Goal: Information Seeking & Learning: Learn about a topic

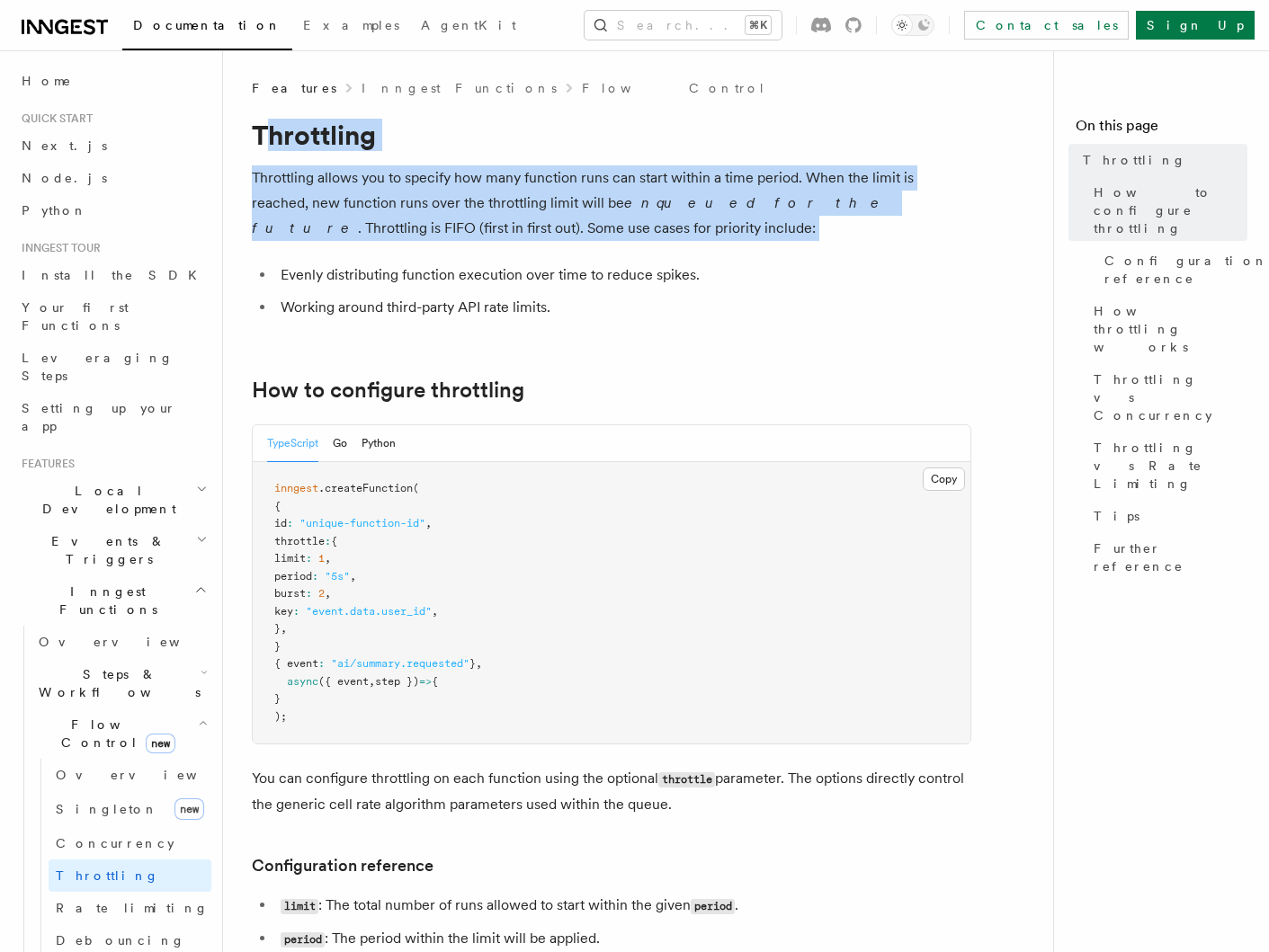
drag, startPoint x: 266, startPoint y: 149, endPoint x: 407, endPoint y: 283, distance: 194.5
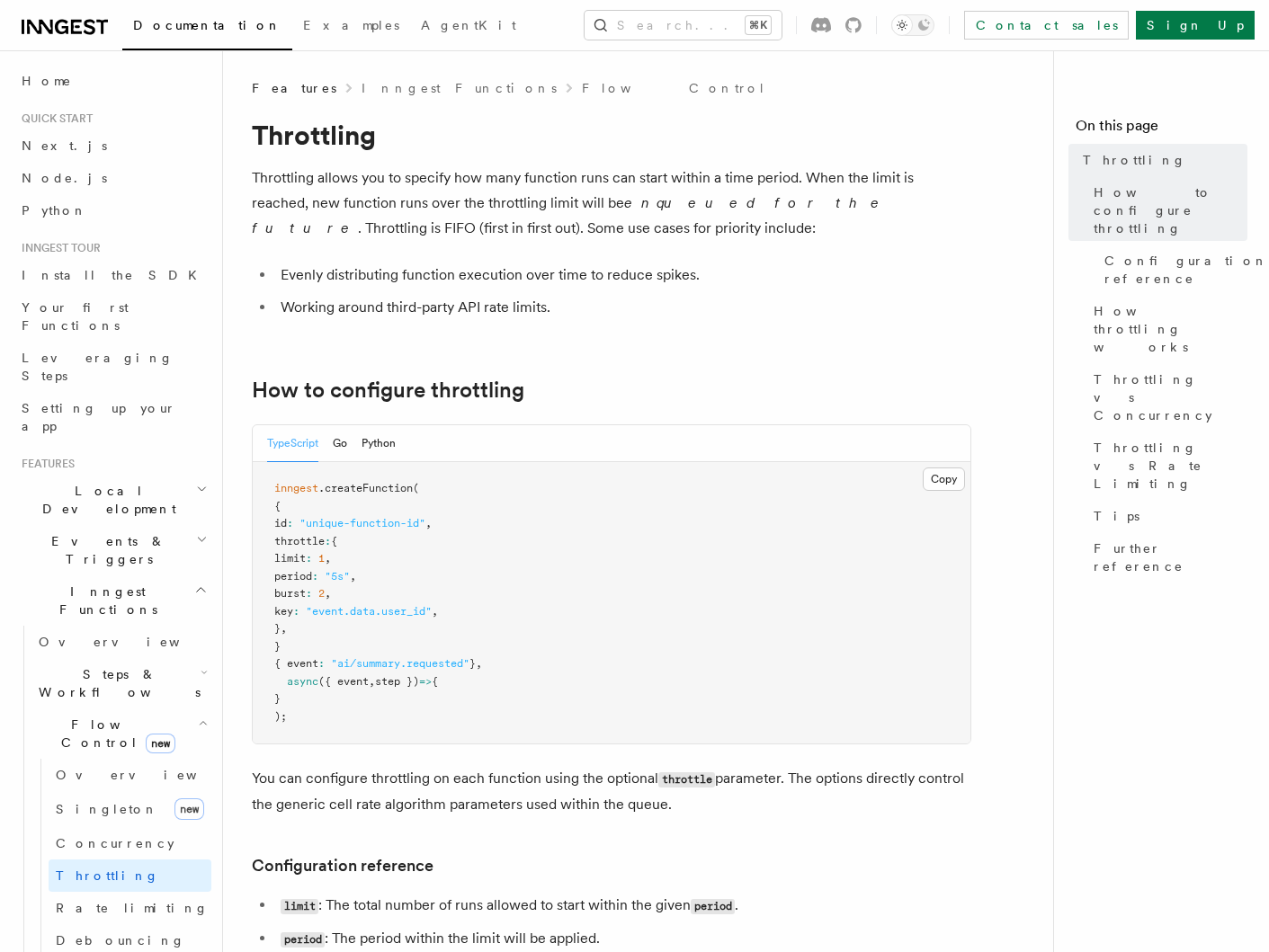
click at [411, 285] on li "Evenly distributing function execution over time to reduce spikes." at bounding box center [622, 276] width 696 height 26
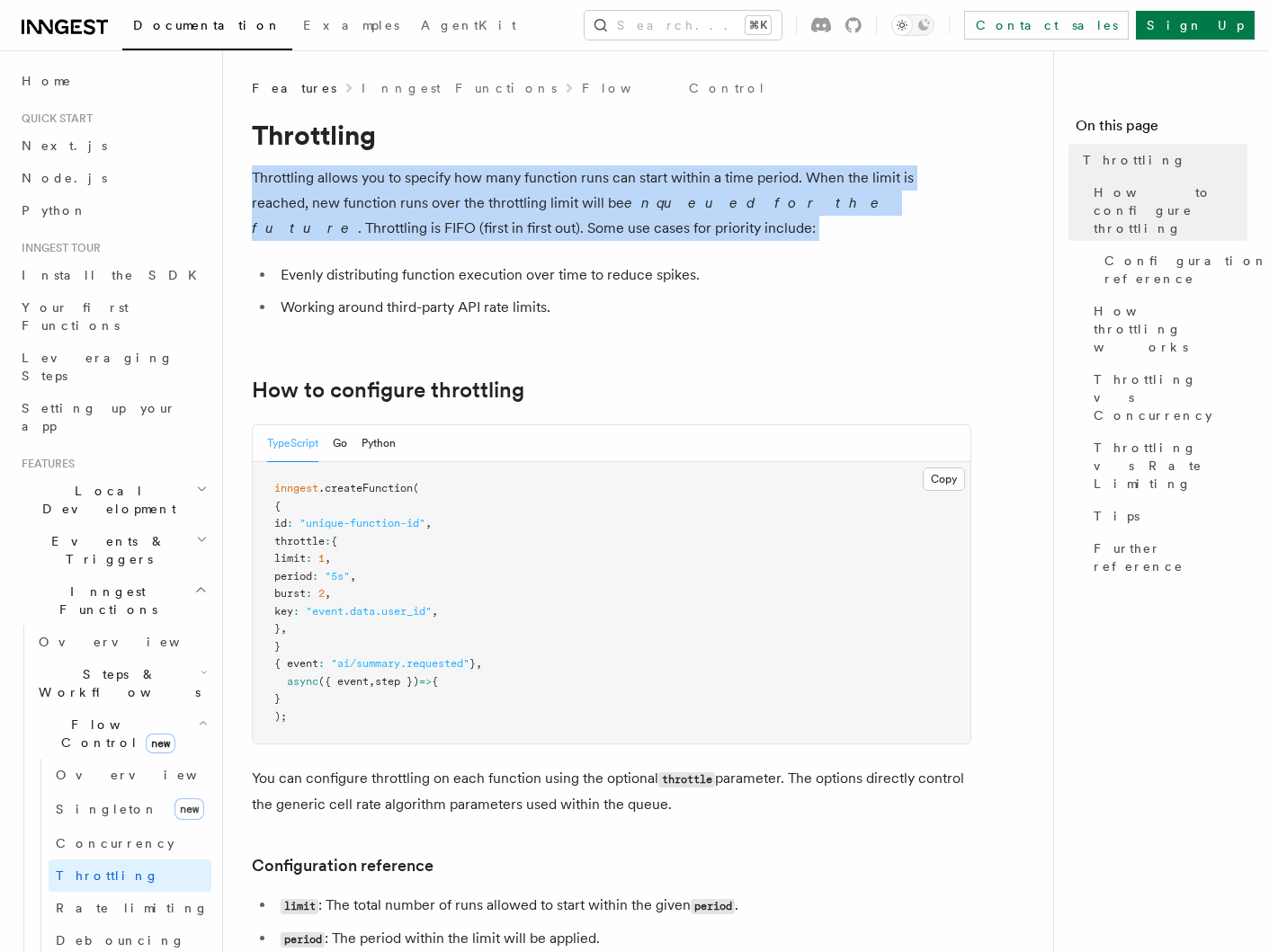
drag, startPoint x: 288, startPoint y: 160, endPoint x: 505, endPoint y: 265, distance: 241.1
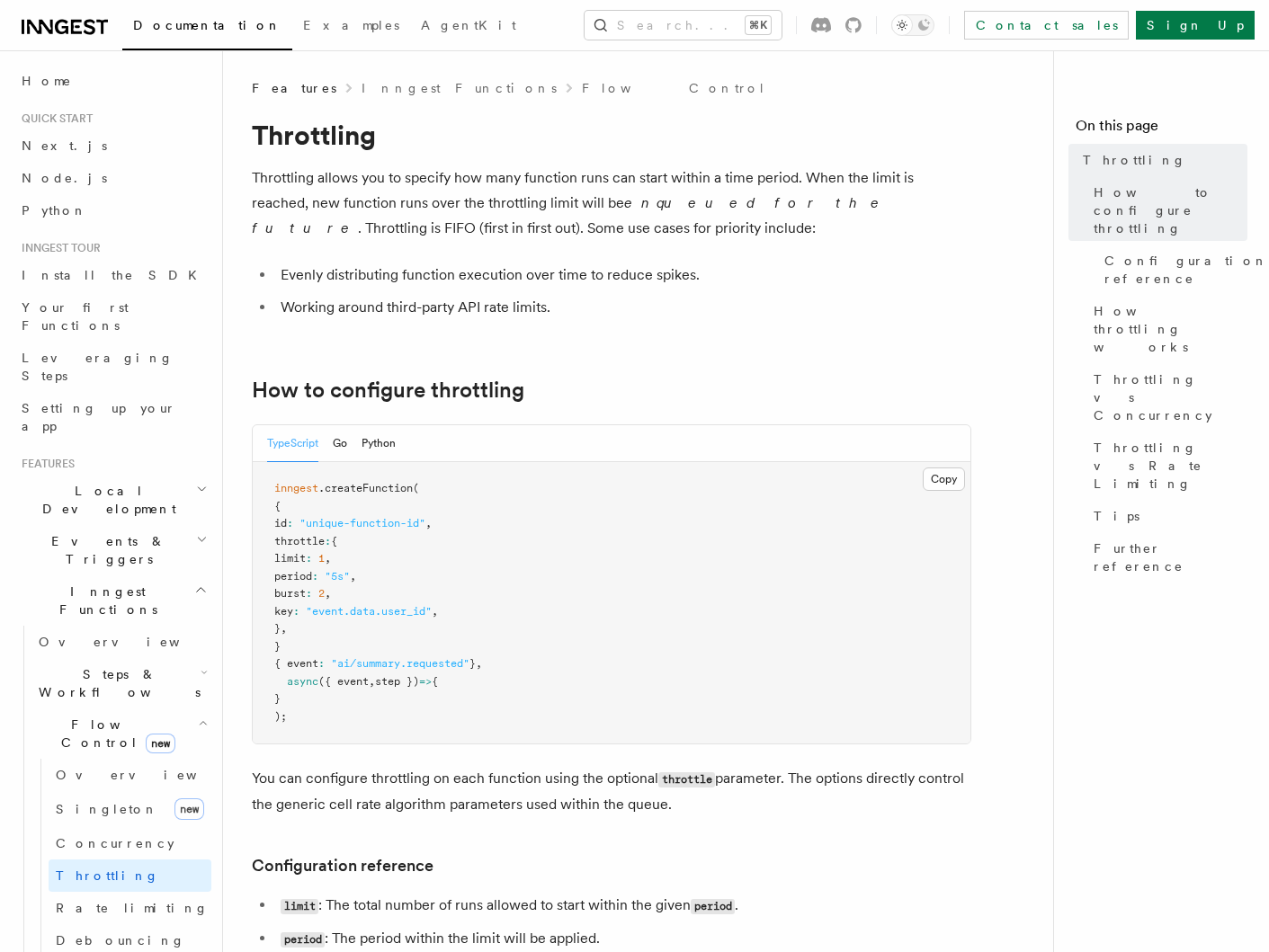
click at [505, 265] on li "Evenly distributing function execution over time to reduce spikes." at bounding box center [622, 276] width 696 height 26
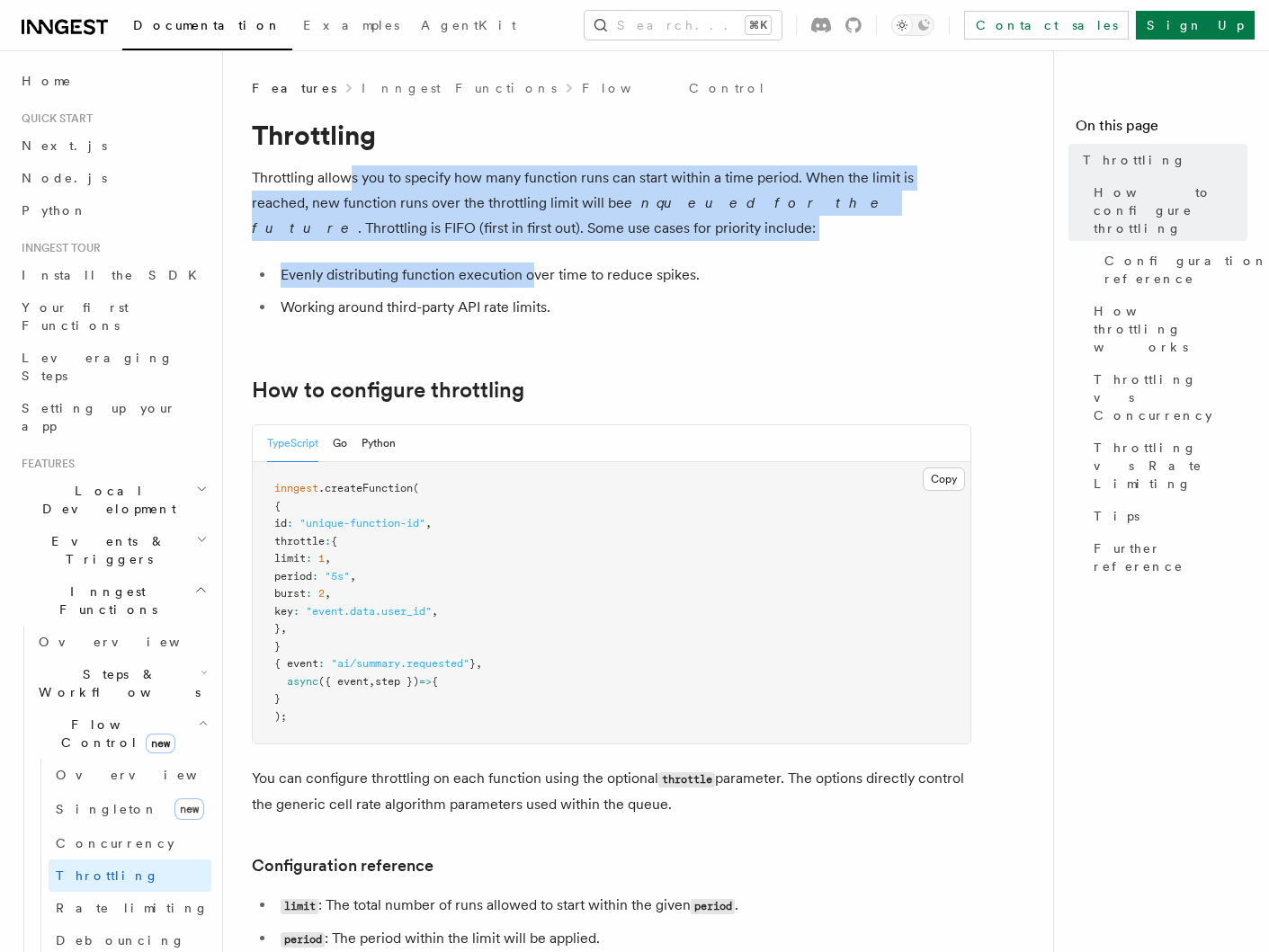
drag, startPoint x: 498, startPoint y: 277, endPoint x: 543, endPoint y: 291, distance: 47.1
drag, startPoint x: 543, startPoint y: 291, endPoint x: 493, endPoint y: 272, distance: 53.5
click at [543, 291] on ul "Evenly distributing function execution over time to reduce spikes. Working arou…" at bounding box center [611, 291] width 719 height 58
drag, startPoint x: 468, startPoint y: 273, endPoint x: 554, endPoint y: 303, distance: 91.1
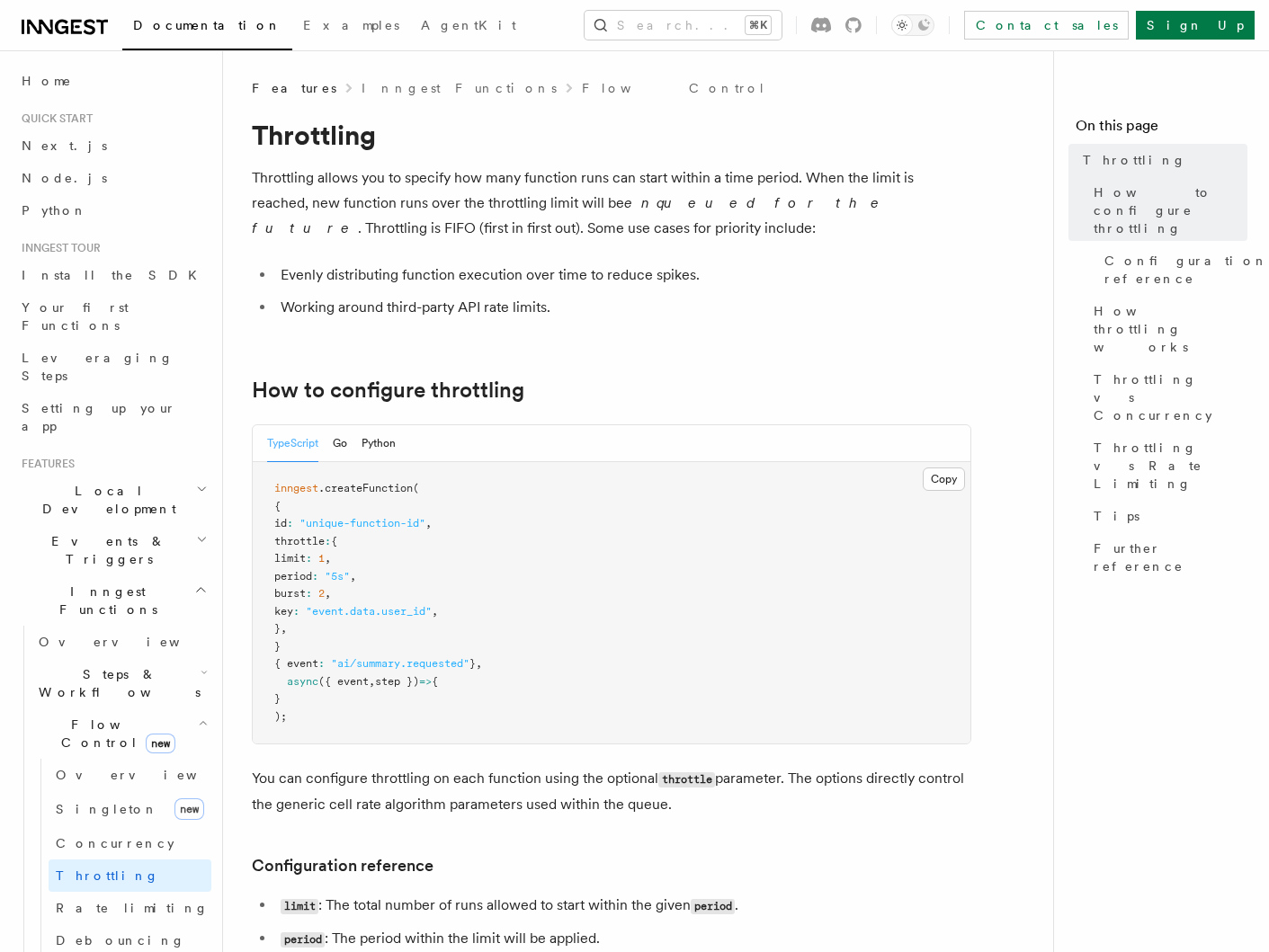
click at [554, 303] on li "Working around third-party API rate limits." at bounding box center [622, 308] width 696 height 26
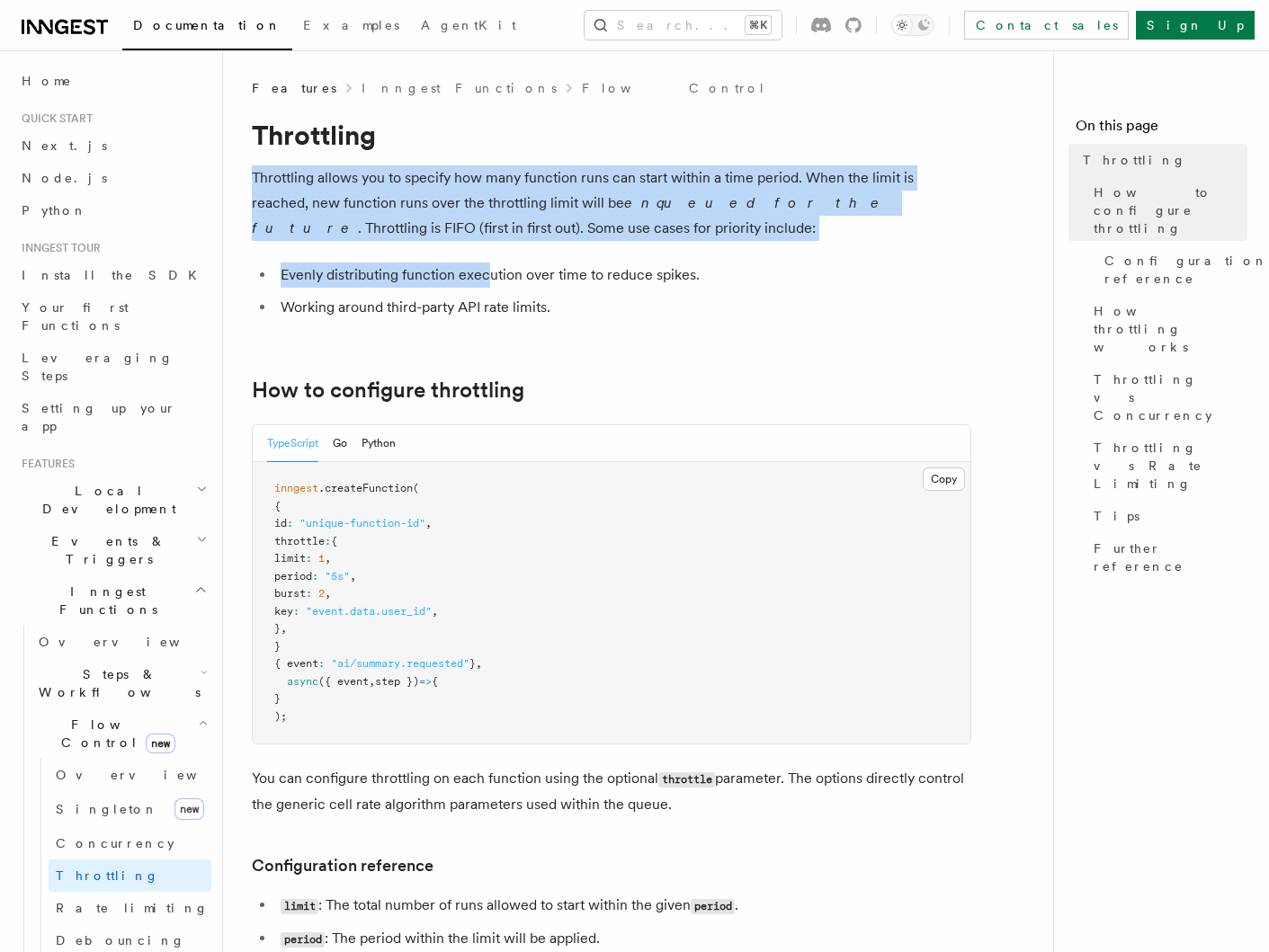
drag, startPoint x: 316, startPoint y: 162, endPoint x: 497, endPoint y: 273, distance: 212.3
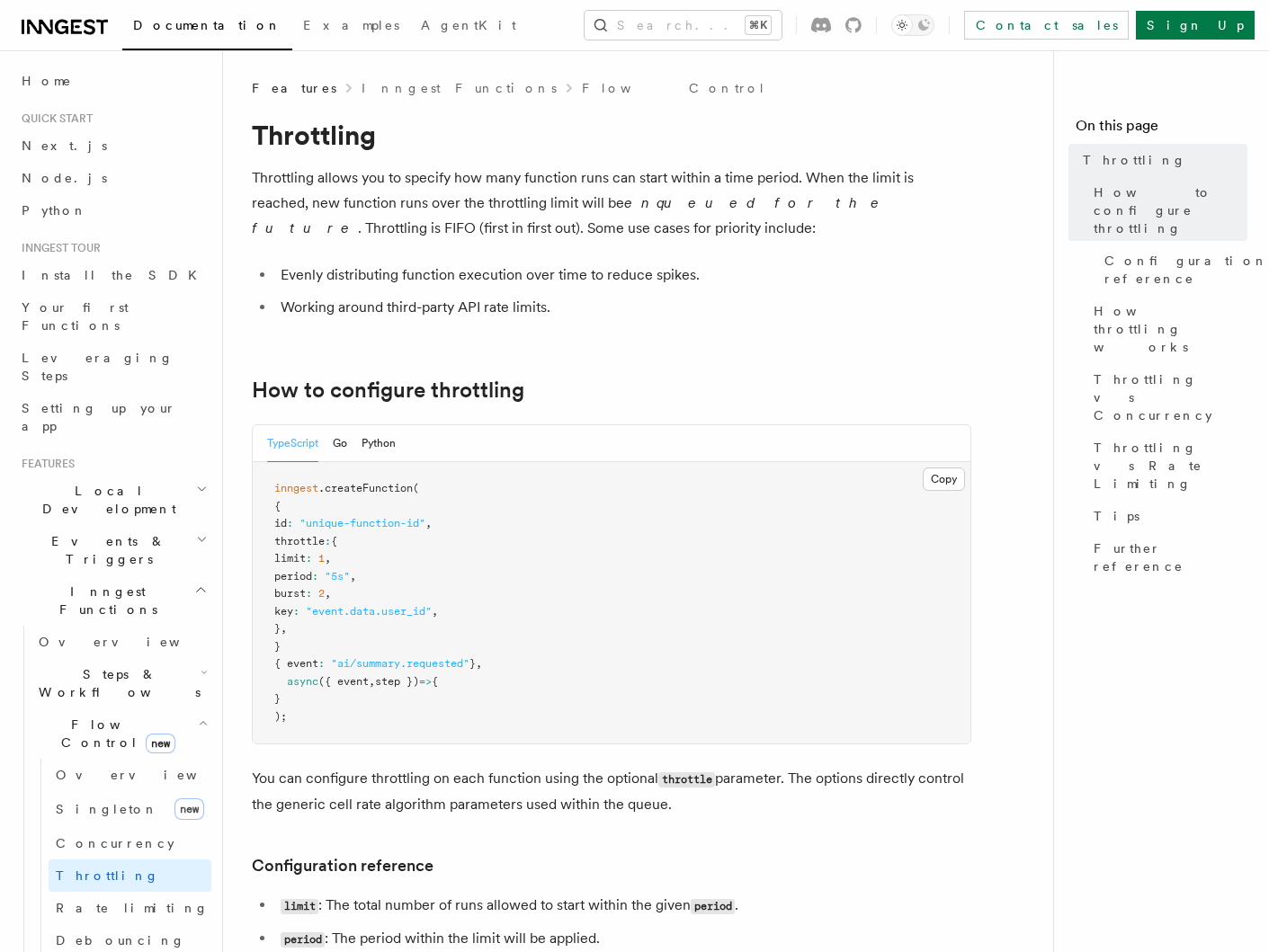
click at [497, 273] on li "Evenly distributing function execution over time to reduce spikes." at bounding box center [622, 276] width 696 height 26
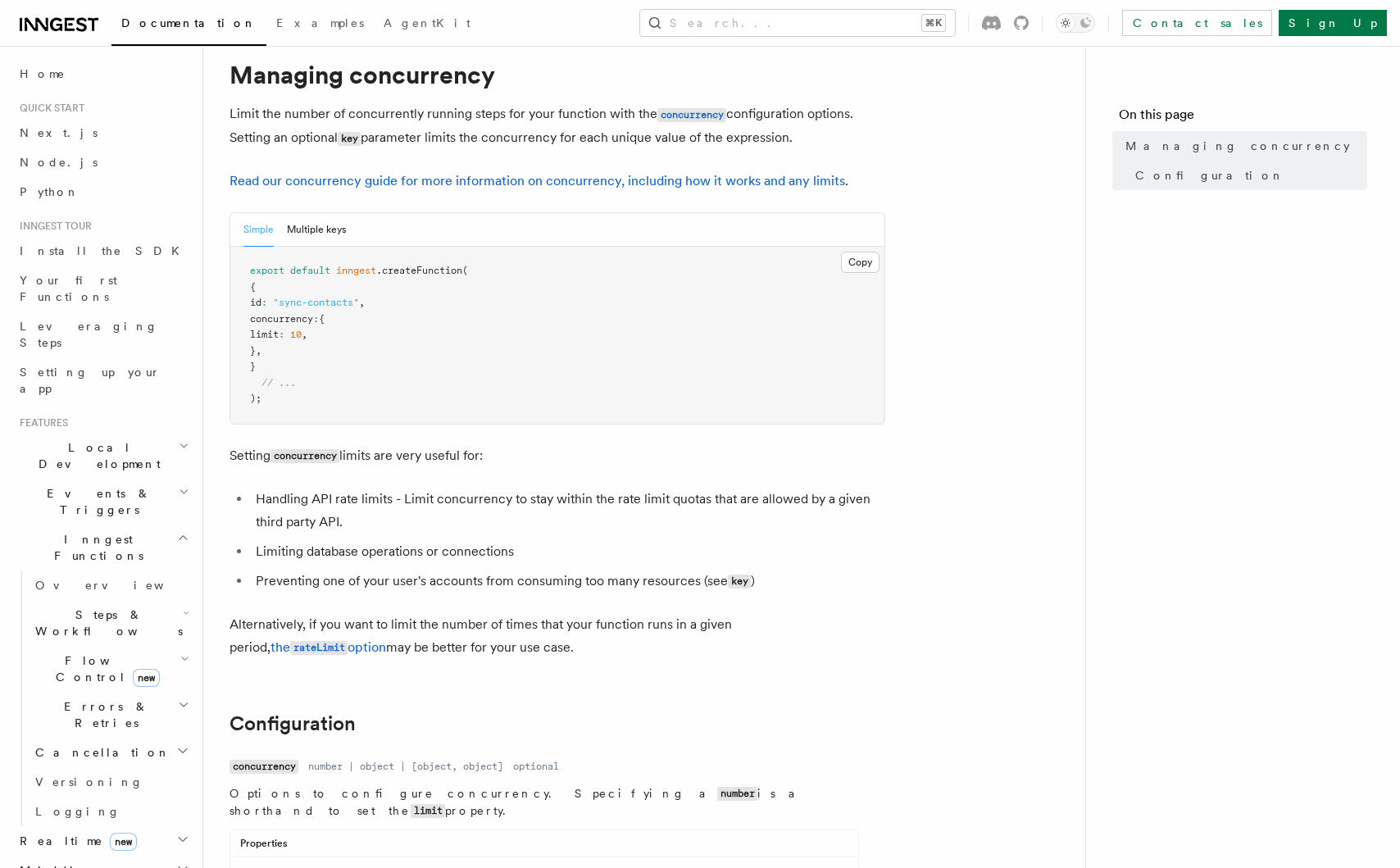
scroll to position [56, 0]
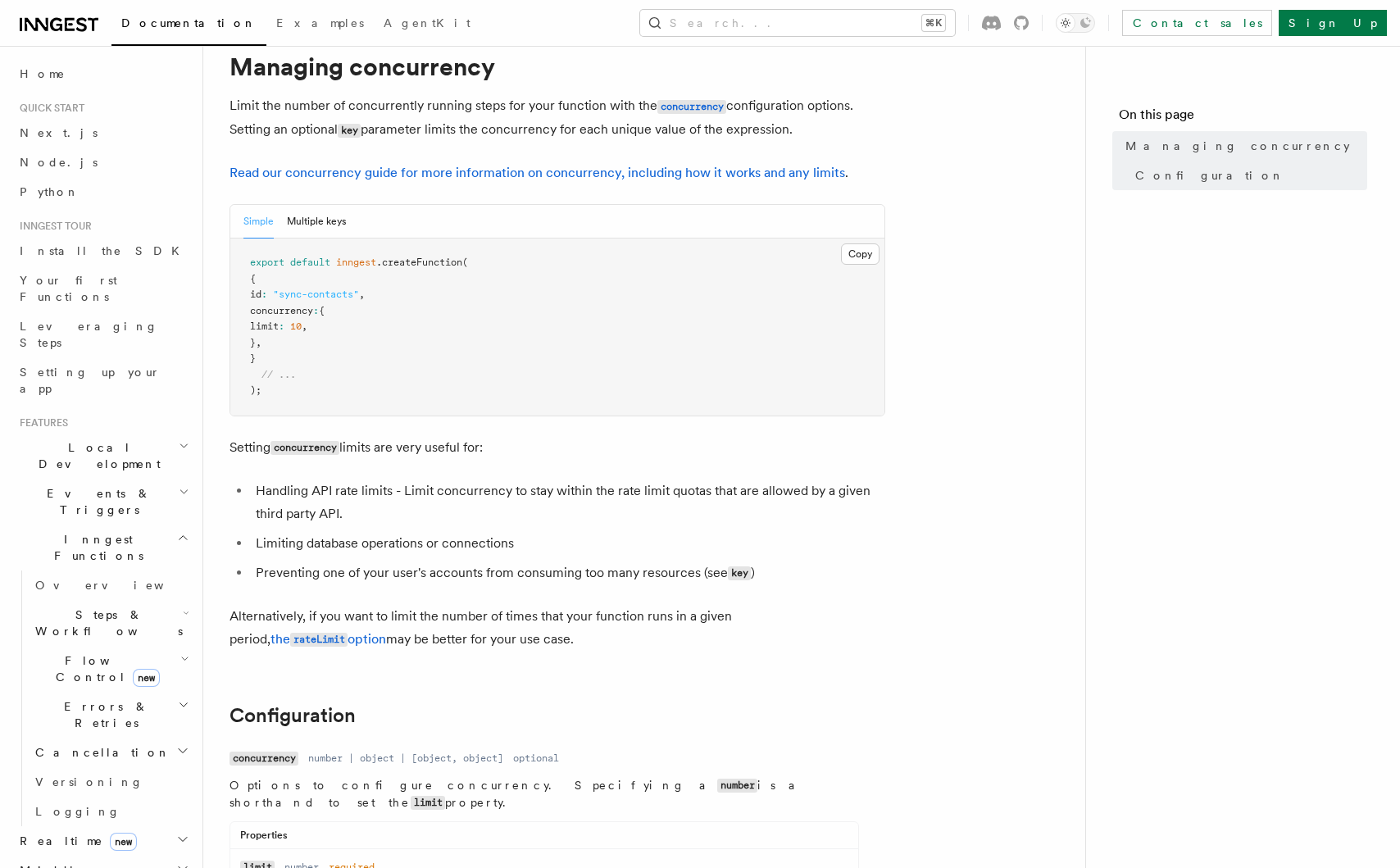
click at [468, 519] on li "Handling API rate limits - Limit concurrency to stay within the rate limit quot…" at bounding box center [567, 502] width 634 height 46
drag, startPoint x: 240, startPoint y: 445, endPoint x: 277, endPoint y: 495, distance: 62.2
click at [241, 226] on div "Simple Multiple keys" at bounding box center [556, 222] width 654 height 34
click at [321, 218] on button "Multiple keys" at bounding box center [317, 222] width 59 height 34
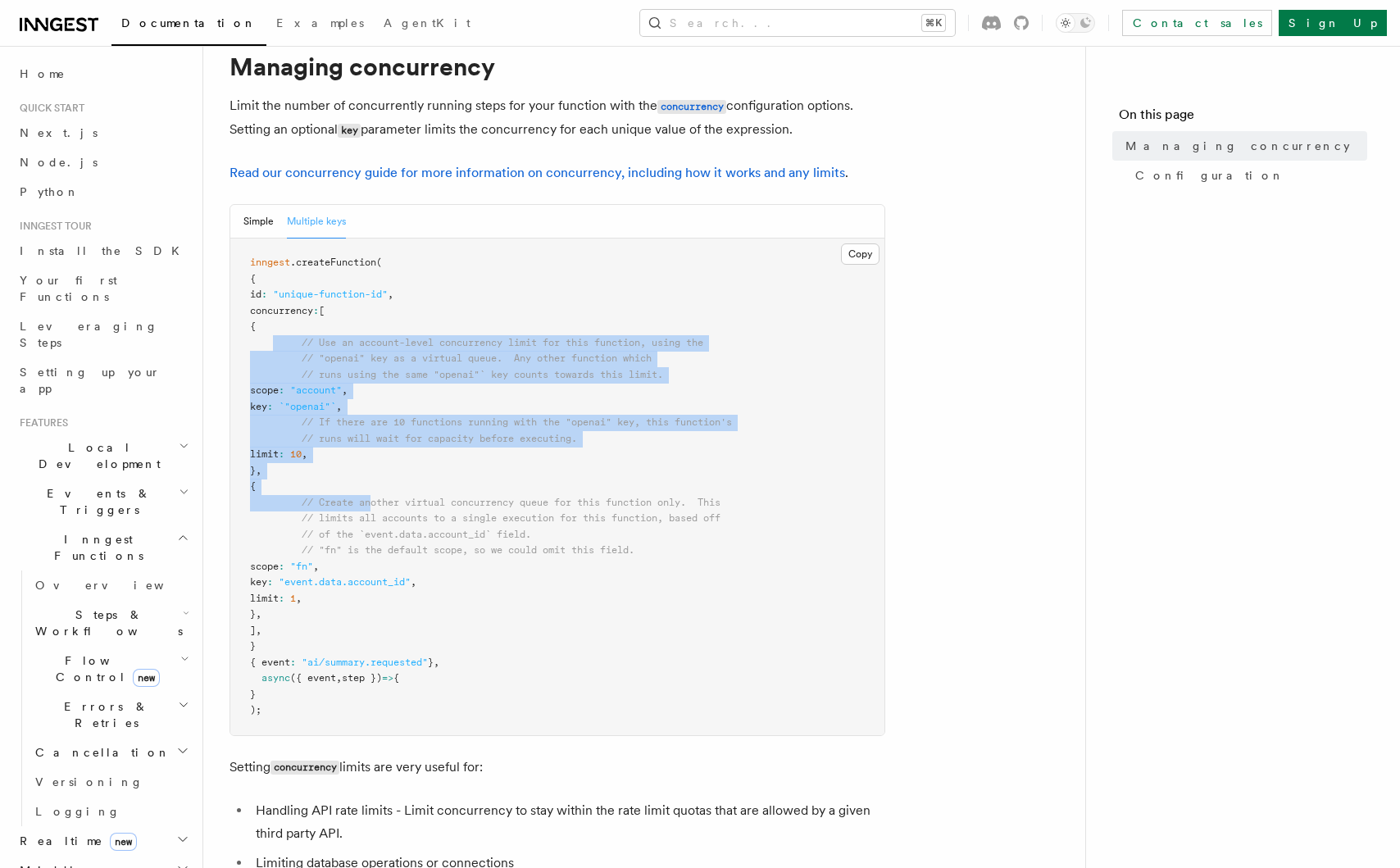
drag, startPoint x: 307, startPoint y: 379, endPoint x: 385, endPoint y: 518, distance: 159.4
click at [382, 514] on code "inngest .createFunction ( { id : "unique-function-id" , concurrency : [ { // Us…" at bounding box center [490, 486] width 482 height 459
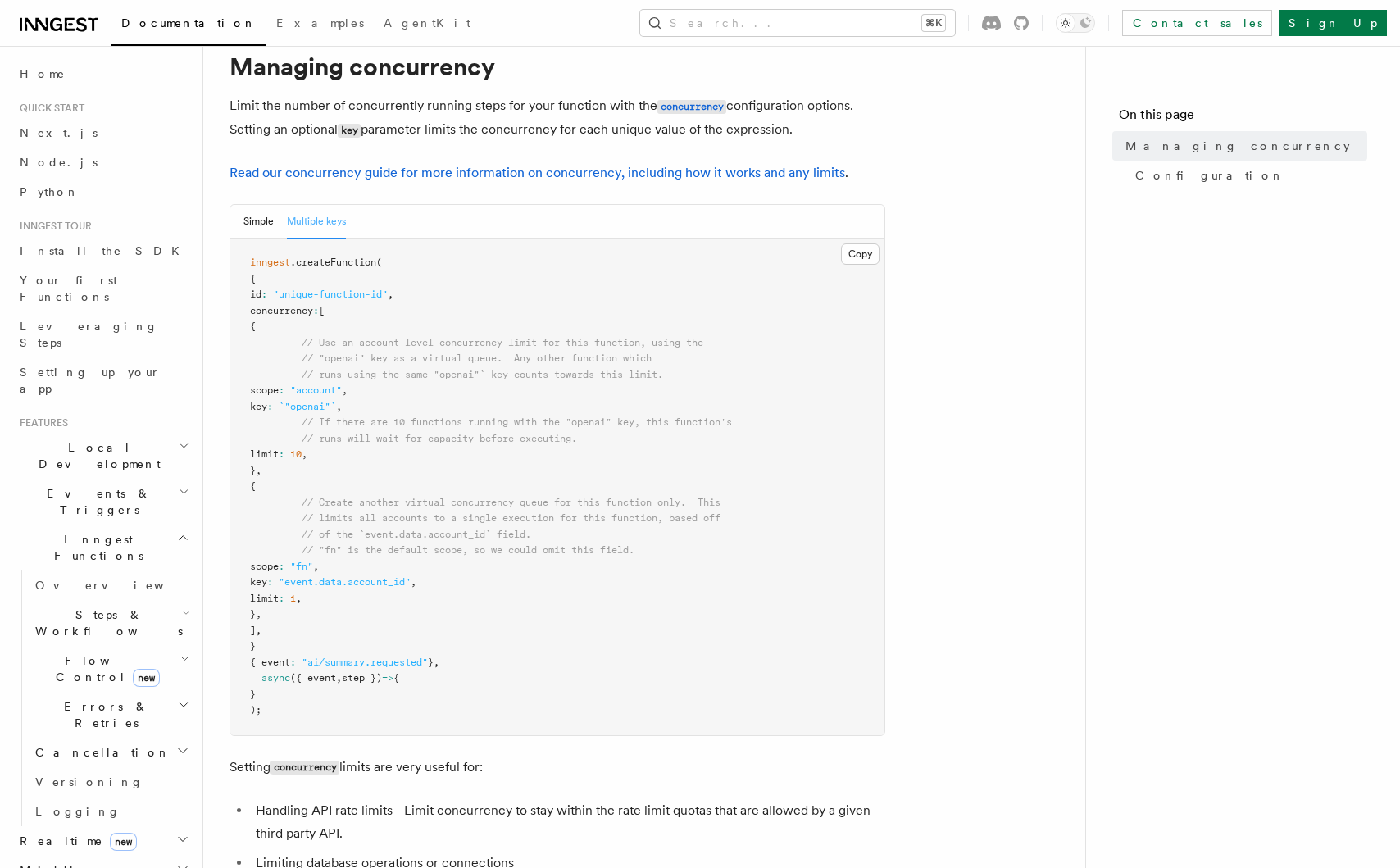
click at [387, 519] on span "// limits all accounts to a single execution for this function, based off" at bounding box center [511, 518] width 419 height 12
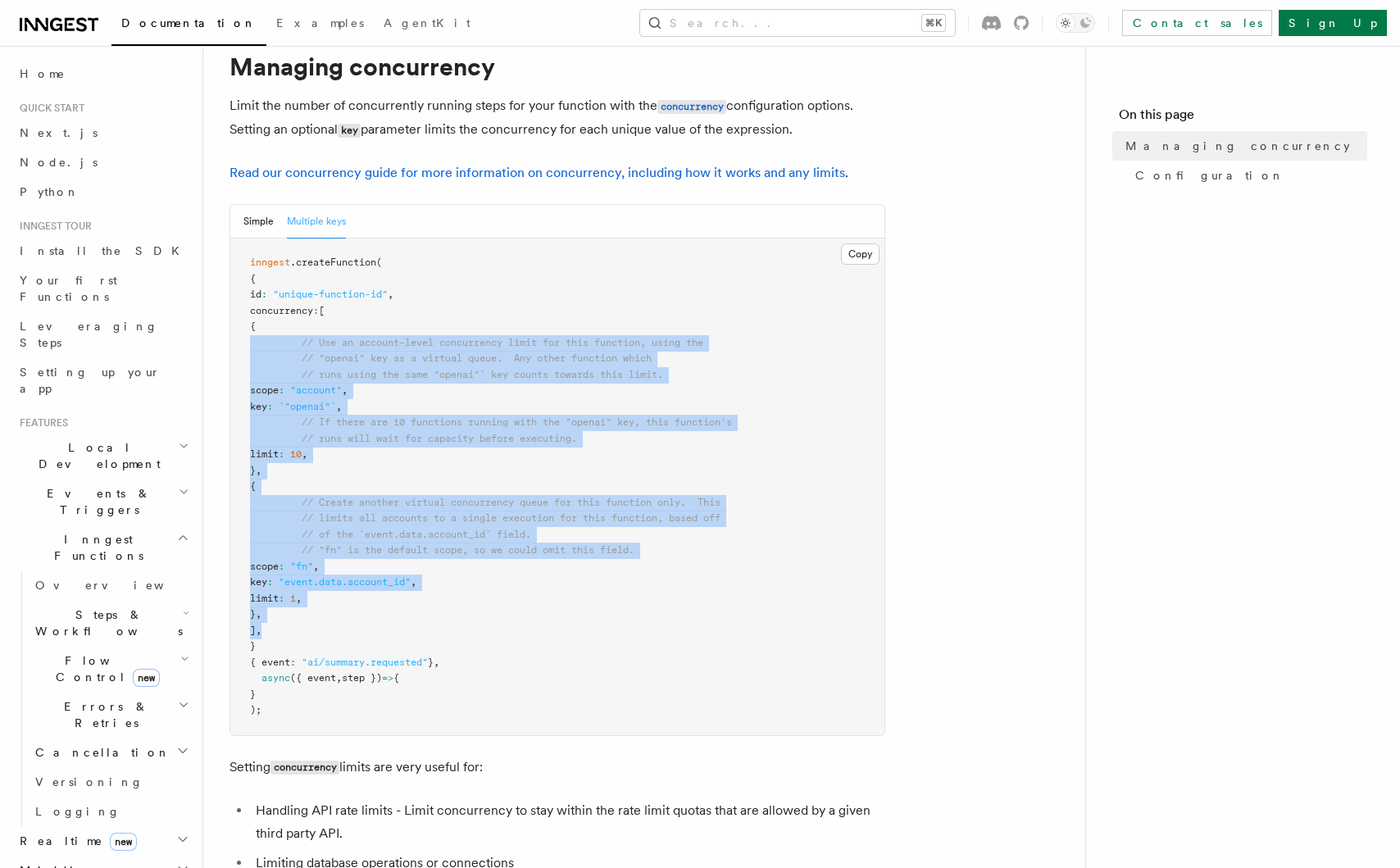
drag, startPoint x: 343, startPoint y: 613, endPoint x: 227, endPoint y: 306, distance: 328.2
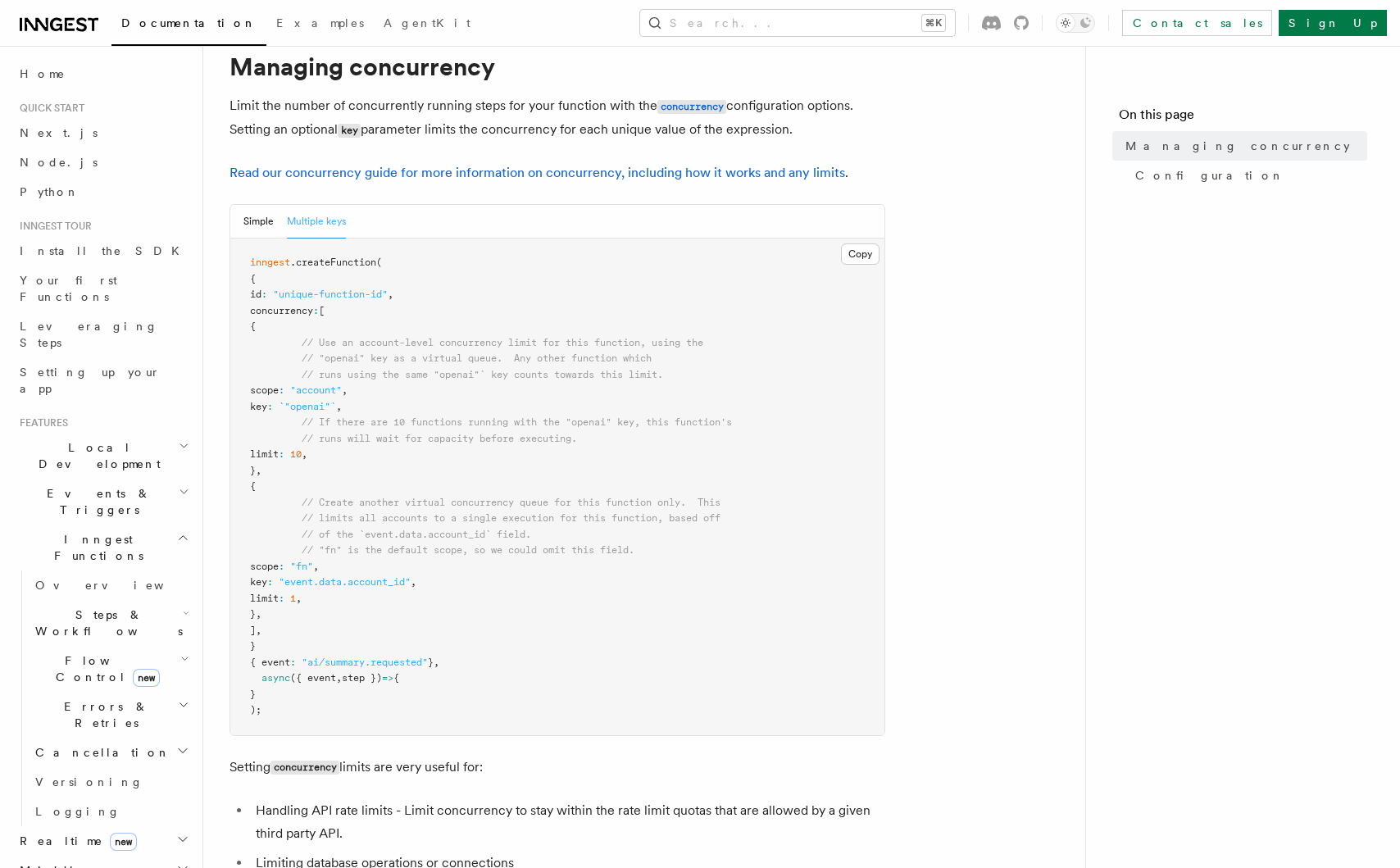
click at [407, 476] on pre "inngest .createFunction ( { id : "unique-function-id" , concurrency : [ { // Us…" at bounding box center [556, 487] width 654 height 497
click at [378, 508] on pre "inngest .createFunction ( { id : "unique-function-id" , concurrency : [ { // Us…" at bounding box center [556, 487] width 654 height 497
click at [414, 477] on pre "inngest .createFunction ( { id : "unique-function-id" , concurrency : [ { // Us…" at bounding box center [556, 487] width 654 height 497
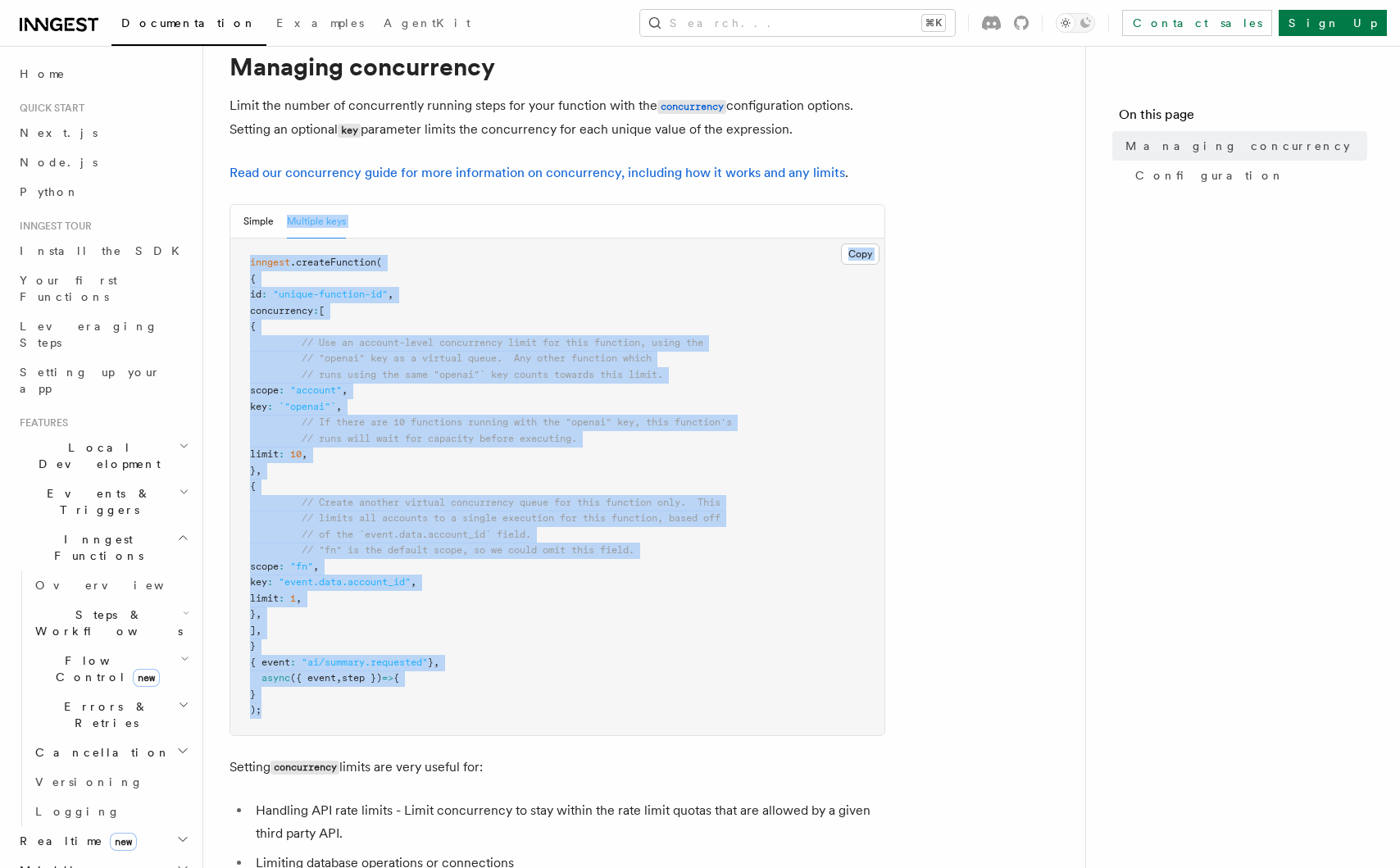
drag, startPoint x: 269, startPoint y: 716, endPoint x: 213, endPoint y: 238, distance: 481.3
click at [273, 258] on span "inngest" at bounding box center [269, 262] width 40 height 12
drag, startPoint x: 251, startPoint y: 263, endPoint x: 287, endPoint y: 719, distance: 457.4
click at [288, 718] on pre "inngest .createFunction ( { id : "unique-function-id" , concurrency : [ { // Us…" at bounding box center [556, 487] width 654 height 497
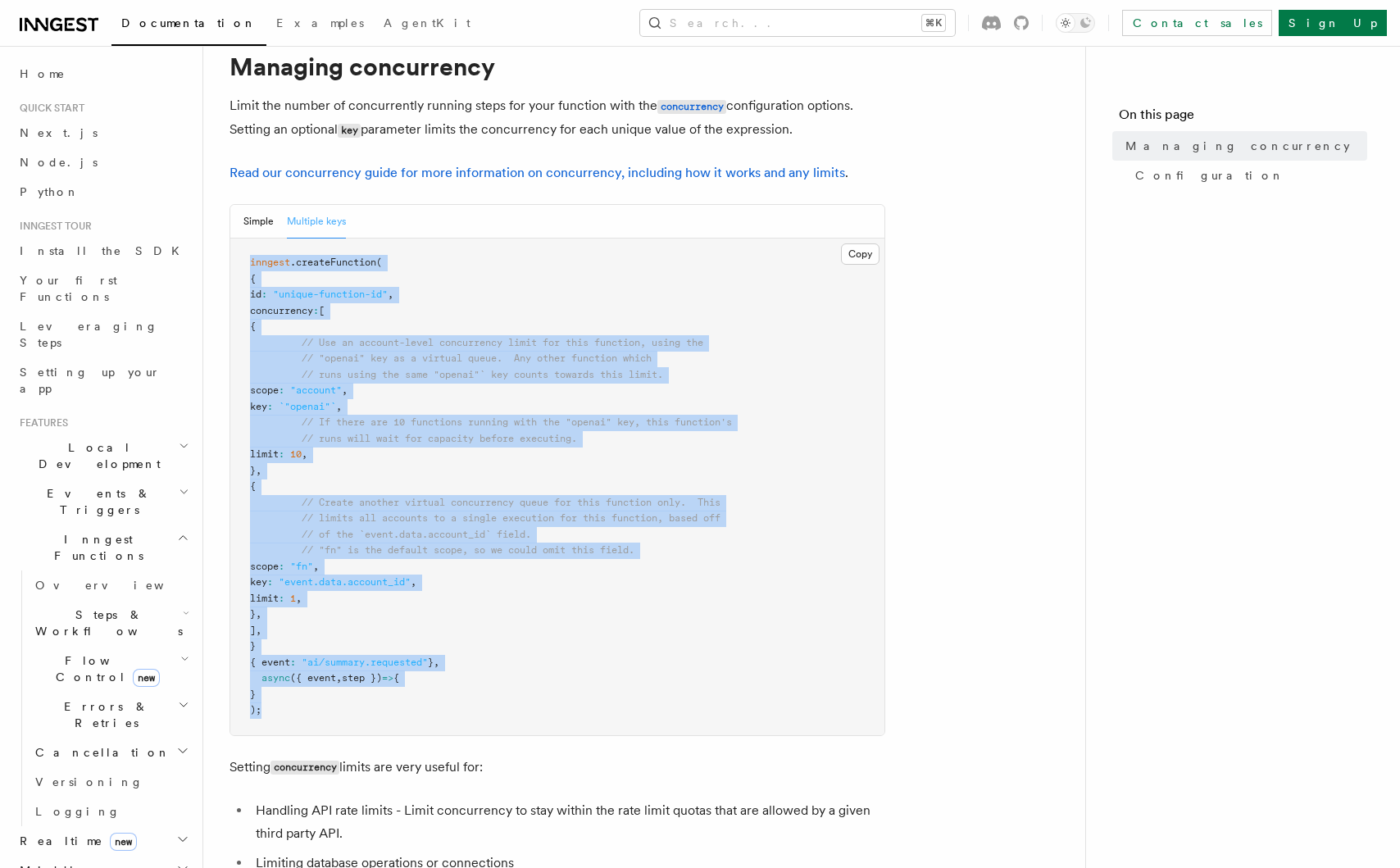
click at [287, 719] on pre "inngest .createFunction ( { id : "unique-function-id" , concurrency : [ { // Us…" at bounding box center [556, 487] width 654 height 497
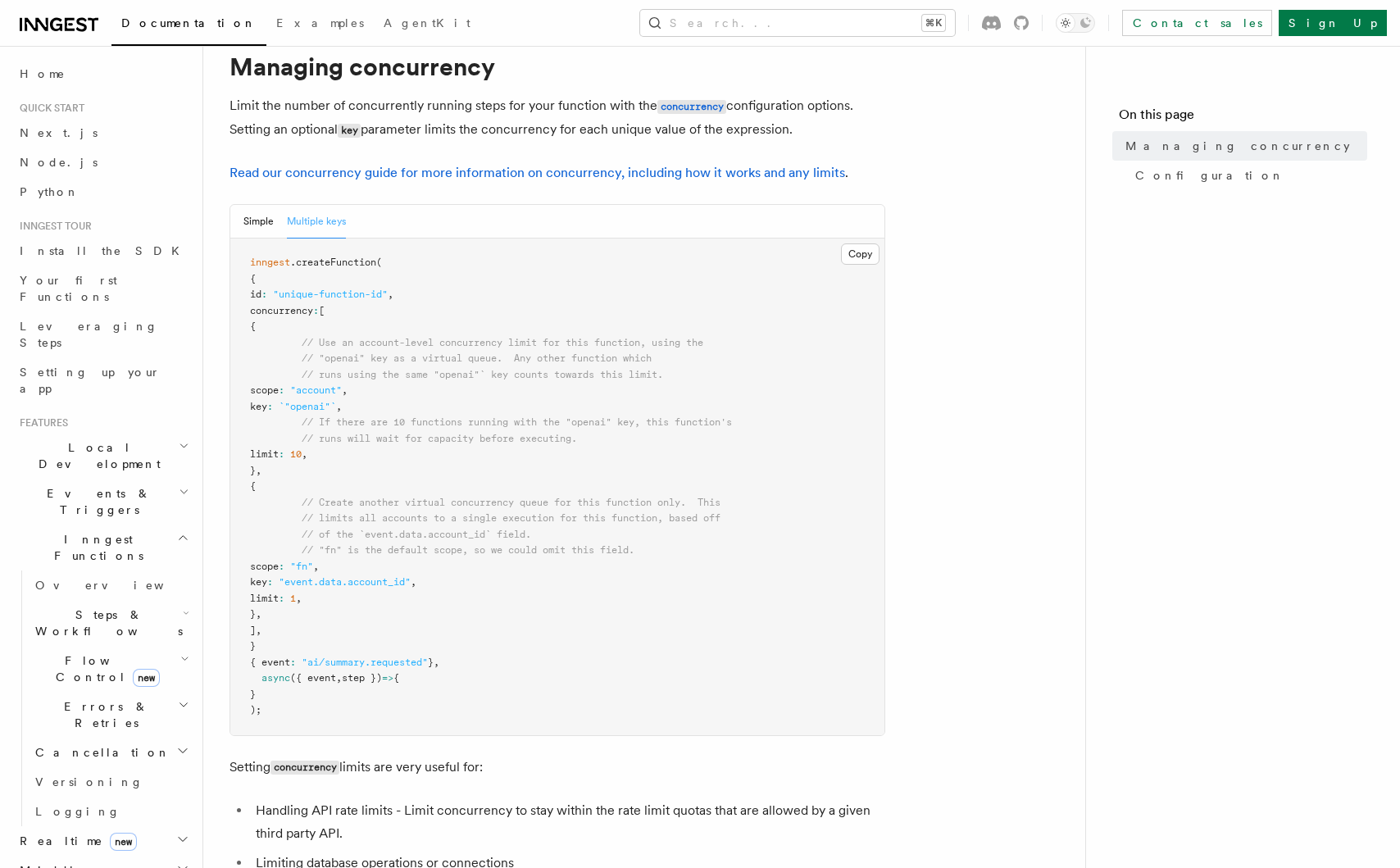
drag, startPoint x: 285, startPoint y: 702, endPoint x: 228, endPoint y: 253, distance: 452.6
click at [270, 283] on pre "inngest .createFunction ( { id : "unique-function-id" , concurrency : [ { // Us…" at bounding box center [556, 487] width 654 height 497
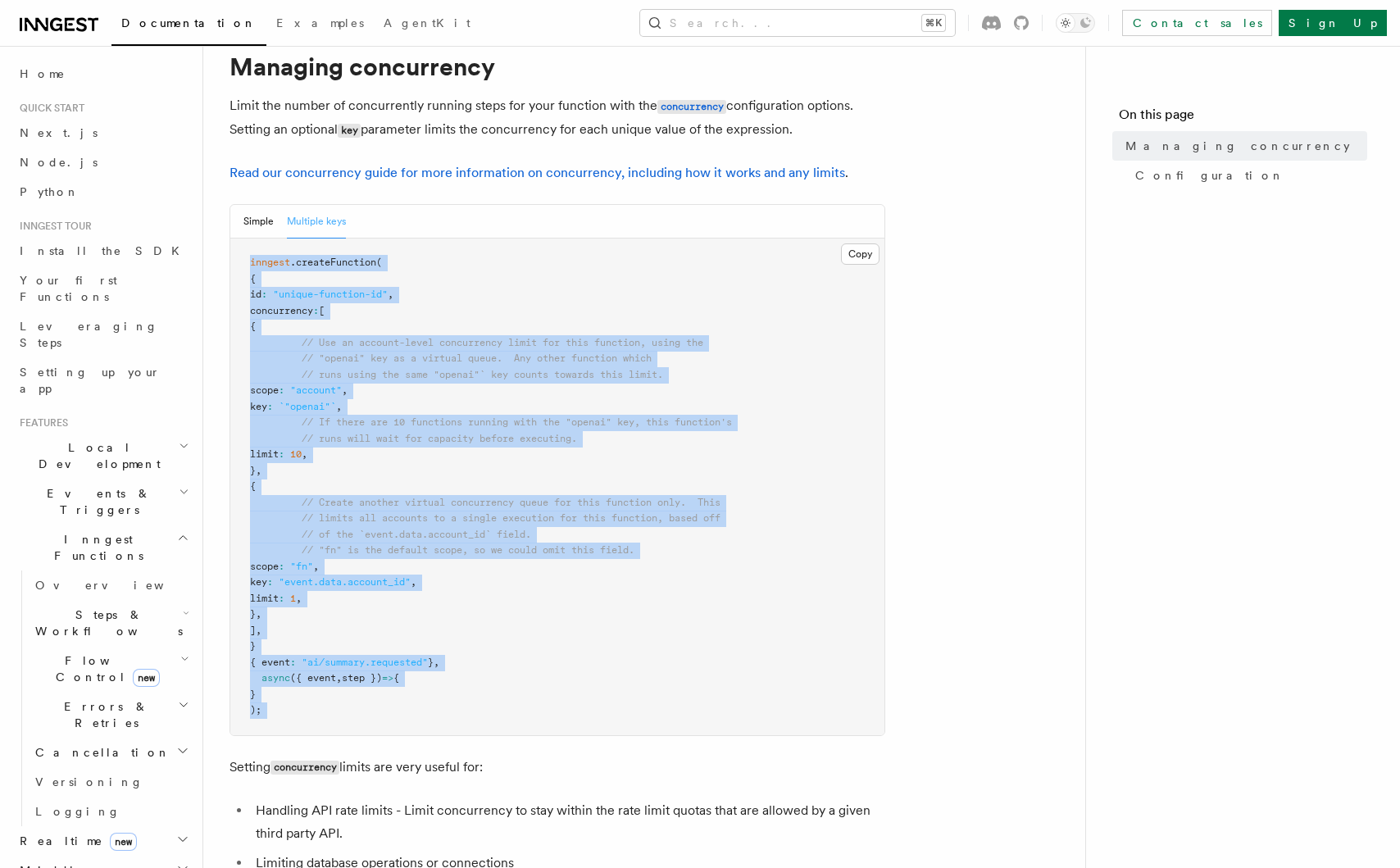
drag, startPoint x: 247, startPoint y: 270, endPoint x: 315, endPoint y: 754, distance: 488.8
click at [334, 546] on span "// "fn" is the default scope, so we could omit this field." at bounding box center [468, 549] width 333 height 12
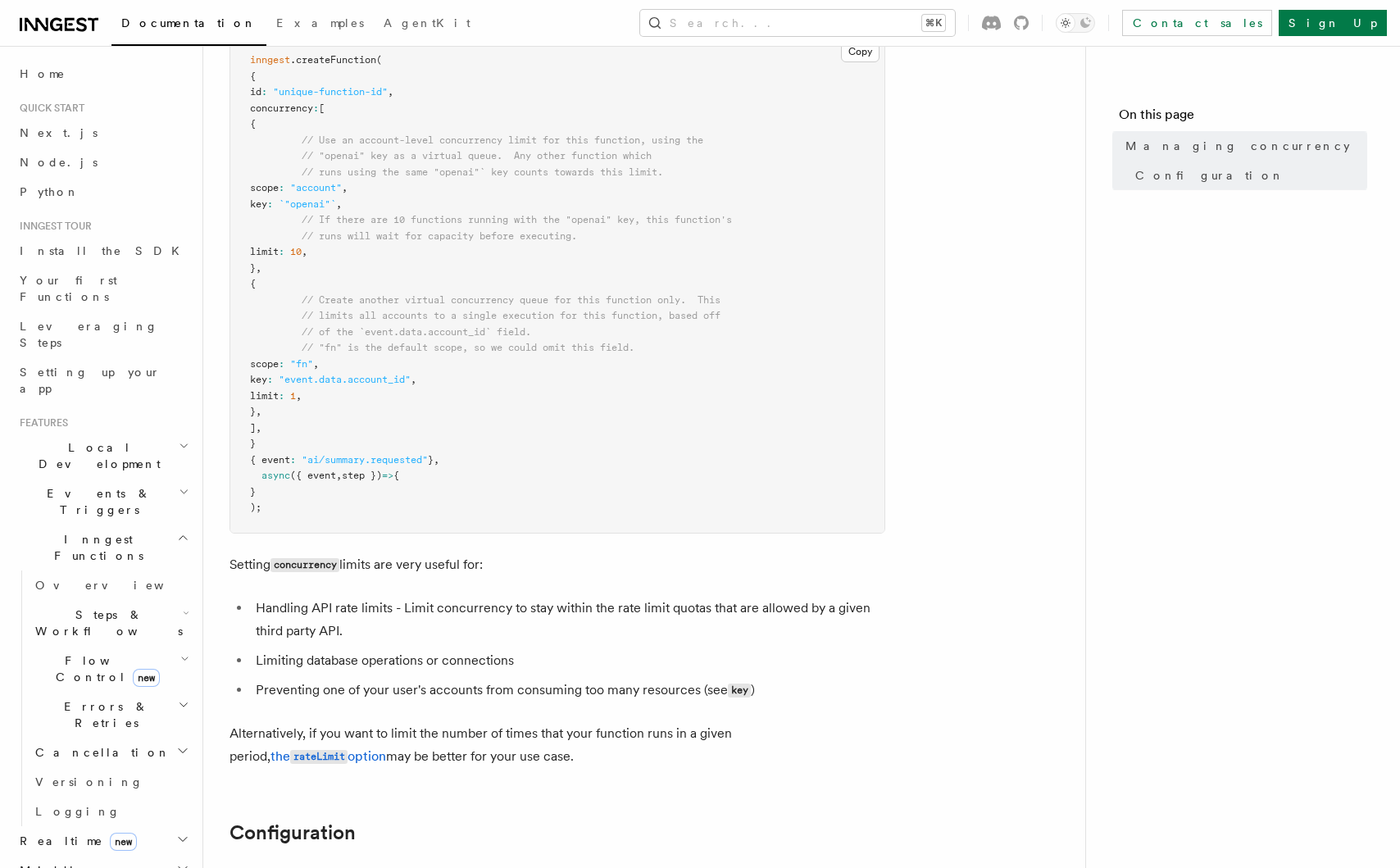
scroll to position [59, 0]
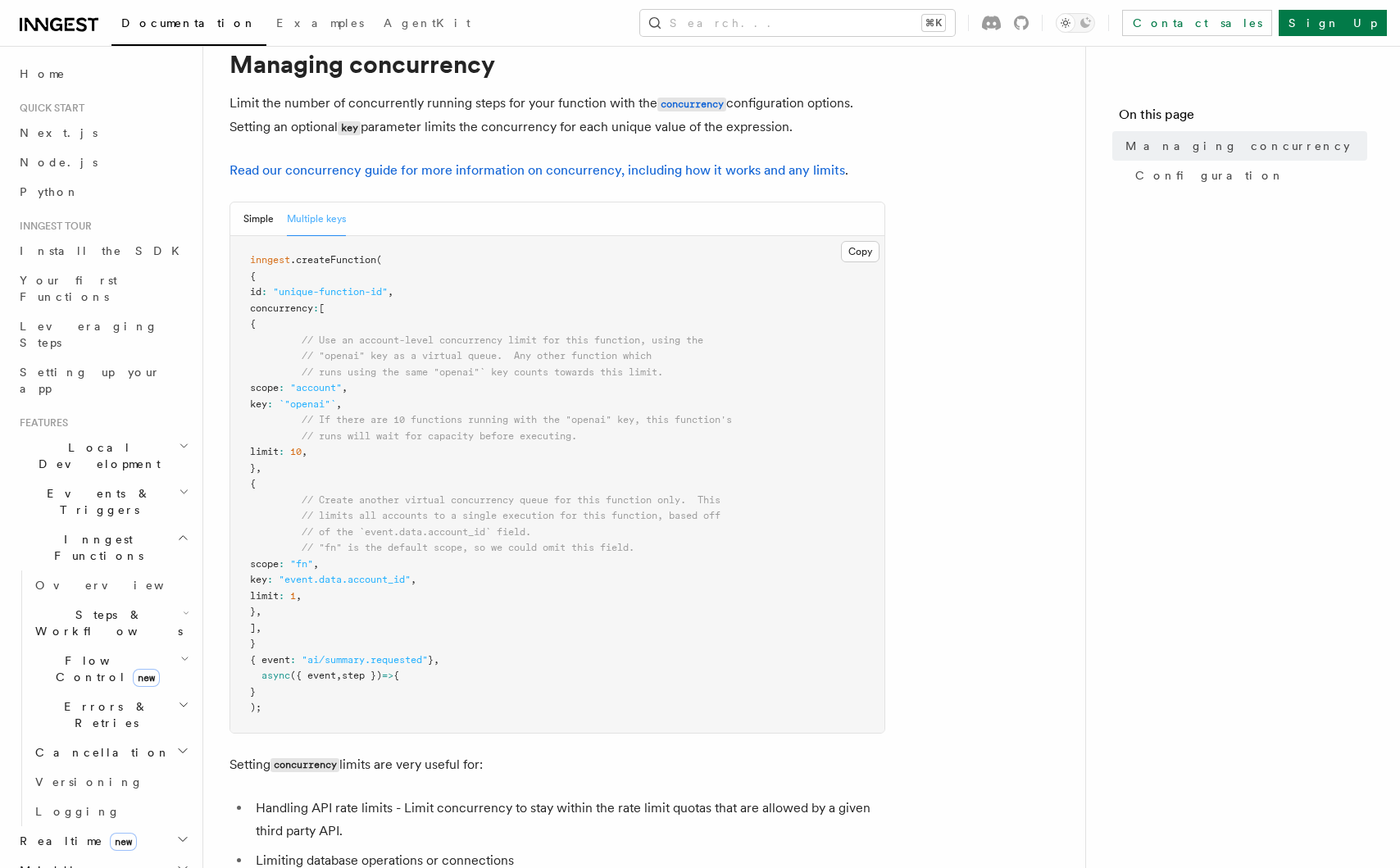
click at [305, 216] on button "Multiple keys" at bounding box center [317, 219] width 59 height 34
click at [317, 223] on button "Multiple keys" at bounding box center [317, 219] width 59 height 34
click at [245, 225] on button "Simple" at bounding box center [259, 219] width 30 height 34
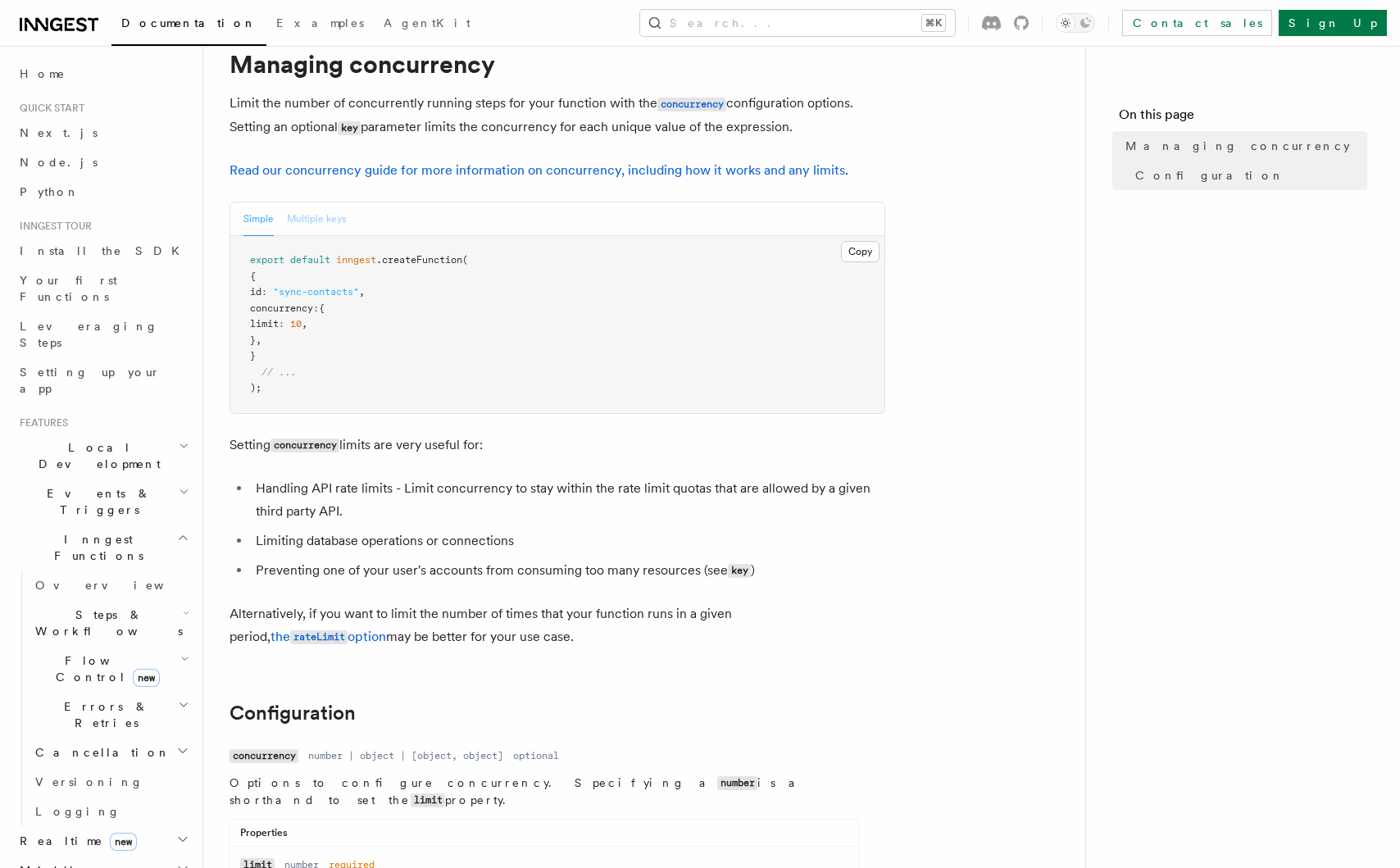
click at [314, 218] on button "Multiple keys" at bounding box center [317, 219] width 59 height 34
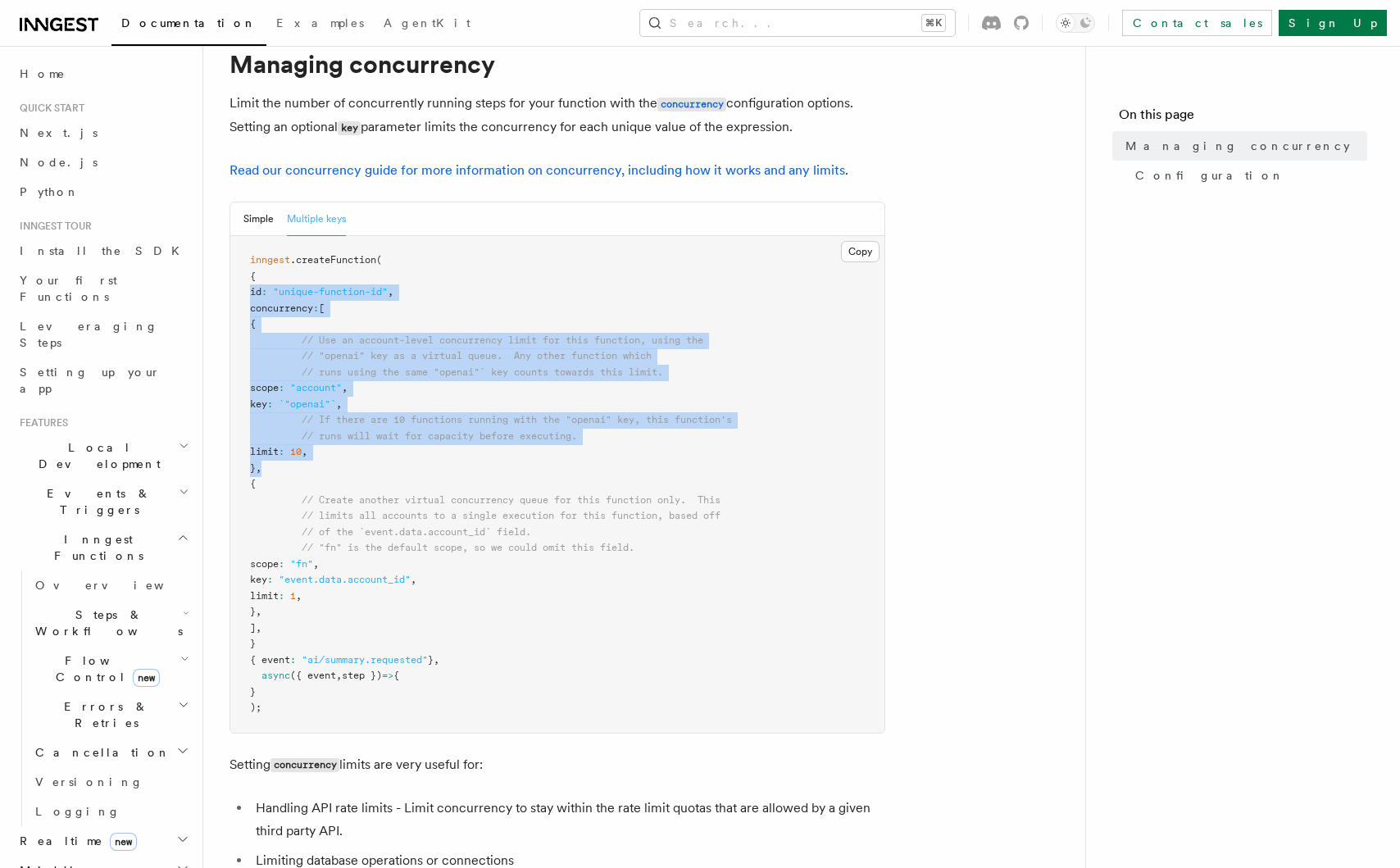
drag, startPoint x: 316, startPoint y: 470, endPoint x: 235, endPoint y: 303, distance: 185.6
click at [230, 277] on pre "inngest .createFunction ( { id : "unique-function-id" , concurrency : [ { // Us…" at bounding box center [556, 484] width 654 height 497
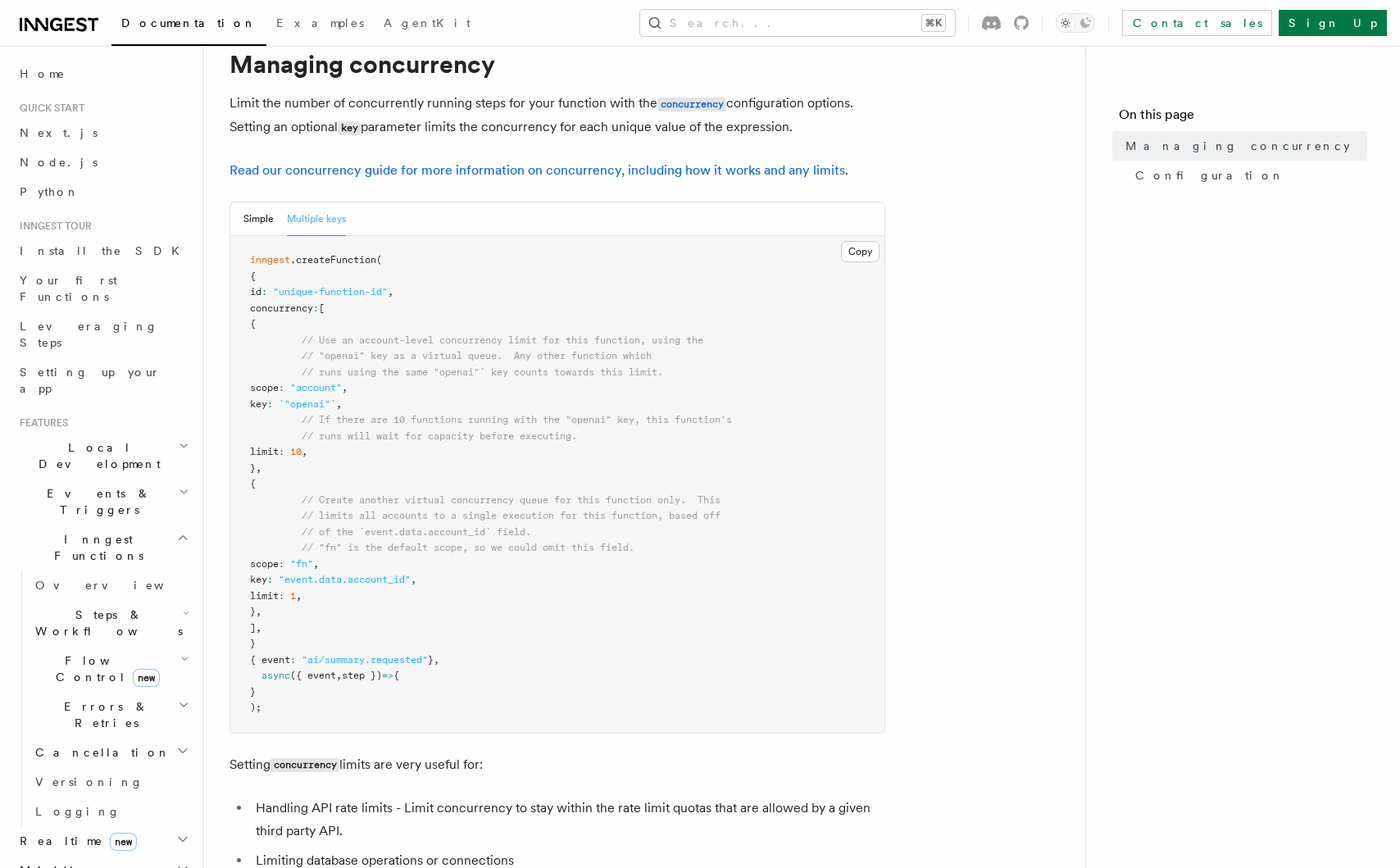
click at [343, 422] on span "// If there are 10 functions running with the "openai" key, this function's" at bounding box center [516, 420] width 430 height 12
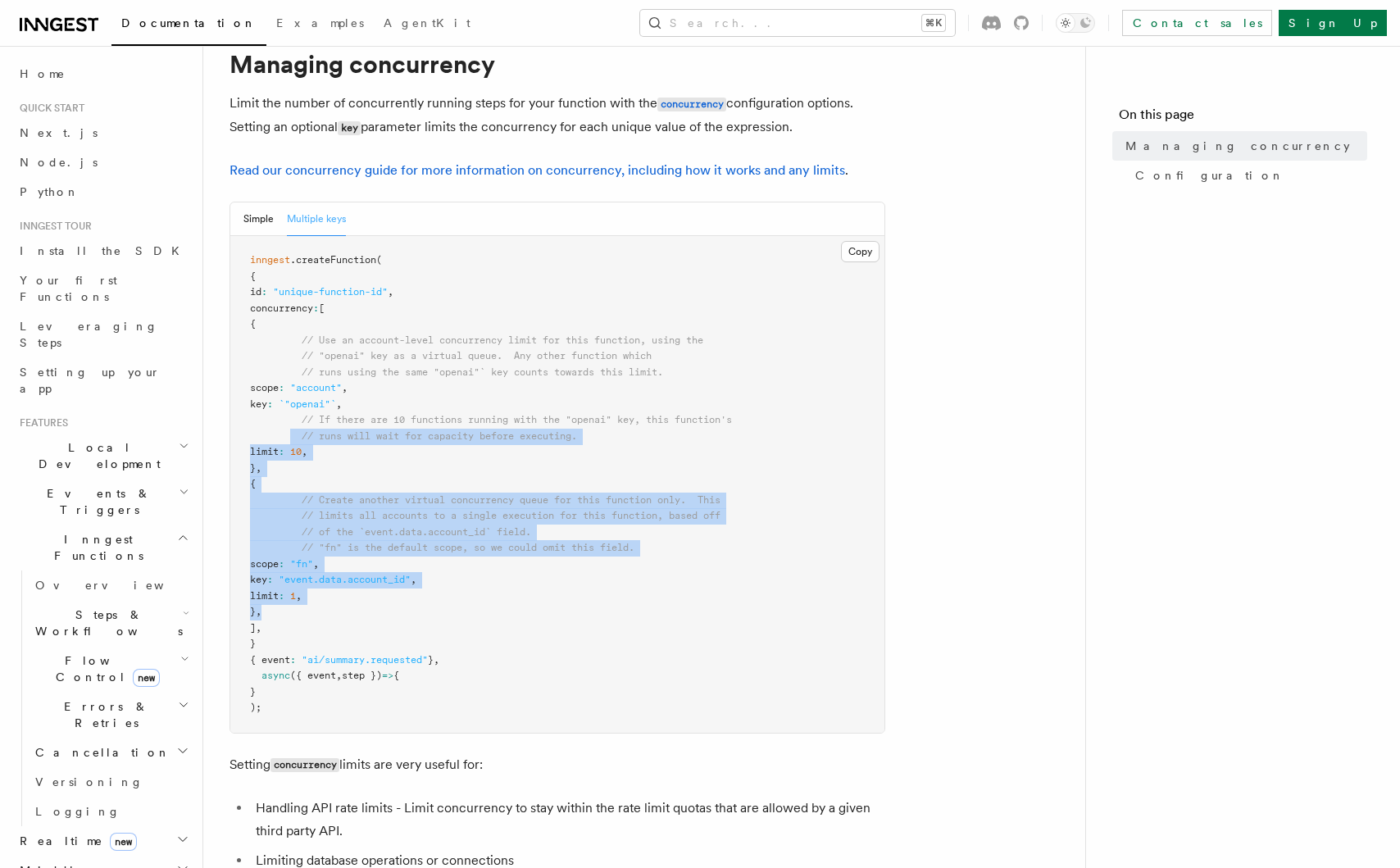
drag, startPoint x: 330, startPoint y: 615, endPoint x: 318, endPoint y: 461, distance: 154.5
click at [298, 447] on pre "inngest .createFunction ( { id : "unique-function-id" , concurrency : [ { // Us…" at bounding box center [556, 484] width 654 height 497
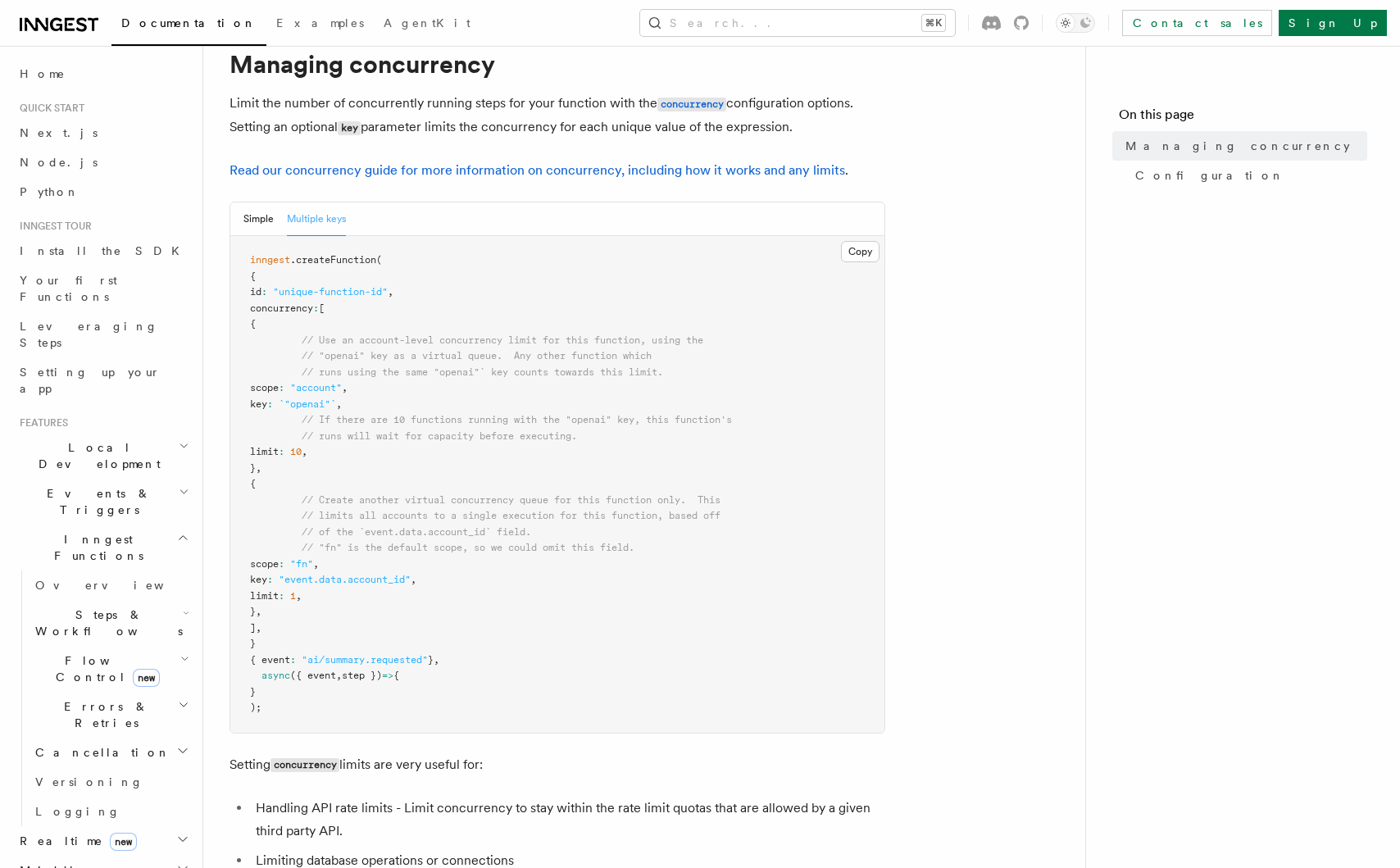
click at [335, 462] on pre "inngest .createFunction ( { id : "unique-function-id" , concurrency : [ { // Us…" at bounding box center [556, 484] width 654 height 497
click at [338, 512] on span "// limits all accounts to a single execution for this function, based off" at bounding box center [511, 515] width 419 height 12
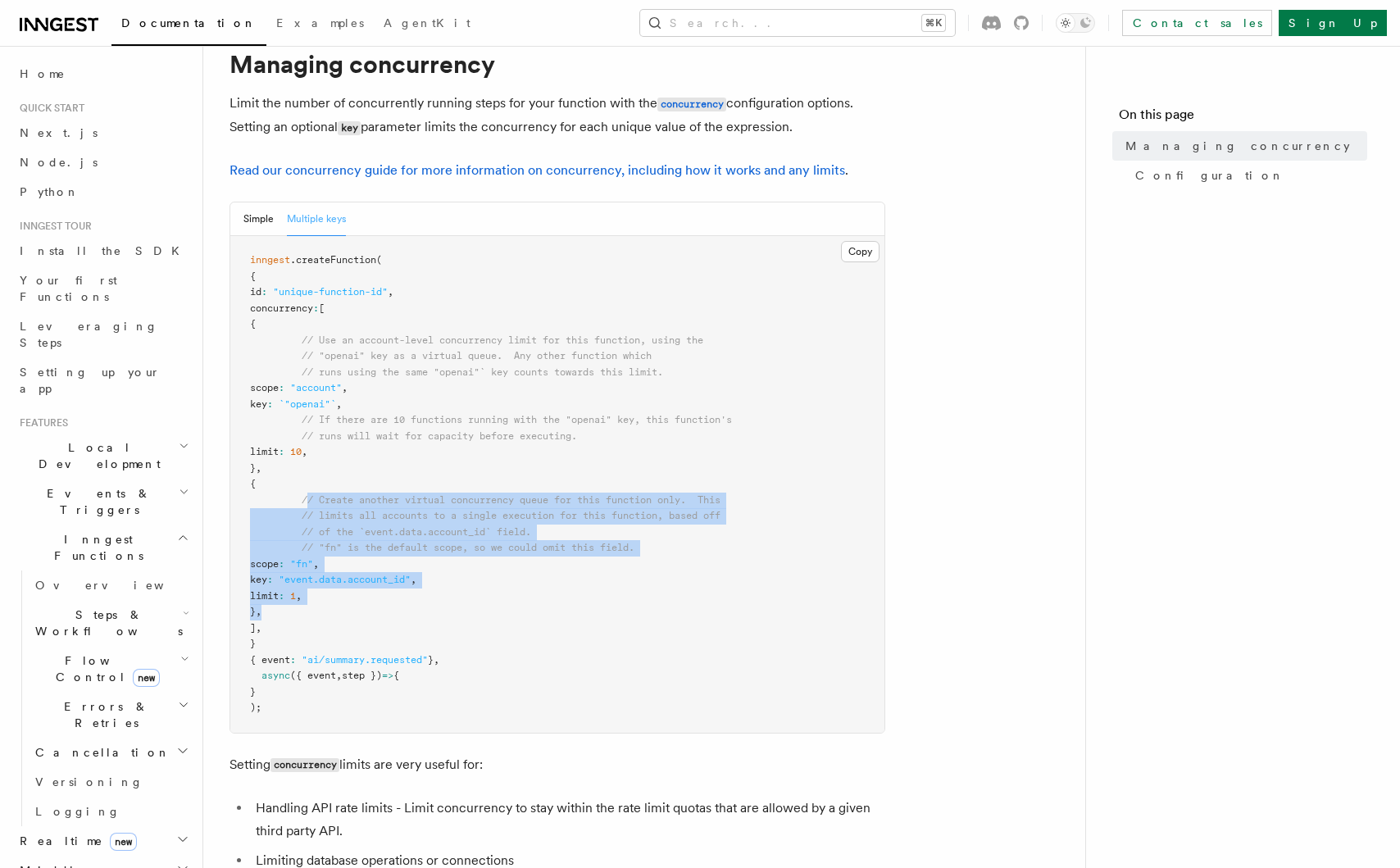
drag, startPoint x: 310, startPoint y: 505, endPoint x: 394, endPoint y: 623, distance: 144.8
click at [393, 621] on pre "inngest .createFunction ( { id : "unique-function-id" , concurrency : [ { // Us…" at bounding box center [556, 484] width 654 height 497
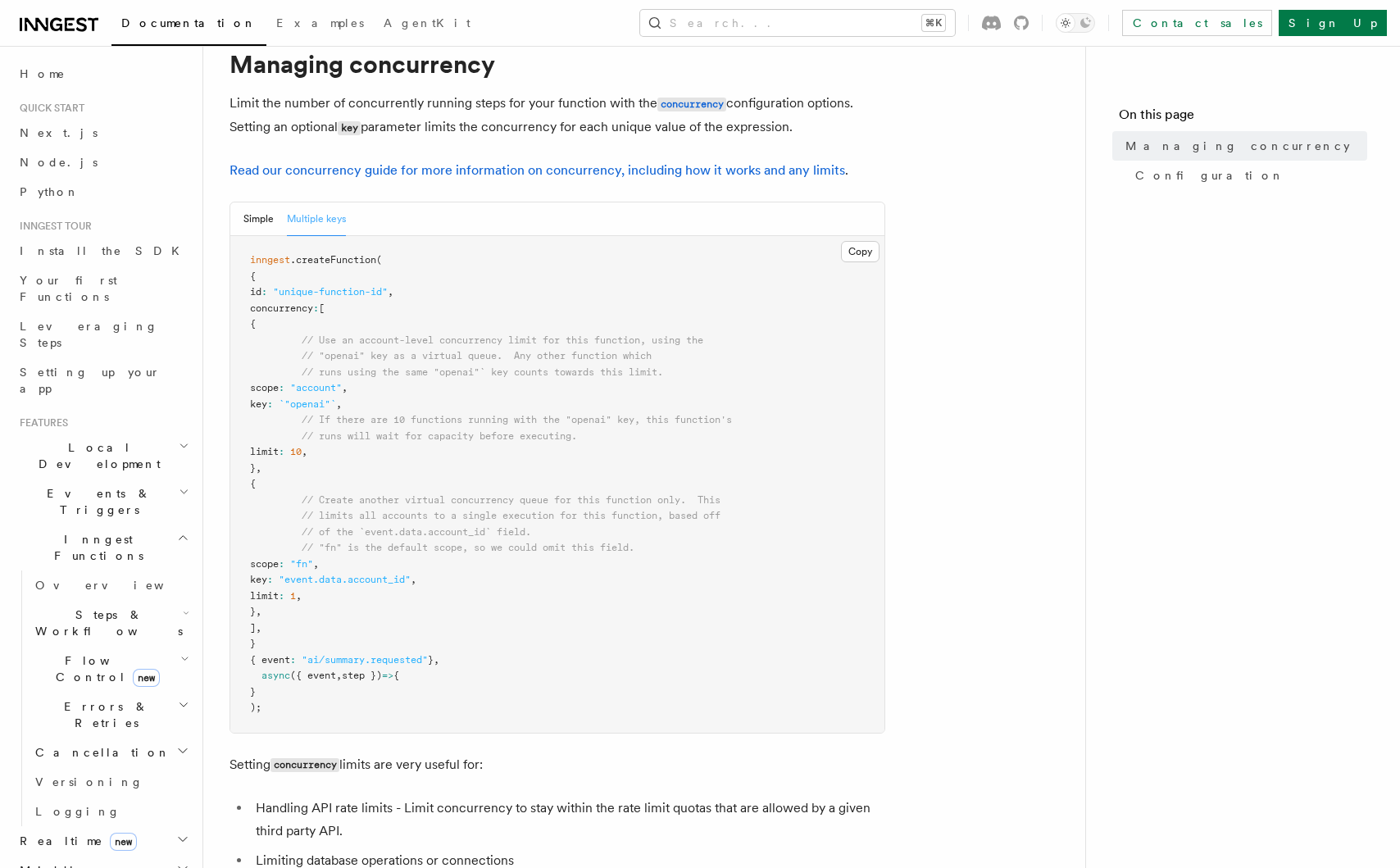
click at [394, 623] on pre "inngest .createFunction ( { id : "unique-function-id" , concurrency : [ { // Us…" at bounding box center [556, 484] width 654 height 497
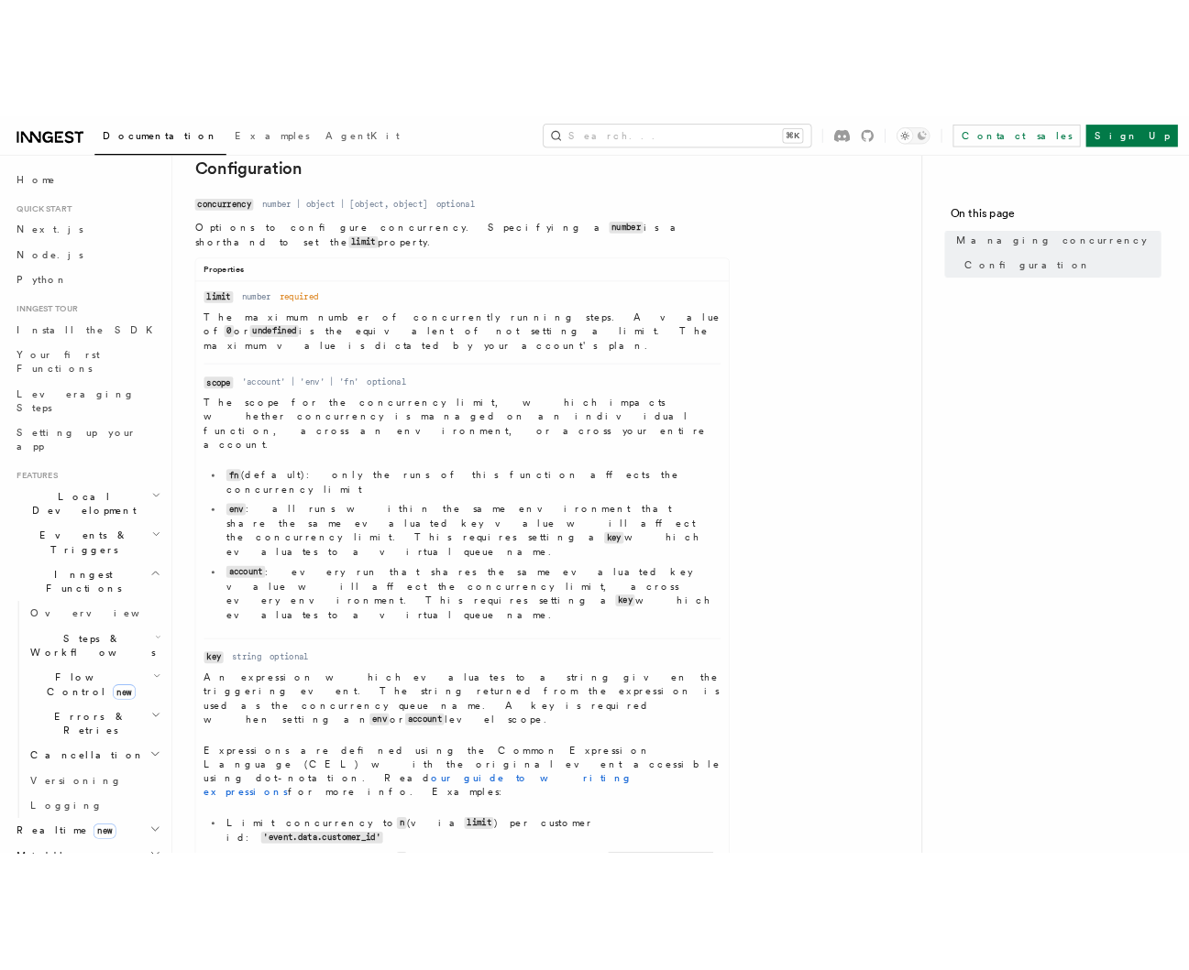
scroll to position [1223, 0]
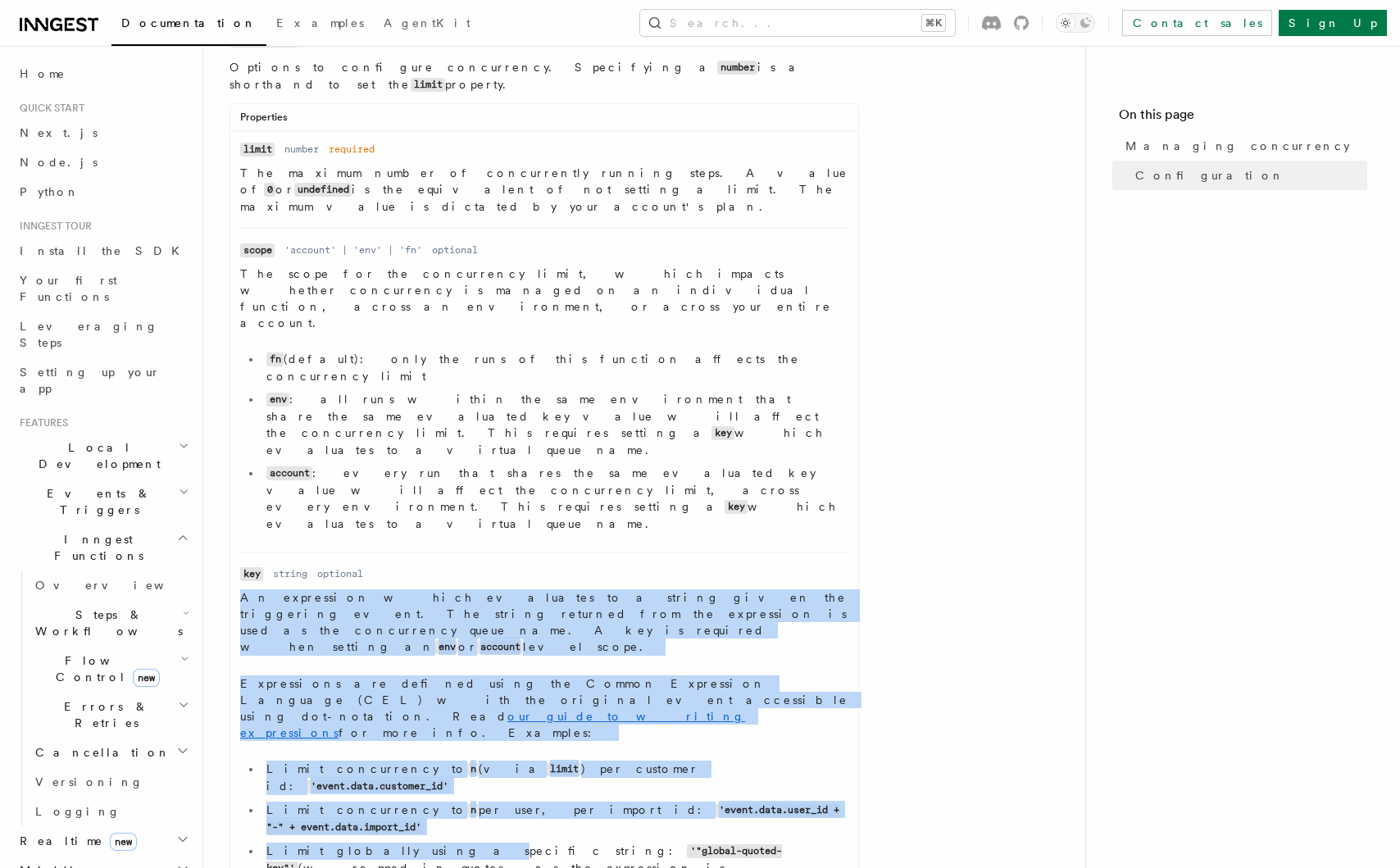
drag, startPoint x: 303, startPoint y: 459, endPoint x: 399, endPoint y: 639, distance: 204.0
click at [394, 632] on dl "Name key Type string Required optional Description An expression which evaluate…" at bounding box center [544, 733] width 608 height 335
click at [417, 843] on li "Limit globally using a specific string: '"global-quoted-key"' (wrapped in quote…" at bounding box center [555, 868] width 587 height 51
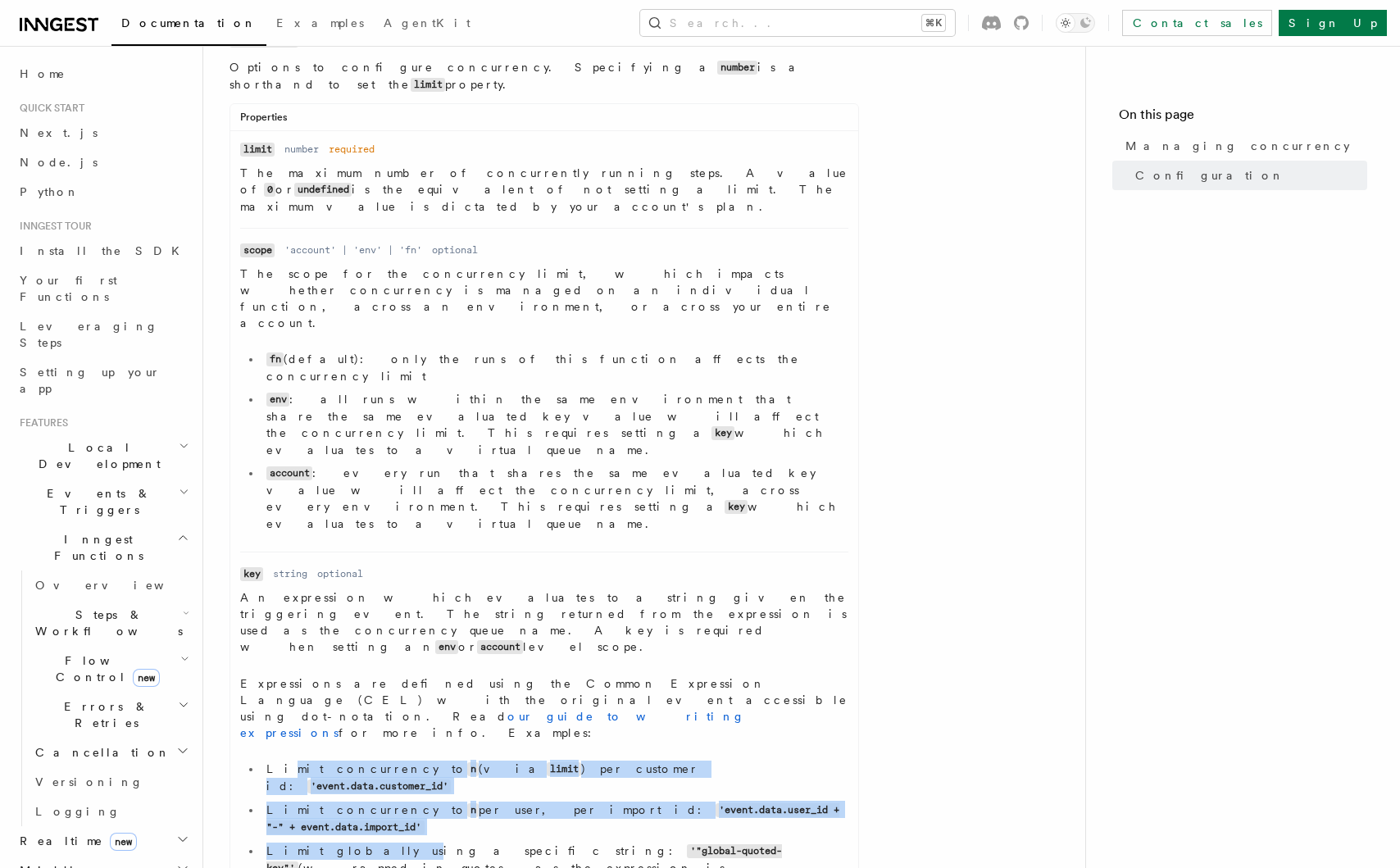
drag, startPoint x: 277, startPoint y: 557, endPoint x: 353, endPoint y: 613, distance: 94.4
click at [348, 761] on ul "Limit concurrency to n (via limit ) per customer id: 'event.data.customer_id' L…" at bounding box center [544, 827] width 608 height 132
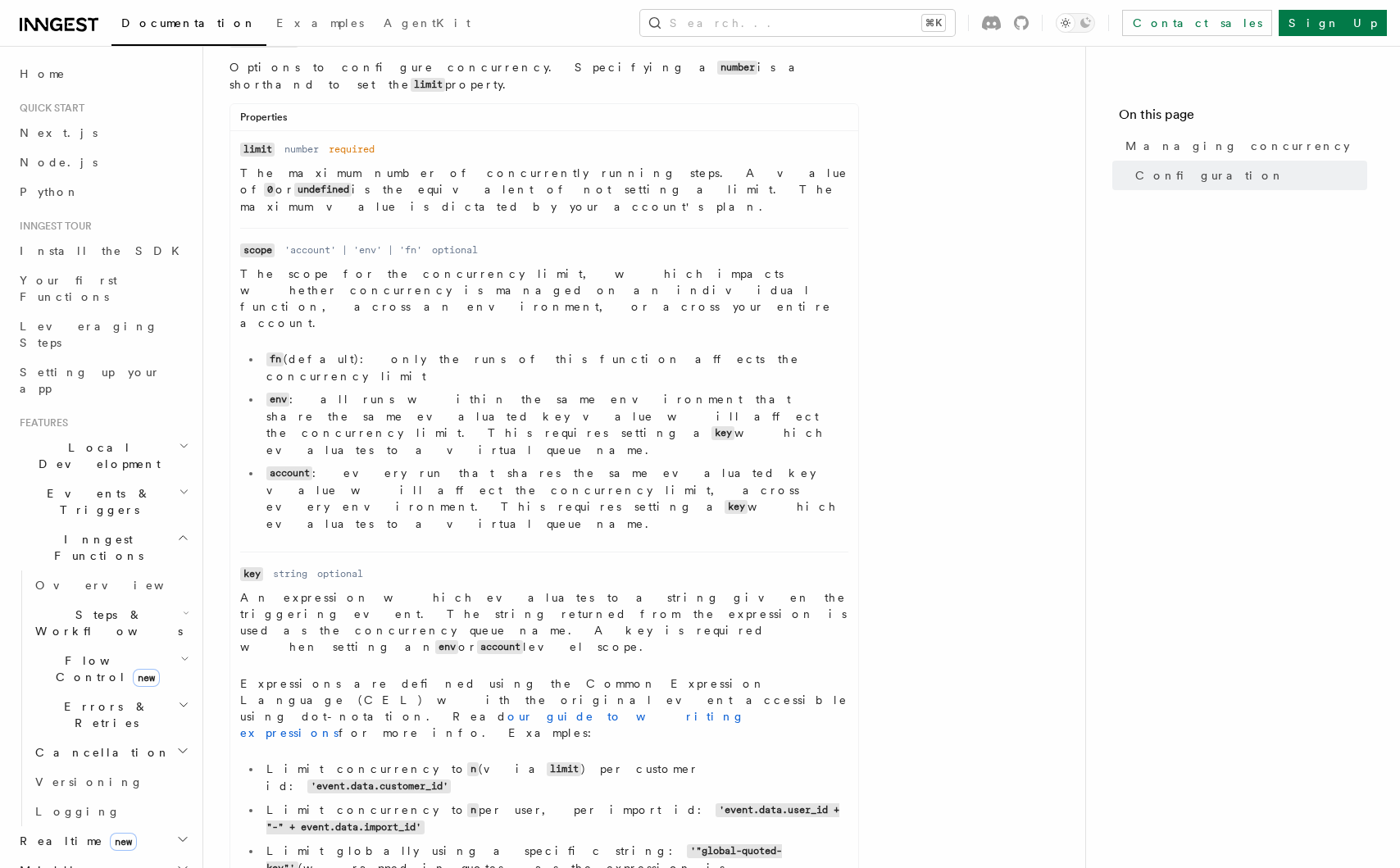
click at [360, 843] on li "Limit globally using a specific string: '"global-quoted-key"' (wrapped in quote…" at bounding box center [555, 868] width 587 height 51
drag, startPoint x: 313, startPoint y: 591, endPoint x: 354, endPoint y: 613, distance: 46.5
click at [354, 761] on ul "Limit concurrency to n (via limit ) per customer id: 'event.data.customer_id' L…" at bounding box center [544, 827] width 608 height 132
click at [354, 843] on li "Limit globally using a specific string: '"global-quoted-key"' (wrapped in quote…" at bounding box center [555, 868] width 587 height 51
drag, startPoint x: 259, startPoint y: 473, endPoint x: 371, endPoint y: 633, distance: 195.3
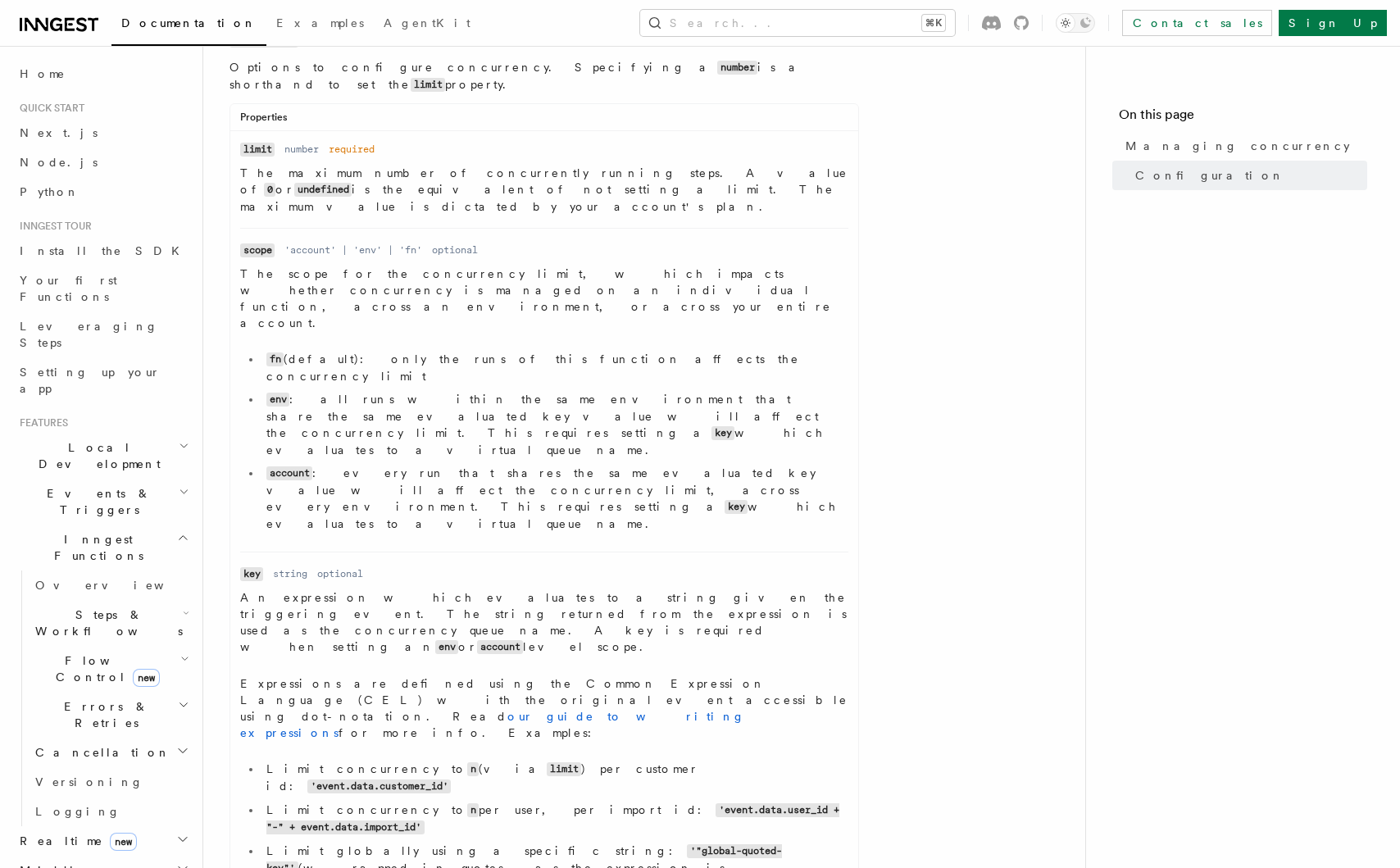
click at [369, 632] on dd "An expression which evaluates to a string given the triggering event. The strin…" at bounding box center [544, 745] width 608 height 311
click at [373, 633] on dd "An expression which evaluates to a string given the triggering event. The strin…" at bounding box center [544, 745] width 608 height 311
drag, startPoint x: 254, startPoint y: 471, endPoint x: 377, endPoint y: 619, distance: 192.4
click at [376, 618] on dd "An expression which evaluates to a string given the triggering event. The strin…" at bounding box center [544, 745] width 608 height 311
click at [293, 567] on dd "string" at bounding box center [290, 574] width 34 height 13
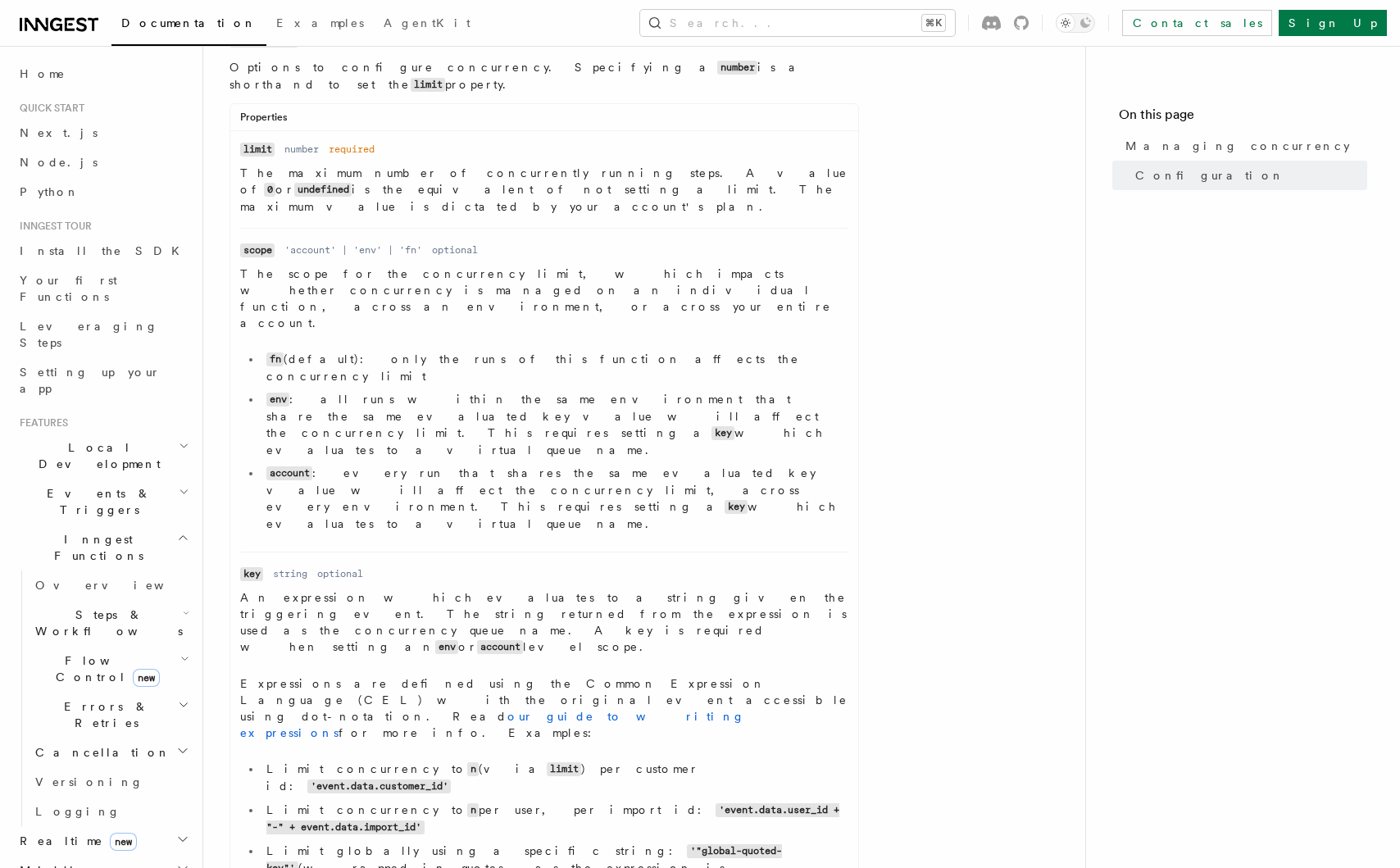
click at [345, 567] on dd "optional" at bounding box center [340, 574] width 46 height 13
drag, startPoint x: 246, startPoint y: 447, endPoint x: 377, endPoint y: 627, distance: 222.6
click at [377, 627] on dd "An expression which evaluates to a string given the triggering event. The strin…" at bounding box center [544, 745] width 608 height 311
click at [379, 843] on li "Limit globally using a specific string: '"global-quoted-key"' (wrapped in quote…" at bounding box center [555, 868] width 587 height 51
drag, startPoint x: 233, startPoint y: 454, endPoint x: 375, endPoint y: 644, distance: 237.2
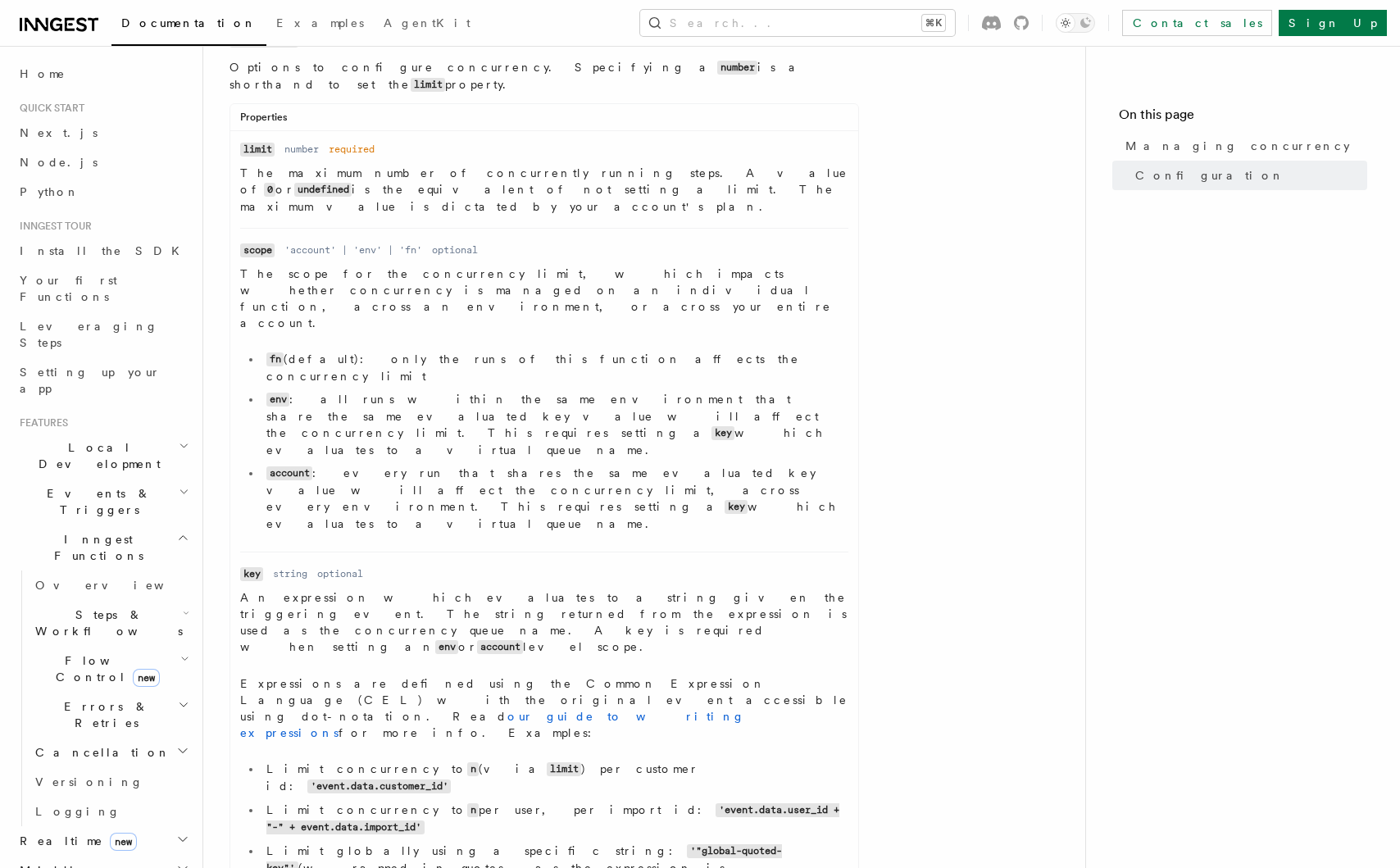
click at [375, 644] on div "Properties Name limit Type number Required required Description The maximum num…" at bounding box center [545, 506] width 630 height 808
click at [395, 843] on li "Limit globally using a specific string: '"global-quoted-key"' (wrapped in quote…" at bounding box center [555, 868] width 587 height 51
drag, startPoint x: 283, startPoint y: 560, endPoint x: 359, endPoint y: 630, distance: 103.3
click at [358, 630] on dd "An expression which evaluates to a string given the triggering event. The strin…" at bounding box center [544, 745] width 608 height 311
click at [364, 843] on li "Limit globally using a specific string: '"global-quoted-key"' (wrapped in quote…" at bounding box center [555, 868] width 587 height 51
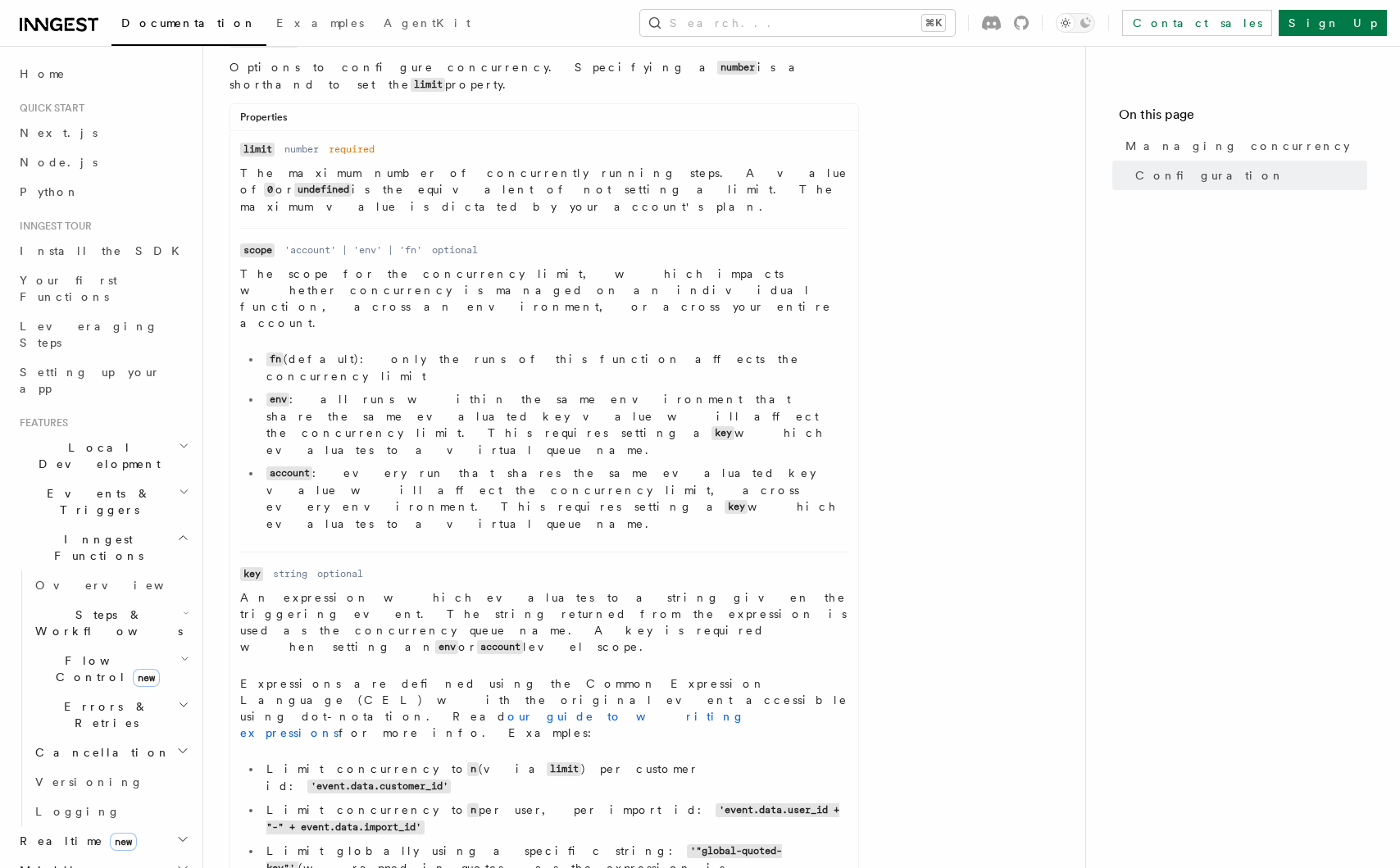
drag, startPoint x: 289, startPoint y: 557, endPoint x: 398, endPoint y: 657, distance: 147.9
click at [397, 657] on div "Name concurrency Type number | object | [object, object] Required optional Desc…" at bounding box center [557, 474] width 656 height 892
click at [383, 843] on li "Limit globally using a specific string: '"global-quoted-key"' (wrapped in quote…" at bounding box center [555, 868] width 587 height 51
drag, startPoint x: 299, startPoint y: 463, endPoint x: 407, endPoint y: 634, distance: 202.2
click at [407, 633] on dd "An expression which evaluates to a string given the triggering event. The strin…" at bounding box center [544, 745] width 608 height 311
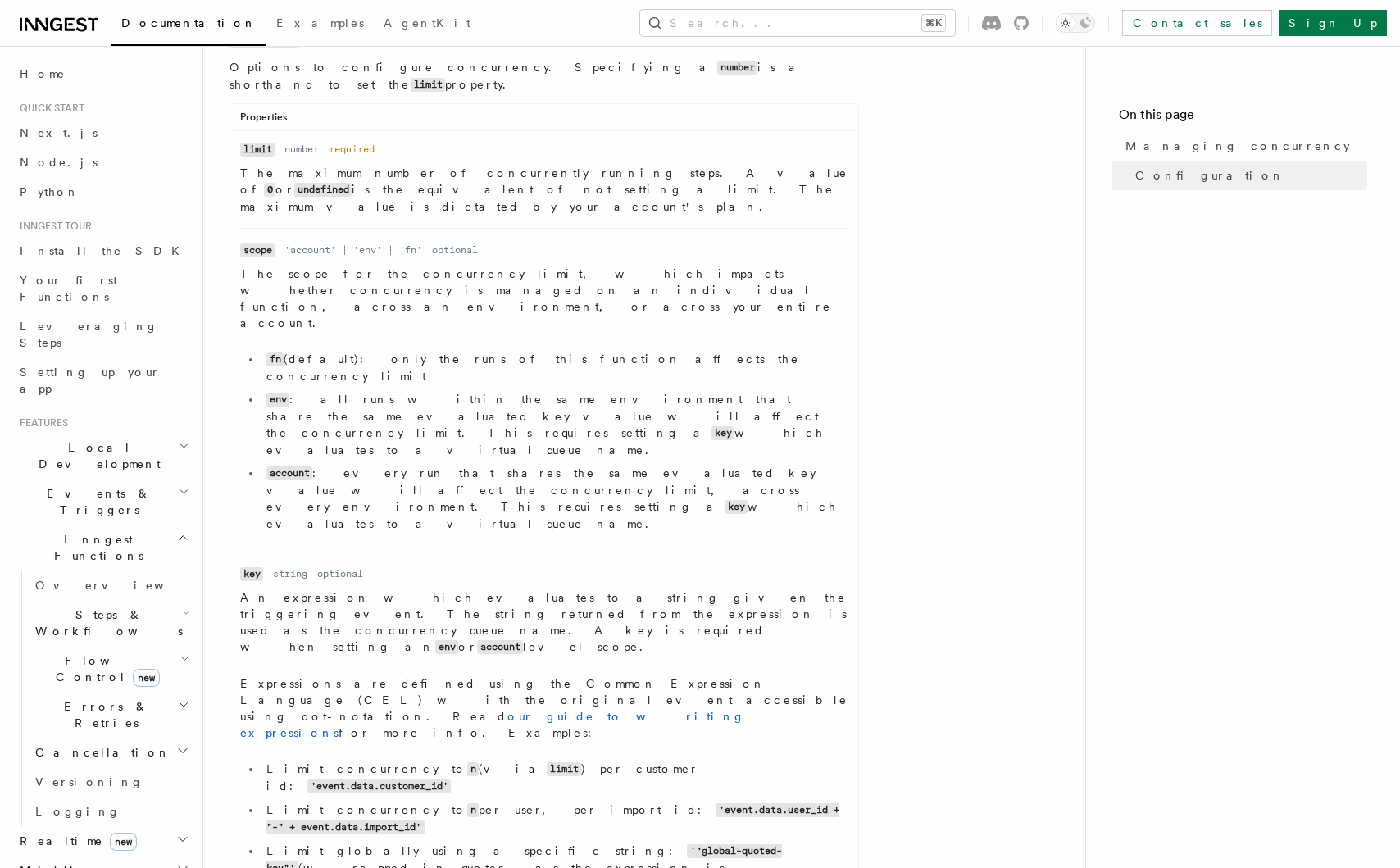
click at [407, 634] on dd "An expression which evaluates to a string given the triggering event. The strin…" at bounding box center [544, 745] width 608 height 311
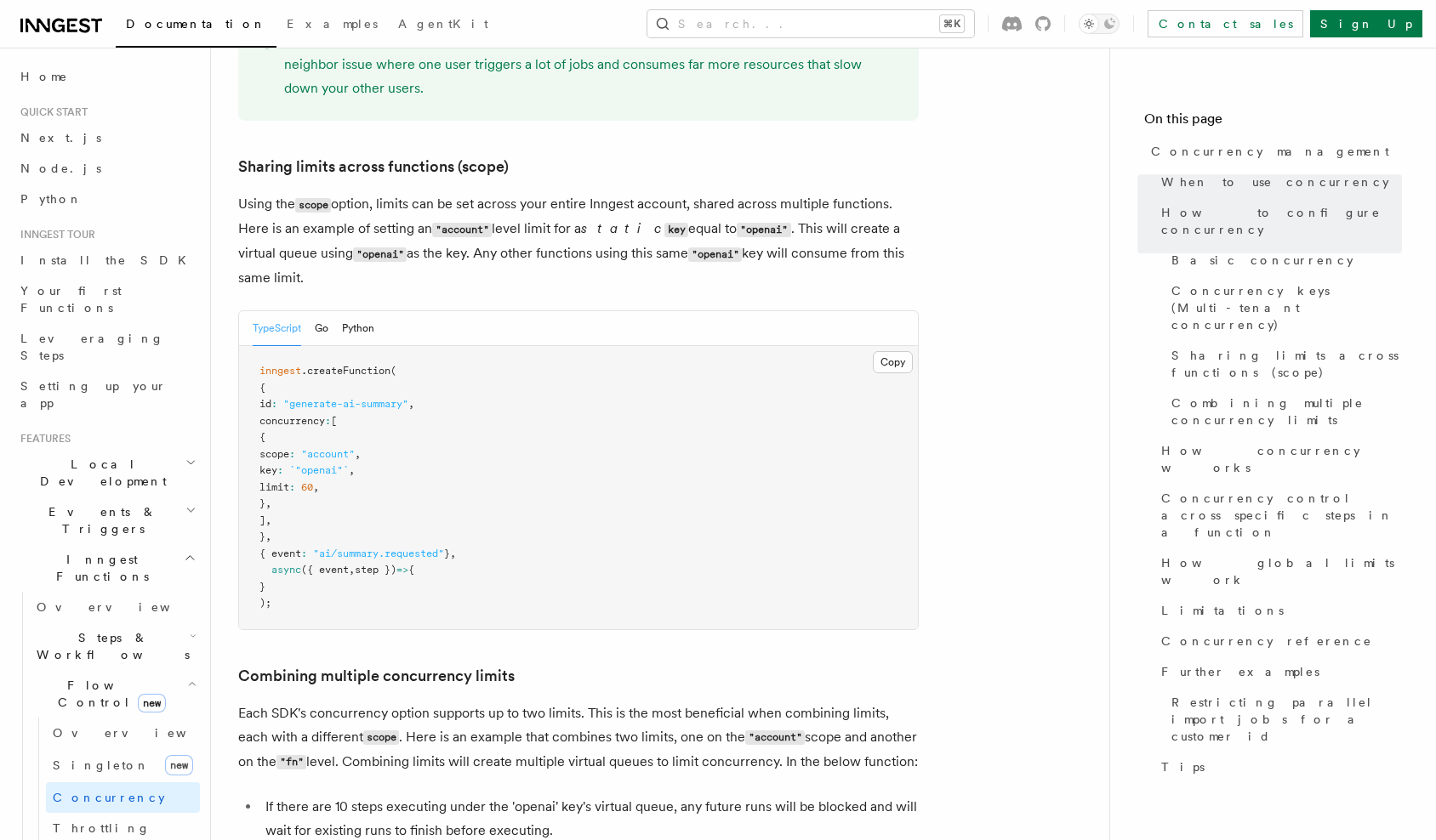
scroll to position [2048, 0]
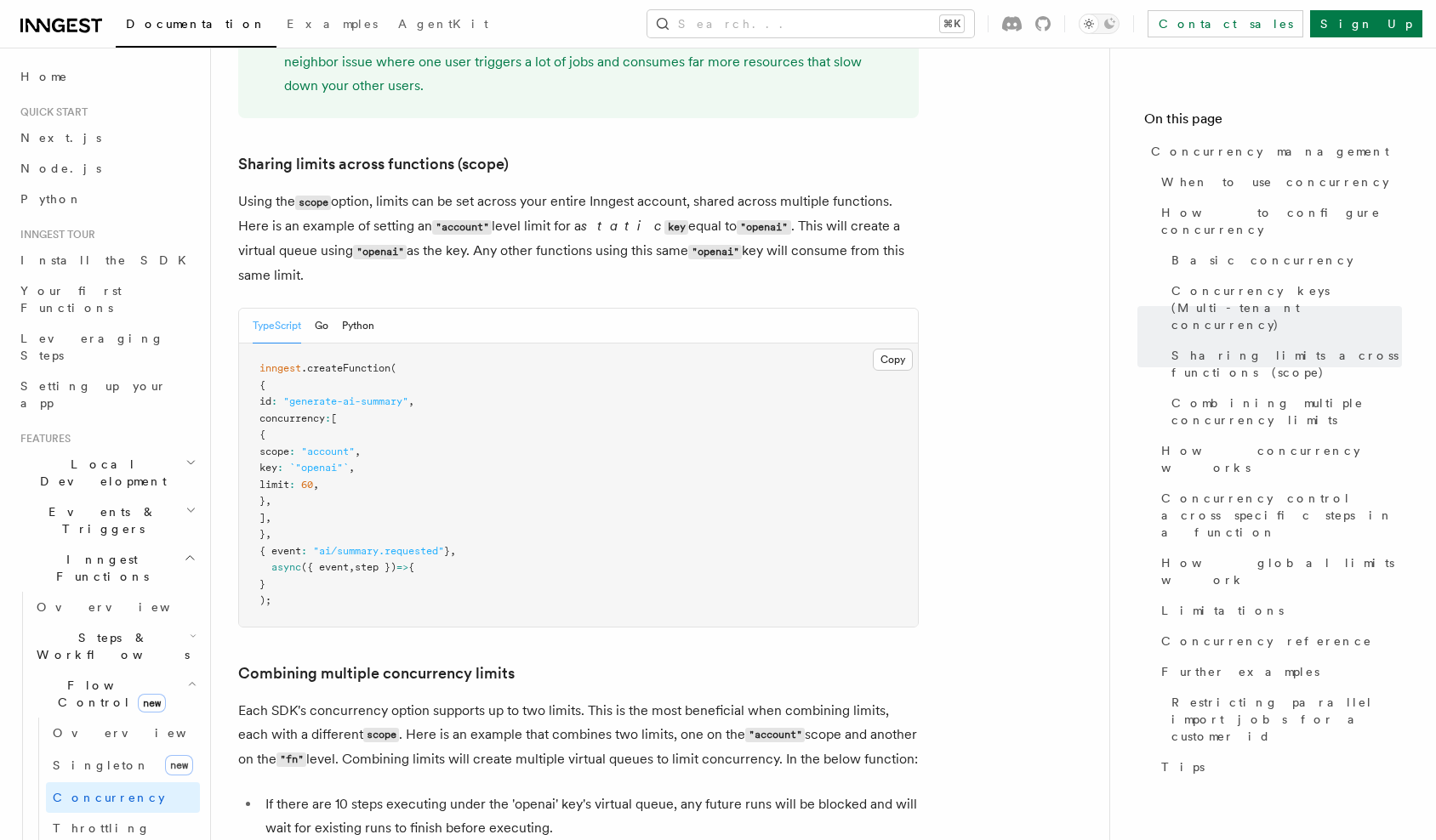
drag, startPoint x: 292, startPoint y: 333, endPoint x: 382, endPoint y: 469, distance: 163.1
click at [374, 465] on pre "inngest .createFunction ( { id : "generate-ai-summary" , concurrency : [ { scop…" at bounding box center [577, 485] width 679 height 283
click at [382, 469] on pre "inngest .createFunction ( { id : "generate-ai-summary" , concurrency : [ { scop…" at bounding box center [577, 485] width 679 height 283
click at [356, 459] on pre "inngest .createFunction ( { id : "generate-ai-summary" , concurrency : [ { scop…" at bounding box center [577, 485] width 679 height 283
click at [367, 455] on pre "inngest .createFunction ( { id : "generate-ai-summary" , concurrency : [ { scop…" at bounding box center [577, 485] width 679 height 283
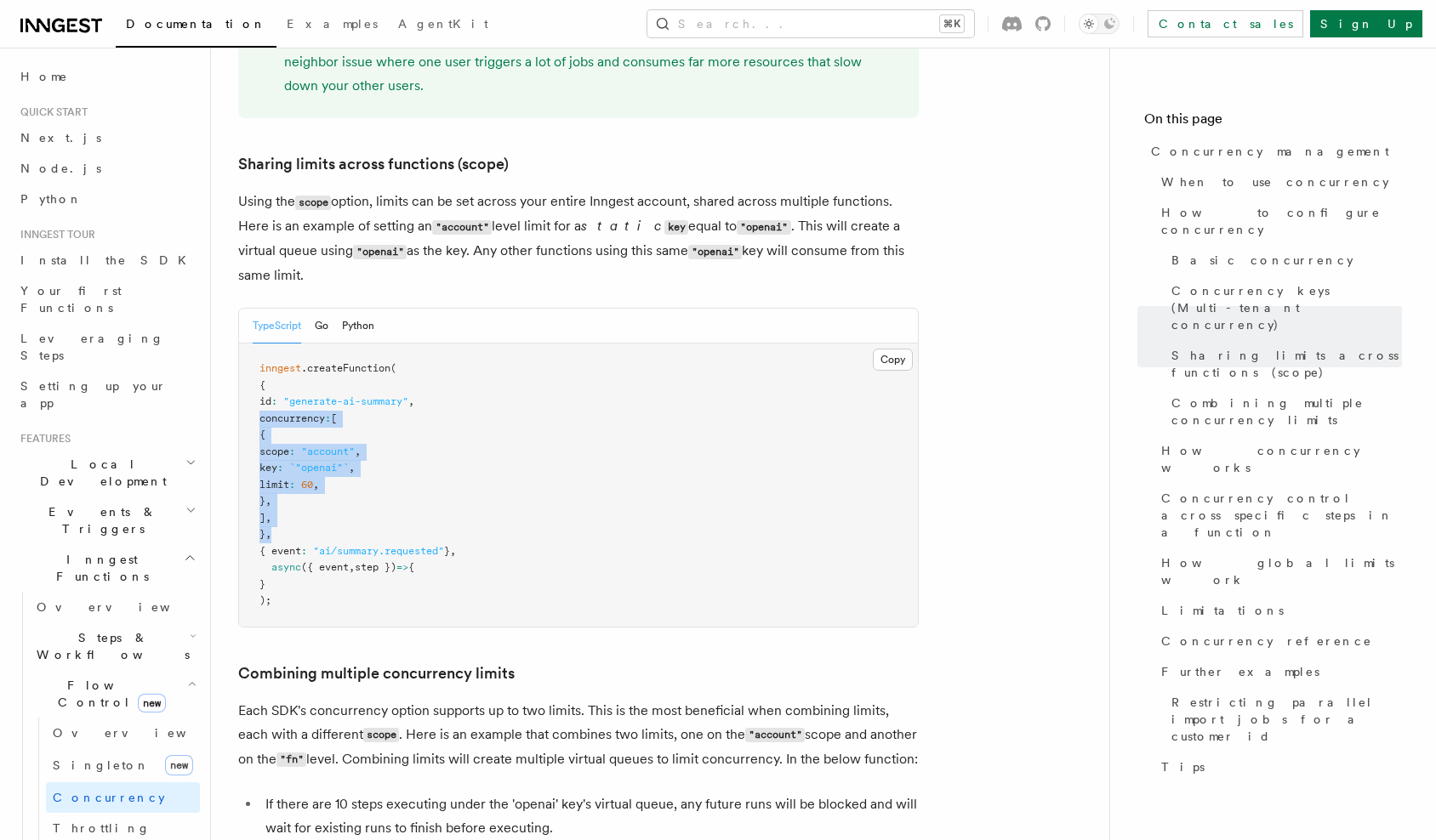
drag, startPoint x: 290, startPoint y: 391, endPoint x: 356, endPoint y: 462, distance: 96.9
click at [356, 462] on pre "inngest .createFunction ( { id : "generate-ai-summary" , concurrency : [ { scop…" at bounding box center [577, 485] width 679 height 283
drag, startPoint x: 262, startPoint y: 327, endPoint x: 357, endPoint y: 448, distance: 153.8
click at [356, 447] on pre "inngest .createFunction ( { id : "generate-ai-summary" , concurrency : [ { scop…" at bounding box center [577, 485] width 679 height 283
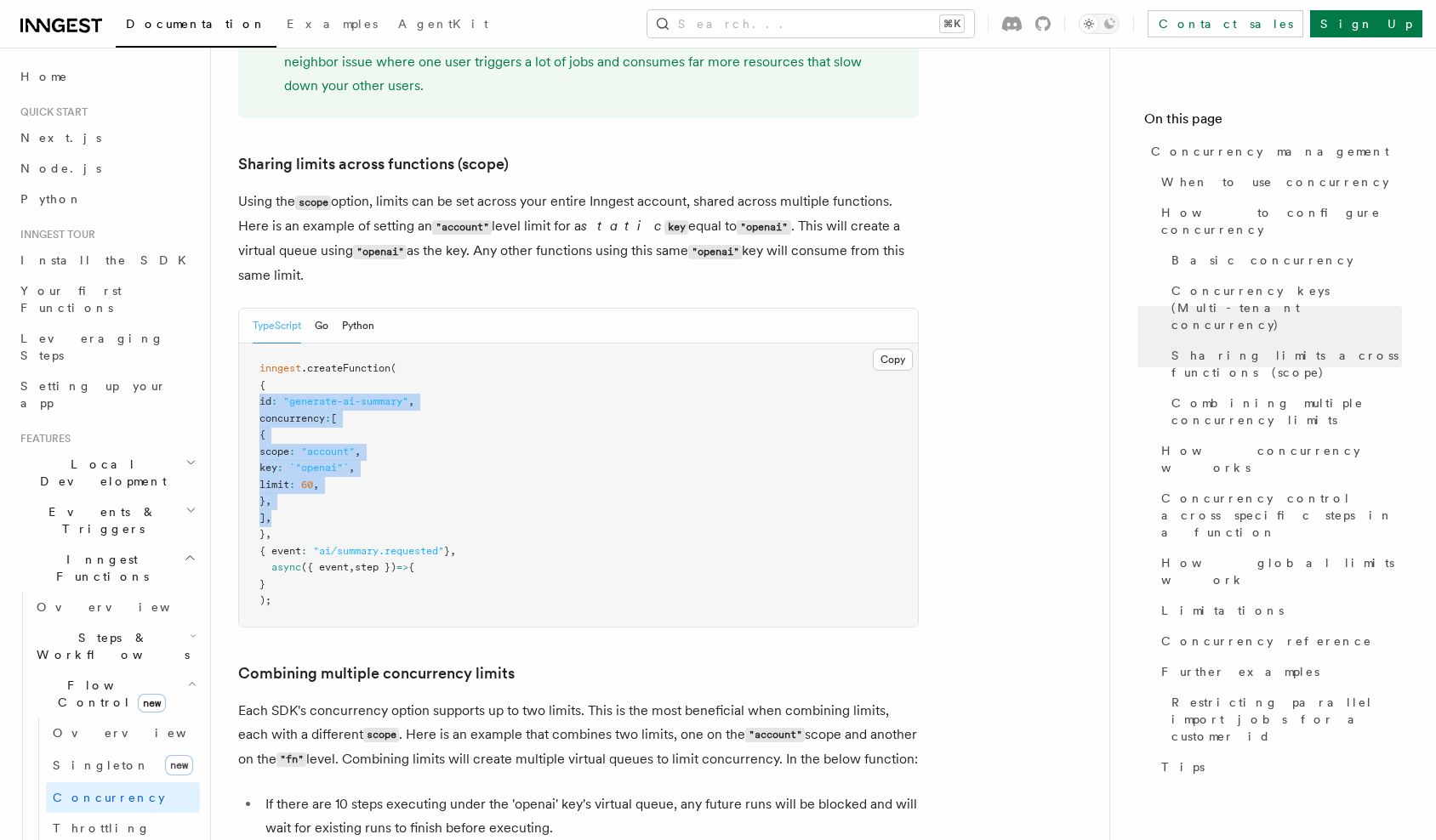
click at [357, 448] on pre "inngest .createFunction ( { id : "generate-ai-summary" , concurrency : [ { scop…" at bounding box center [577, 485] width 679 height 283
drag, startPoint x: 282, startPoint y: 348, endPoint x: 343, endPoint y: 422, distance: 95.9
click at [343, 422] on pre "inngest .createFunction ( { id : "generate-ai-summary" , concurrency : [ { scop…" at bounding box center [577, 485] width 679 height 283
click at [342, 422] on pre "inngest .createFunction ( { id : "generate-ai-summary" , concurrency : [ { scop…" at bounding box center [577, 485] width 679 height 283
drag, startPoint x: 236, startPoint y: 322, endPoint x: 249, endPoint y: 321, distance: 13.0
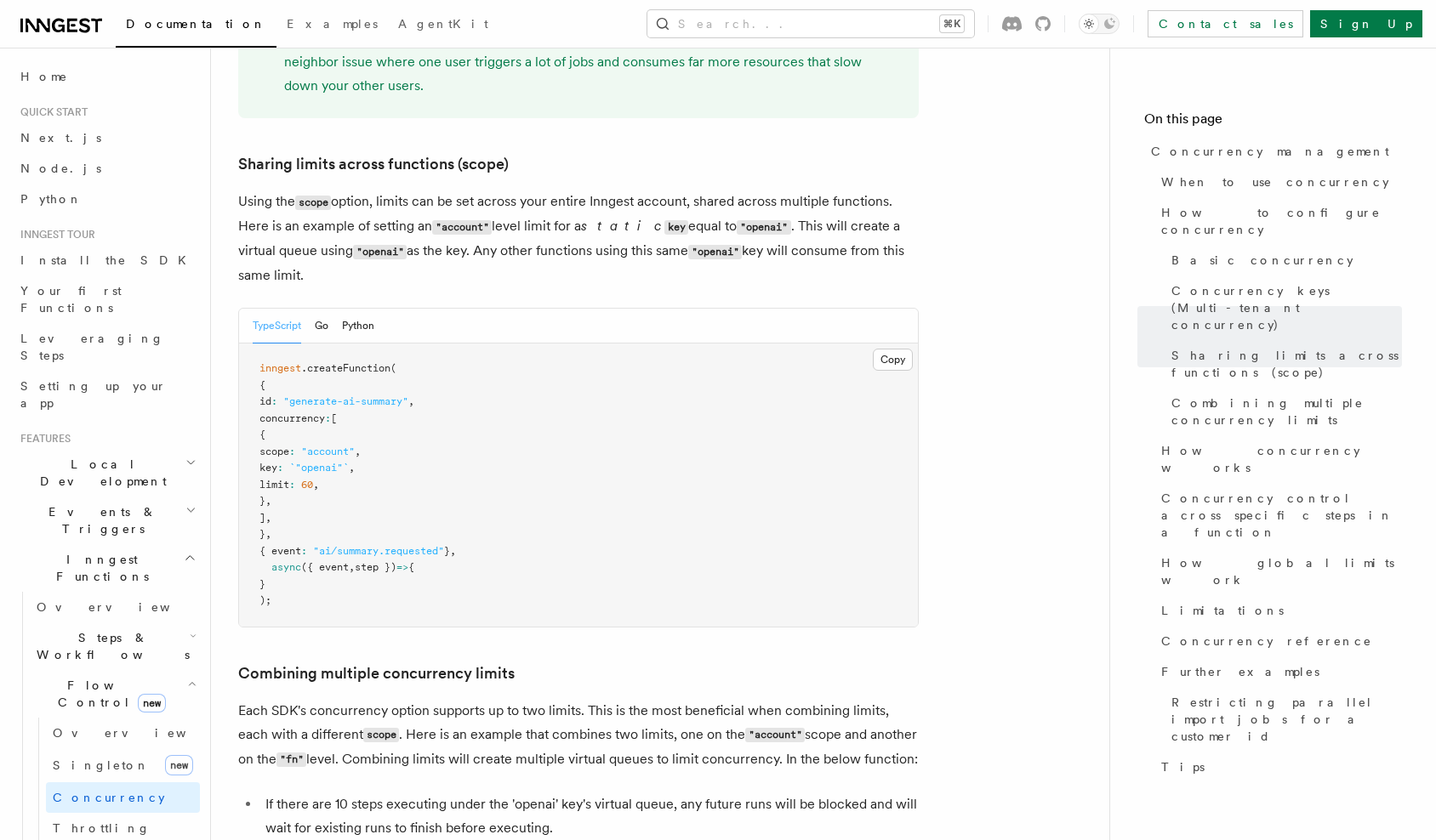
click at [347, 368] on pre "inngest .createFunction ( { id : "generate-ai-summary" , concurrency : [ { scop…" at bounding box center [577, 485] width 679 height 283
drag, startPoint x: 344, startPoint y: 411, endPoint x: 360, endPoint y: 429, distance: 24.1
click at [358, 427] on pre "inngest .createFunction ( { id : "generate-ai-summary" , concurrency : [ { scop…" at bounding box center [577, 485] width 679 height 283
click at [360, 429] on pre "inngest .createFunction ( { id : "generate-ai-summary" , concurrency : [ { scop…" at bounding box center [577, 485] width 679 height 283
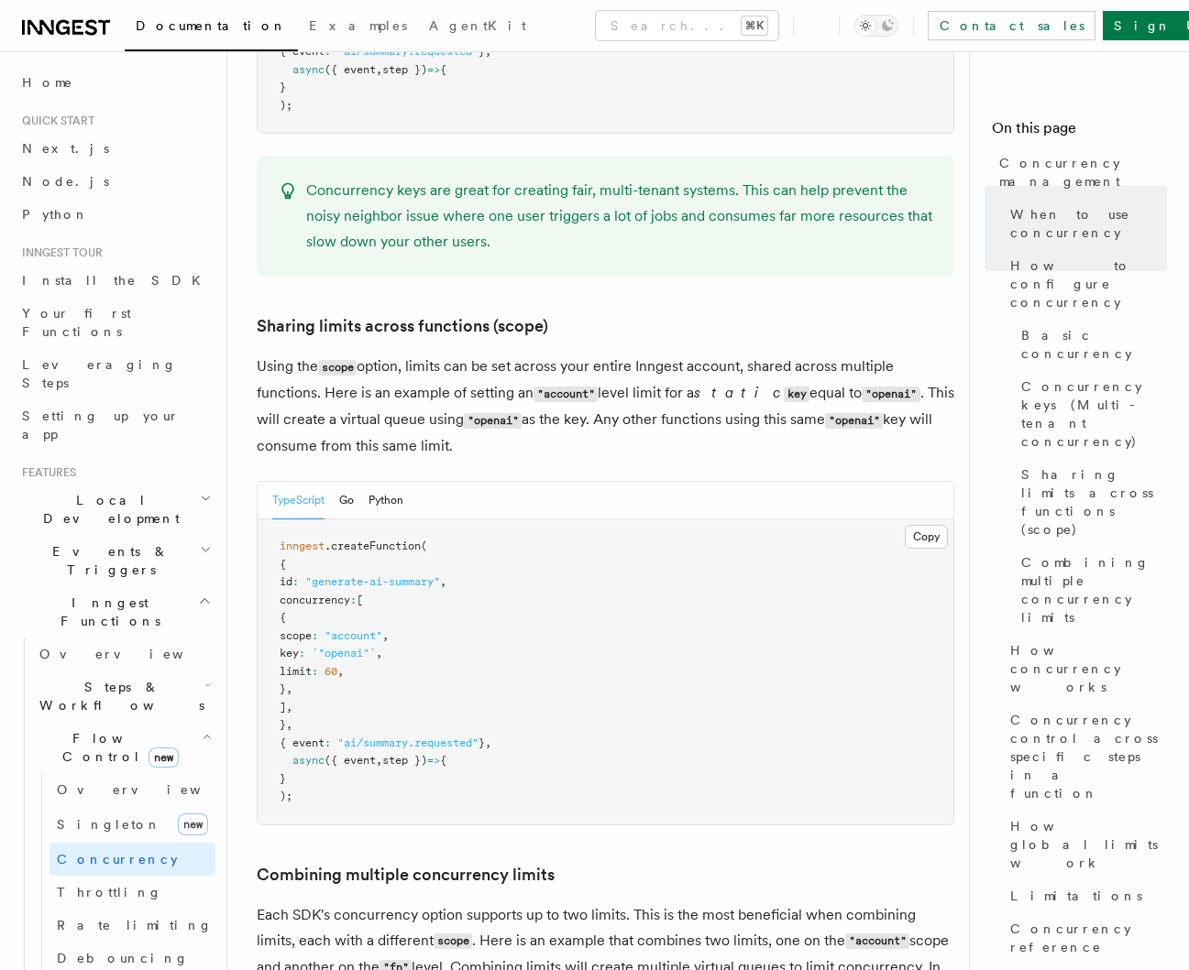
scroll to position [2207, 0]
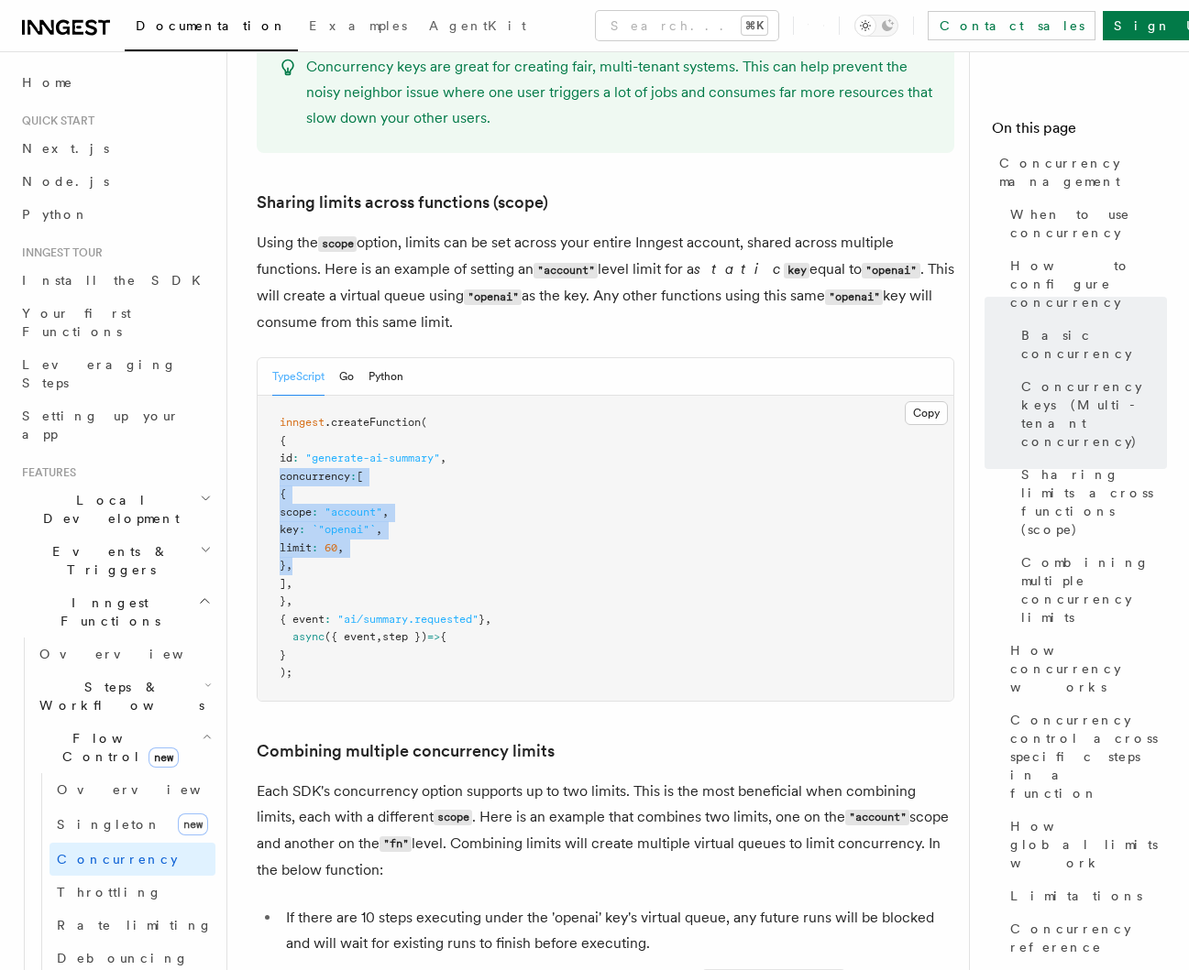
drag, startPoint x: 279, startPoint y: 396, endPoint x: 375, endPoint y: 502, distance: 142.8
click at [369, 498] on pre "inngest .createFunction ( { id : "generate-ai-summary" , concurrency : [ { scop…" at bounding box center [605, 548] width 696 height 305
click at [375, 502] on pre "inngest .createFunction ( { id : "generate-ai-summary" , concurrency : [ { scop…" at bounding box center [605, 548] width 696 height 305
drag, startPoint x: 294, startPoint y: 417, endPoint x: 376, endPoint y: 528, distance: 137.6
click at [375, 526] on pre "inngest .createFunction ( { id : "generate-ai-summary" , concurrency : [ { scop…" at bounding box center [605, 548] width 696 height 305
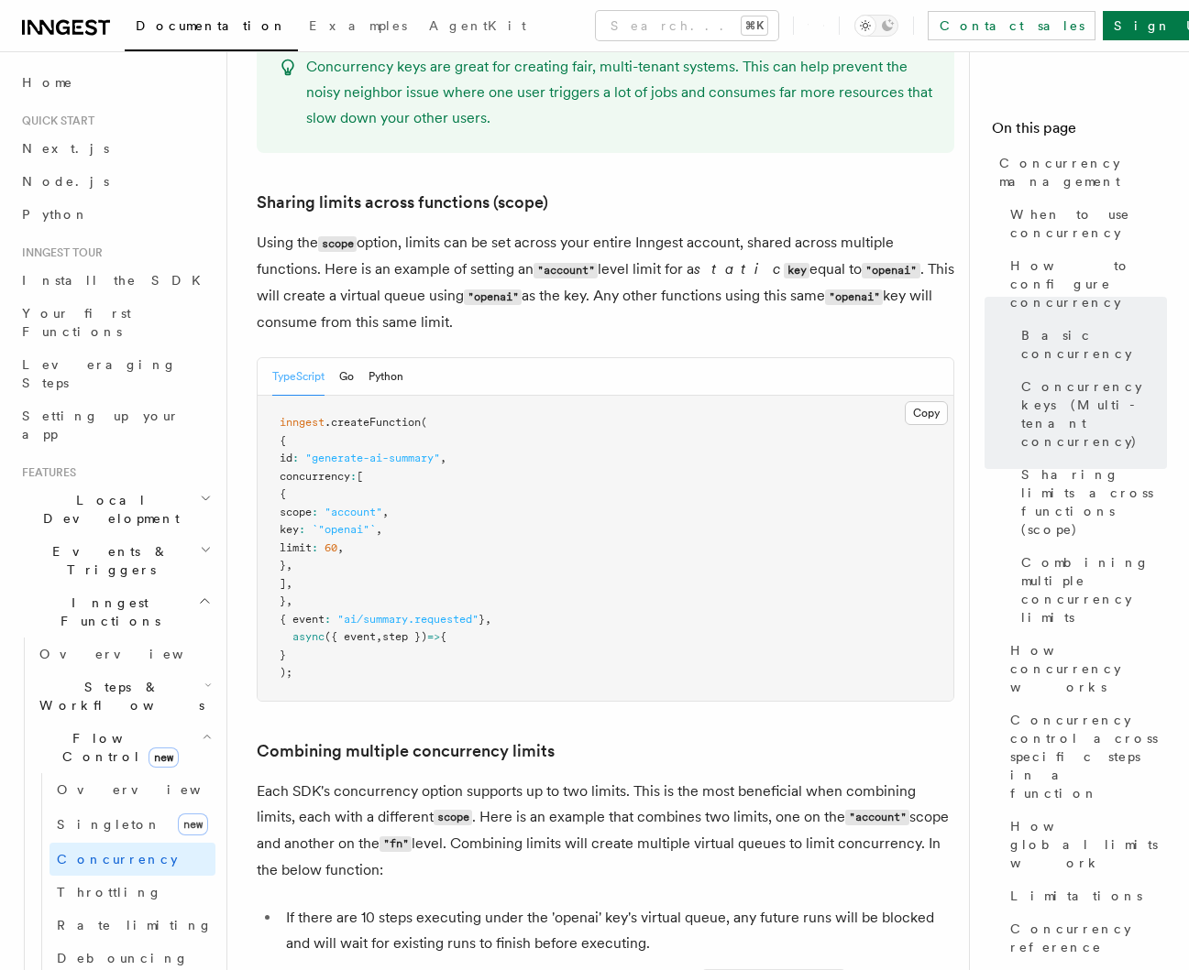
click at [376, 528] on pre "inngest .createFunction ( { id : "generate-ai-summary" , concurrency : [ { scop…" at bounding box center [605, 548] width 696 height 305
drag, startPoint x: 356, startPoint y: 509, endPoint x: 370, endPoint y: 531, distance: 26.4
click at [369, 528] on pre "inngest .createFunction ( { id : "generate-ai-summary" , concurrency : [ { scop…" at bounding box center [605, 548] width 696 height 305
click at [370, 531] on pre "inngest .createFunction ( { id : "generate-ai-summary" , concurrency : [ { scop…" at bounding box center [605, 548] width 696 height 305
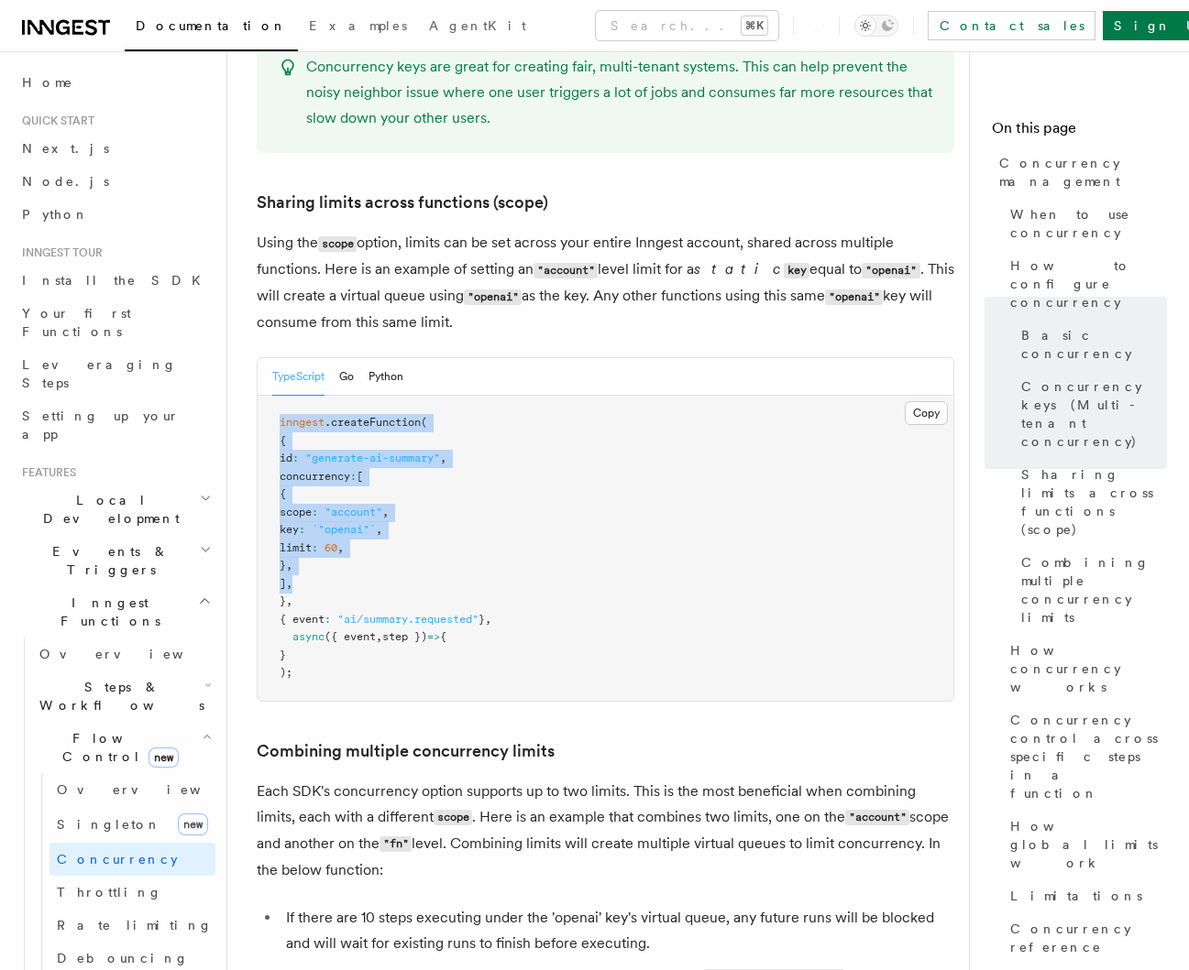
drag, startPoint x: 371, startPoint y: 502, endPoint x: 246, endPoint y: 334, distance: 210.2
click at [376, 523] on span "`"openai"`" at bounding box center [344, 529] width 64 height 13
drag, startPoint x: 352, startPoint y: 523, endPoint x: 270, endPoint y: 340, distance: 200.6
click at [270, 396] on pre "inngest .createFunction ( { id : "generate-ai-summary" , concurrency : [ { scop…" at bounding box center [605, 548] width 696 height 305
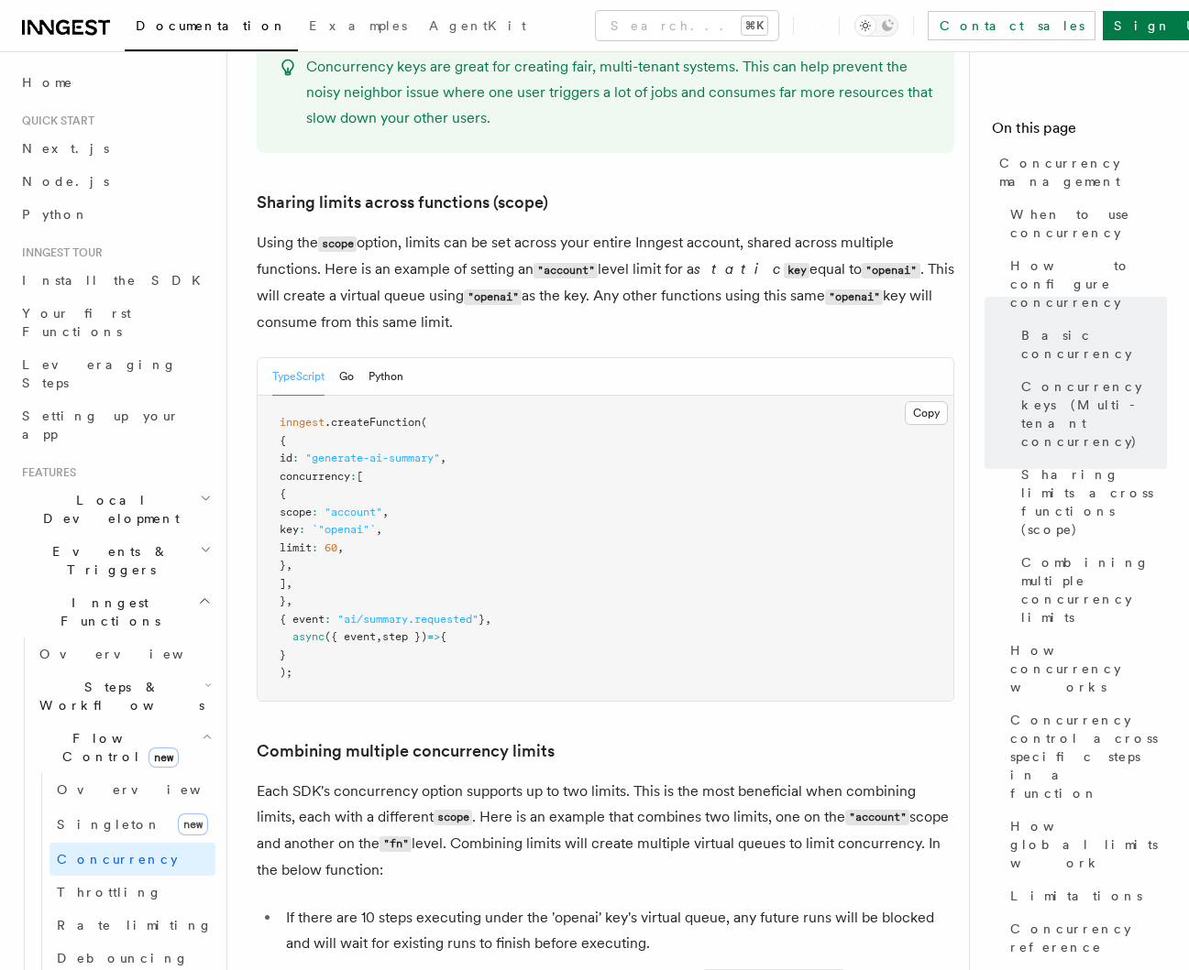
click at [401, 491] on pre "inngest .createFunction ( { id : "generate-ai-summary" , concurrency : [ { scop…" at bounding box center [605, 548] width 696 height 305
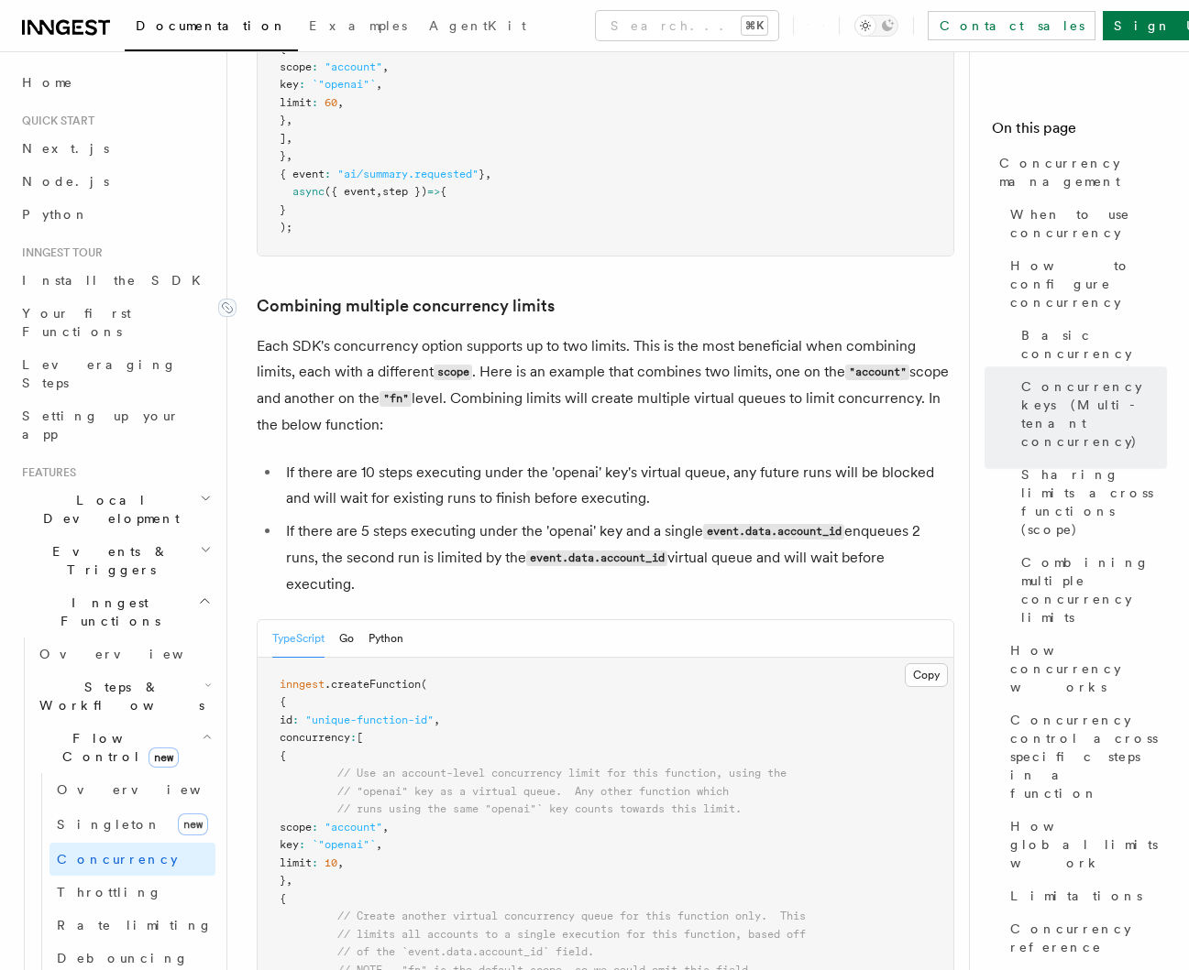
scroll to position [3256, 0]
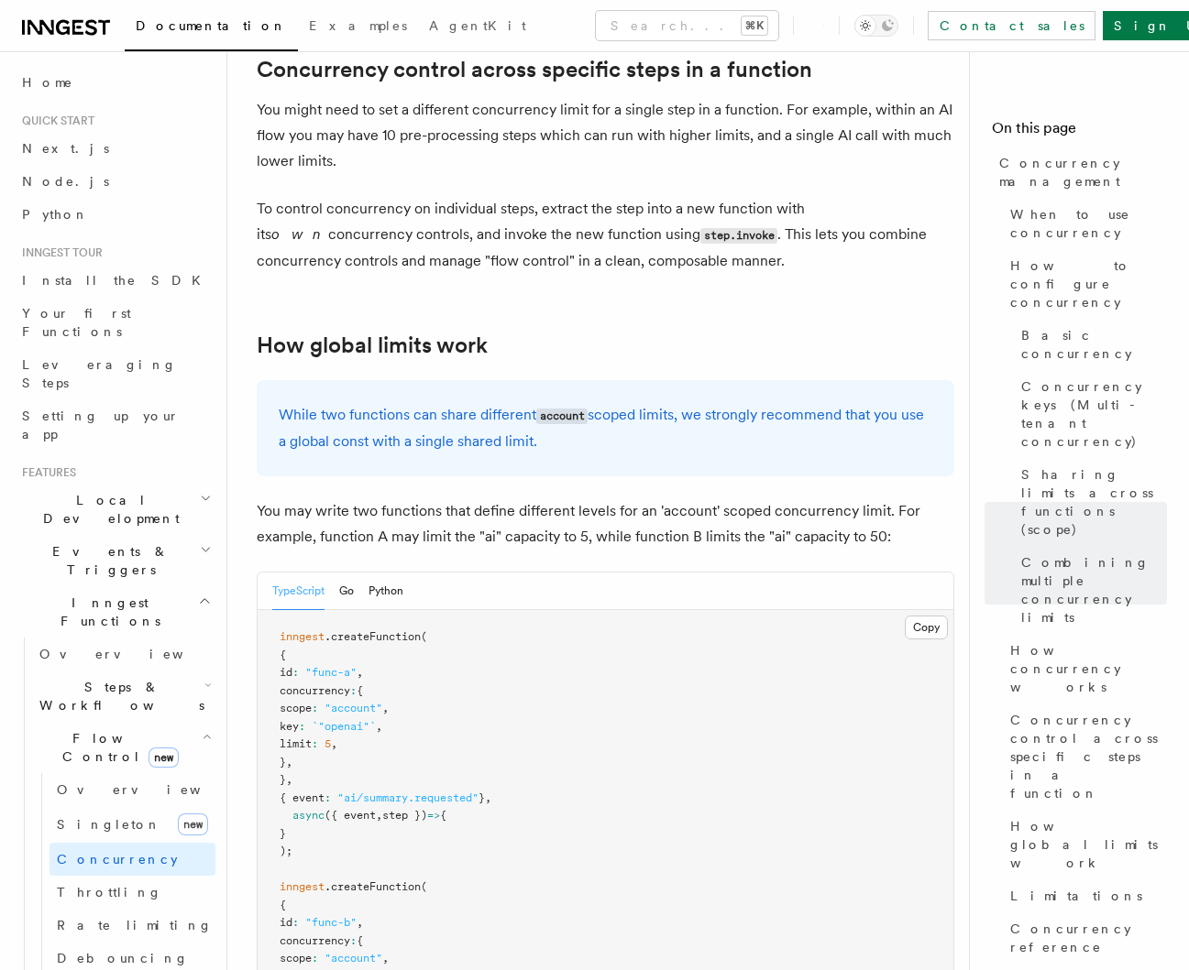
scroll to position [4650, 0]
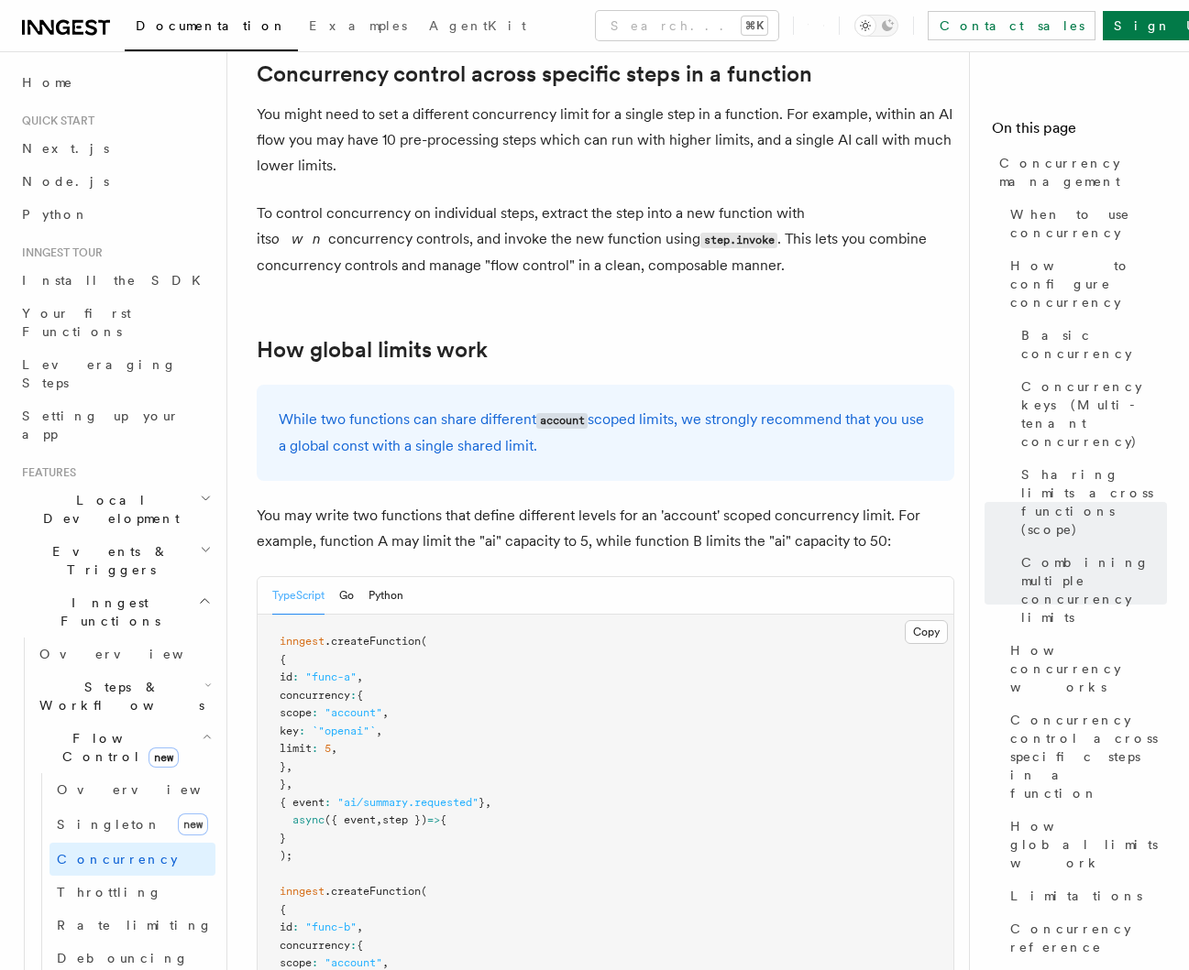
click at [621, 407] on p "While two functions can share different account scoped limits, we strongly reco…" at bounding box center [605, 433] width 653 height 52
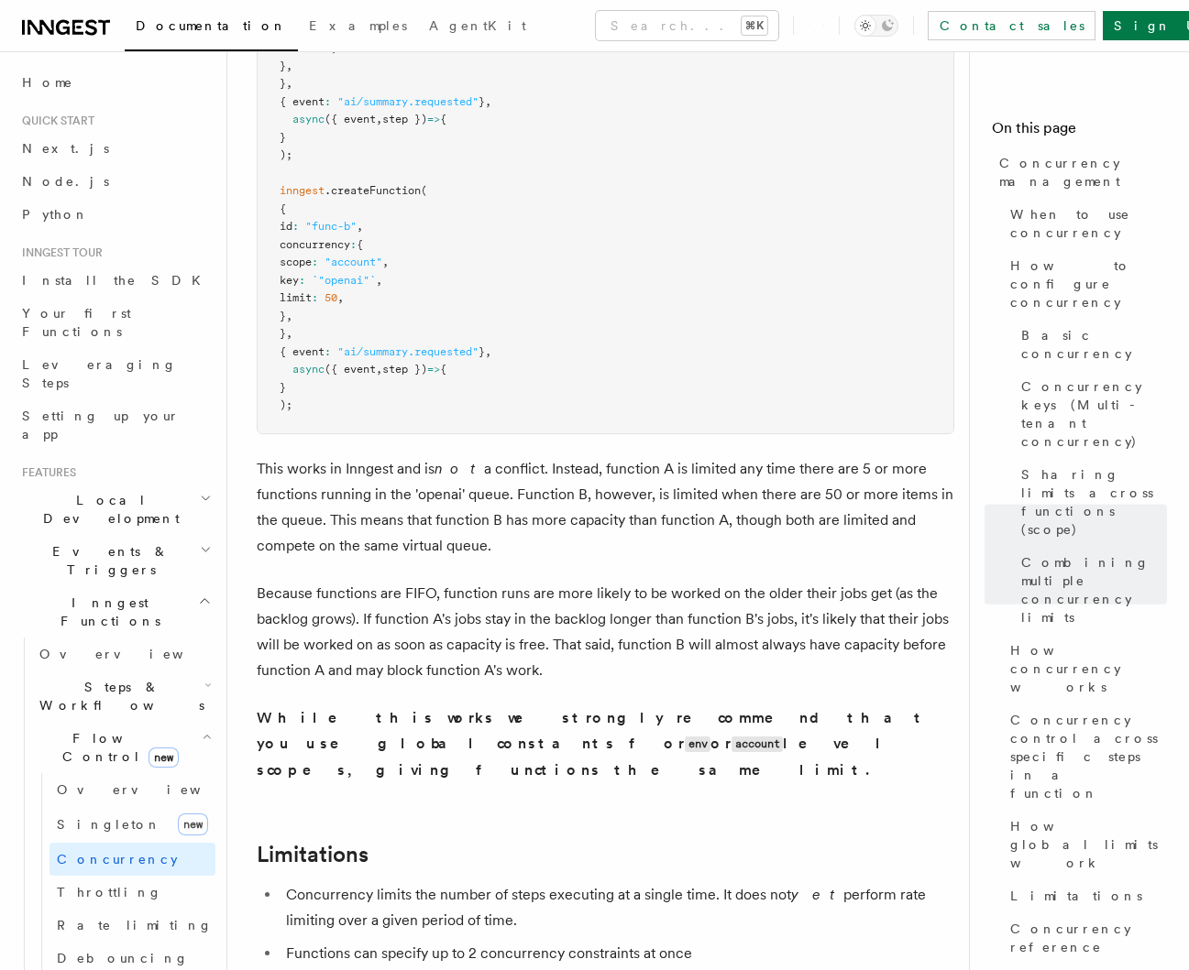
scroll to position [5514, 0]
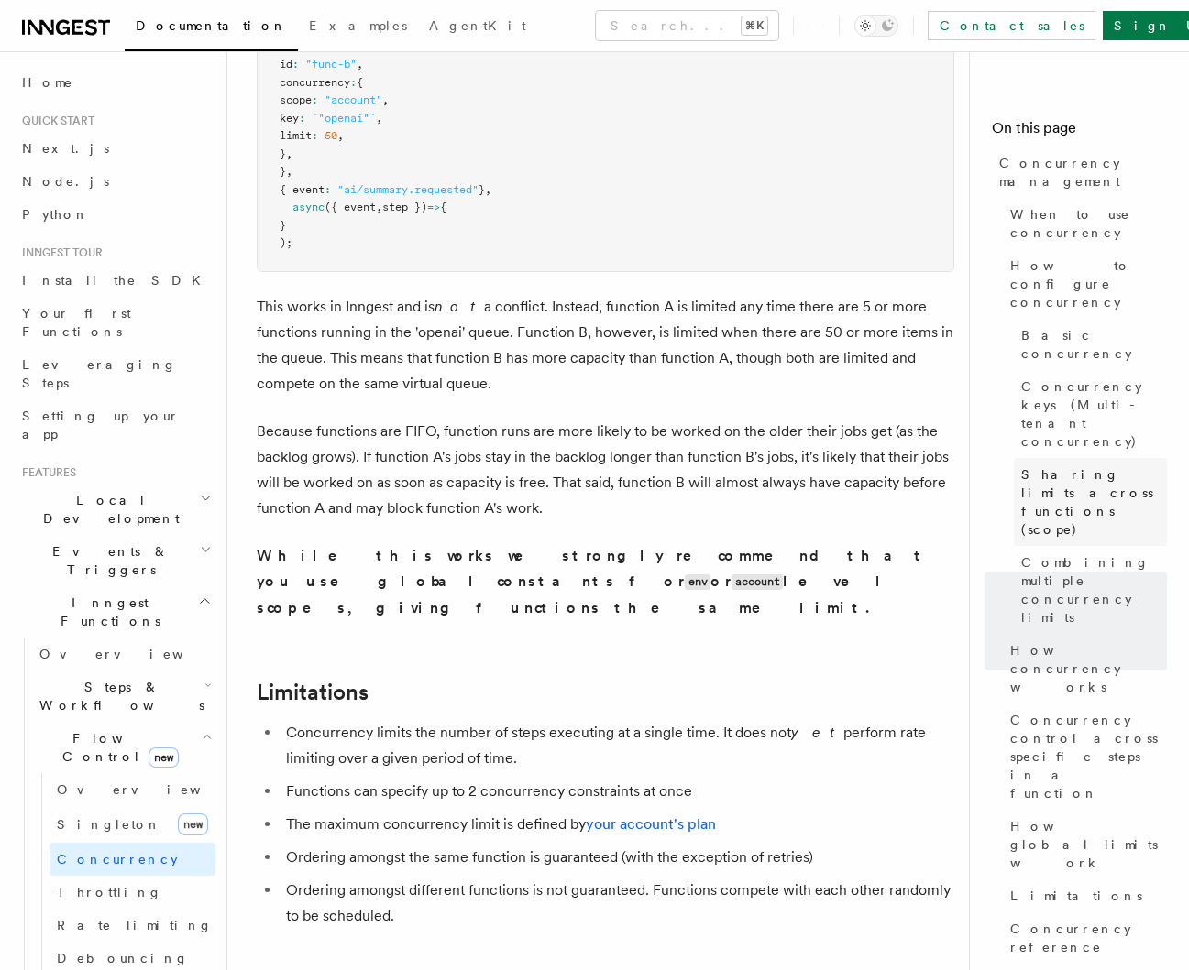
click at [1068, 466] on span "Sharing limits across functions (scope)" at bounding box center [1094, 502] width 146 height 73
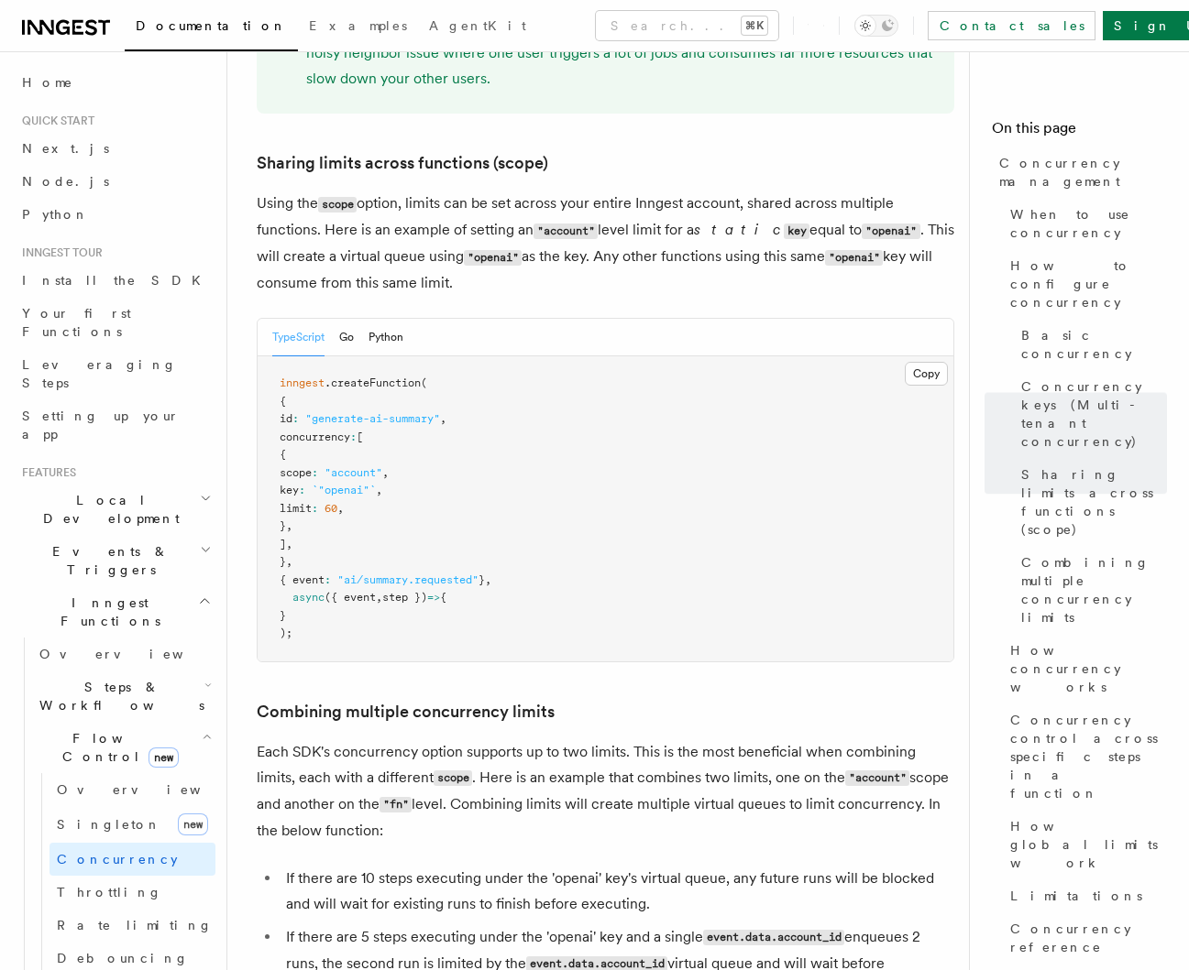
scroll to position [2233, 0]
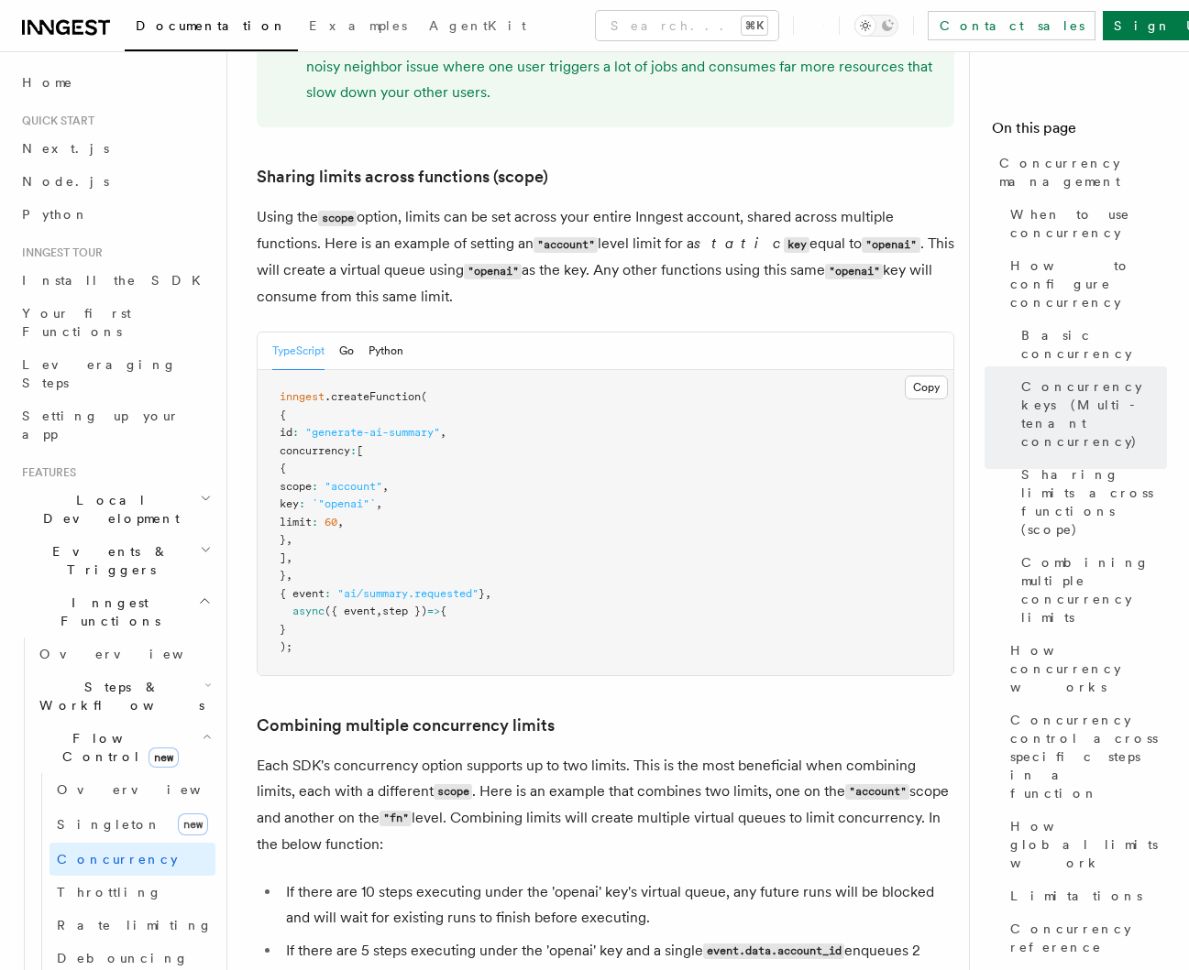
drag, startPoint x: 322, startPoint y: 170, endPoint x: 448, endPoint y: 205, distance: 131.4
click at [477, 214] on p "Using the scope option, limits can be set across your entire Inngest account, s…" at bounding box center [605, 256] width 697 height 105
drag, startPoint x: 427, startPoint y: 153, endPoint x: 475, endPoint y: 234, distance: 93.7
click at [474, 229] on p "Using the scope option, limits can be set across your entire Inngest account, s…" at bounding box center [605, 256] width 697 height 105
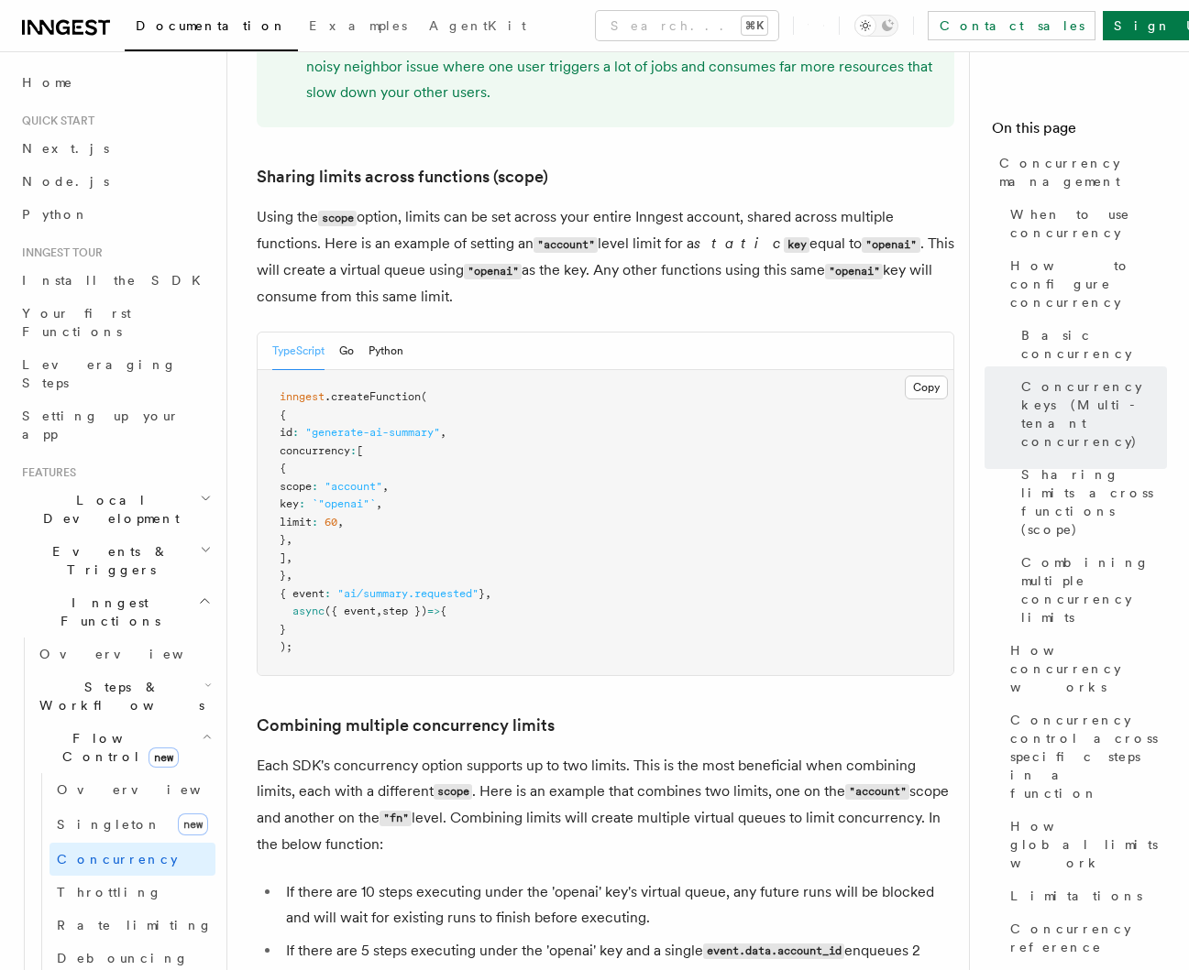
click at [494, 221] on p "Using the scope option, limits can be set across your entire Inngest account, s…" at bounding box center [605, 256] width 697 height 105
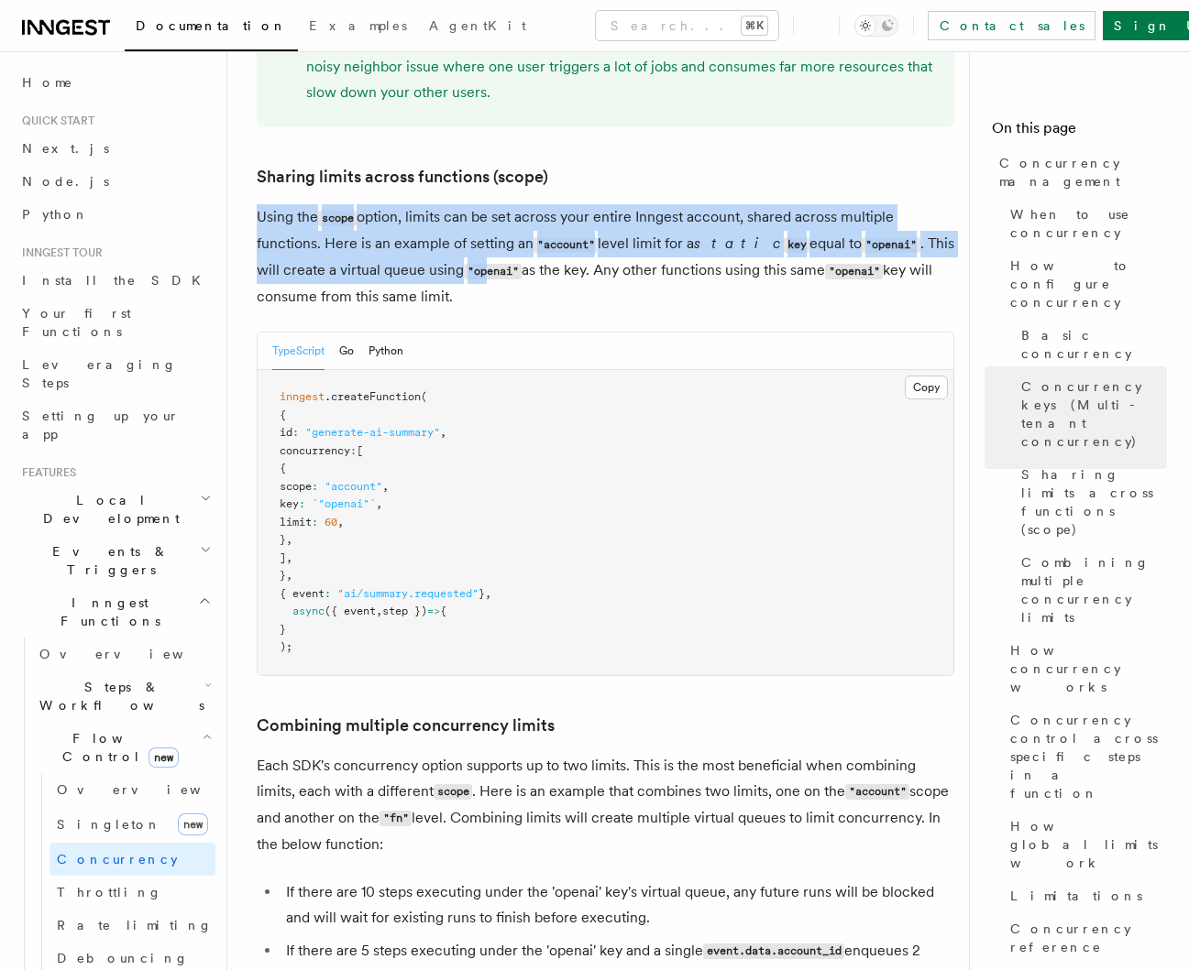
drag, startPoint x: 400, startPoint y: 117, endPoint x: 463, endPoint y: 198, distance: 101.9
click at [587, 204] on p "Using the scope option, limits can be set across your entire Inngest account, s…" at bounding box center [605, 256] width 697 height 105
drag, startPoint x: 400, startPoint y: 155, endPoint x: 481, endPoint y: 230, distance: 110.9
click at [480, 230] on p "Using the scope option, limits can be set across your entire Inngest account, s…" at bounding box center [605, 256] width 697 height 105
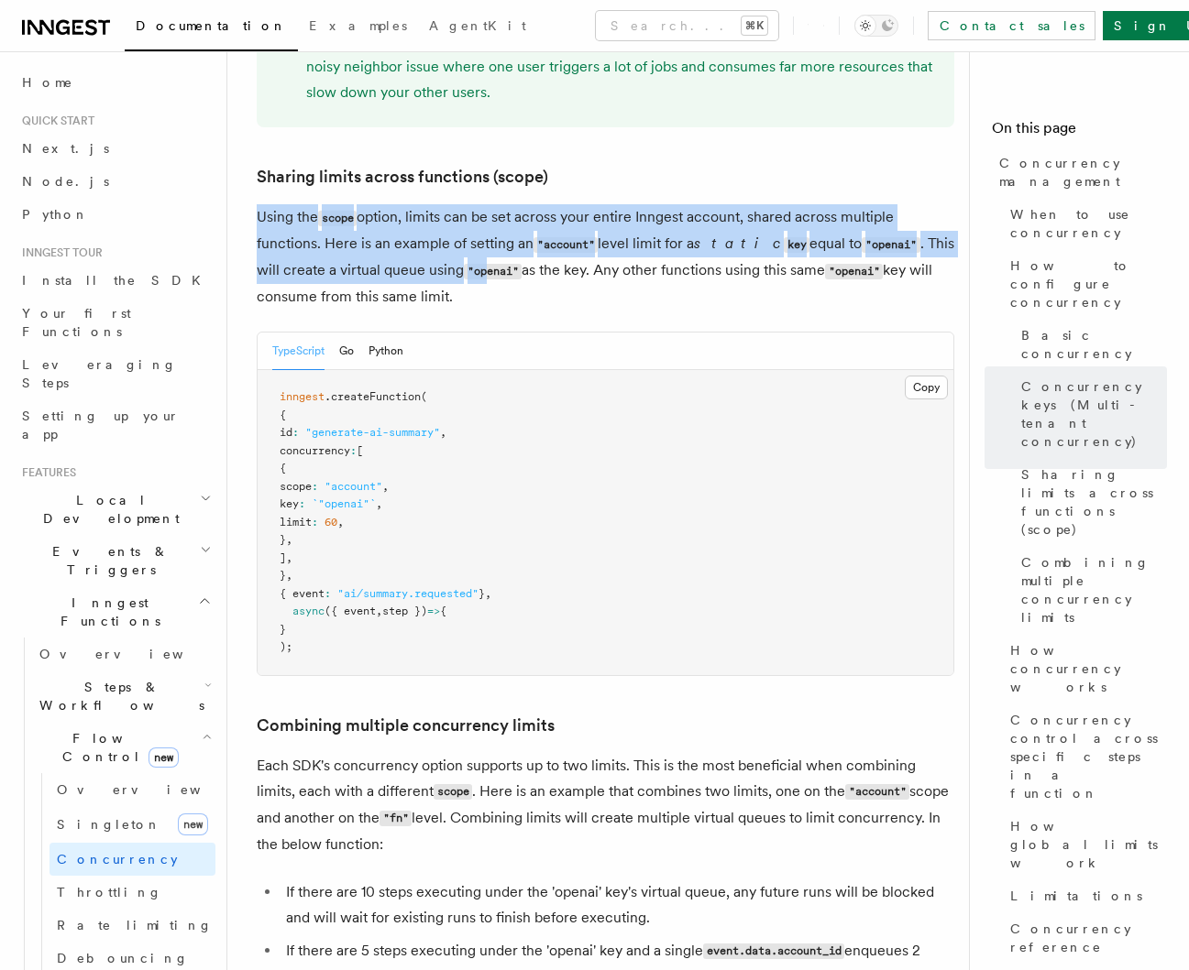
click at [442, 204] on p "Using the scope option, limits can be set across your entire Inngest account, s…" at bounding box center [605, 256] width 697 height 105
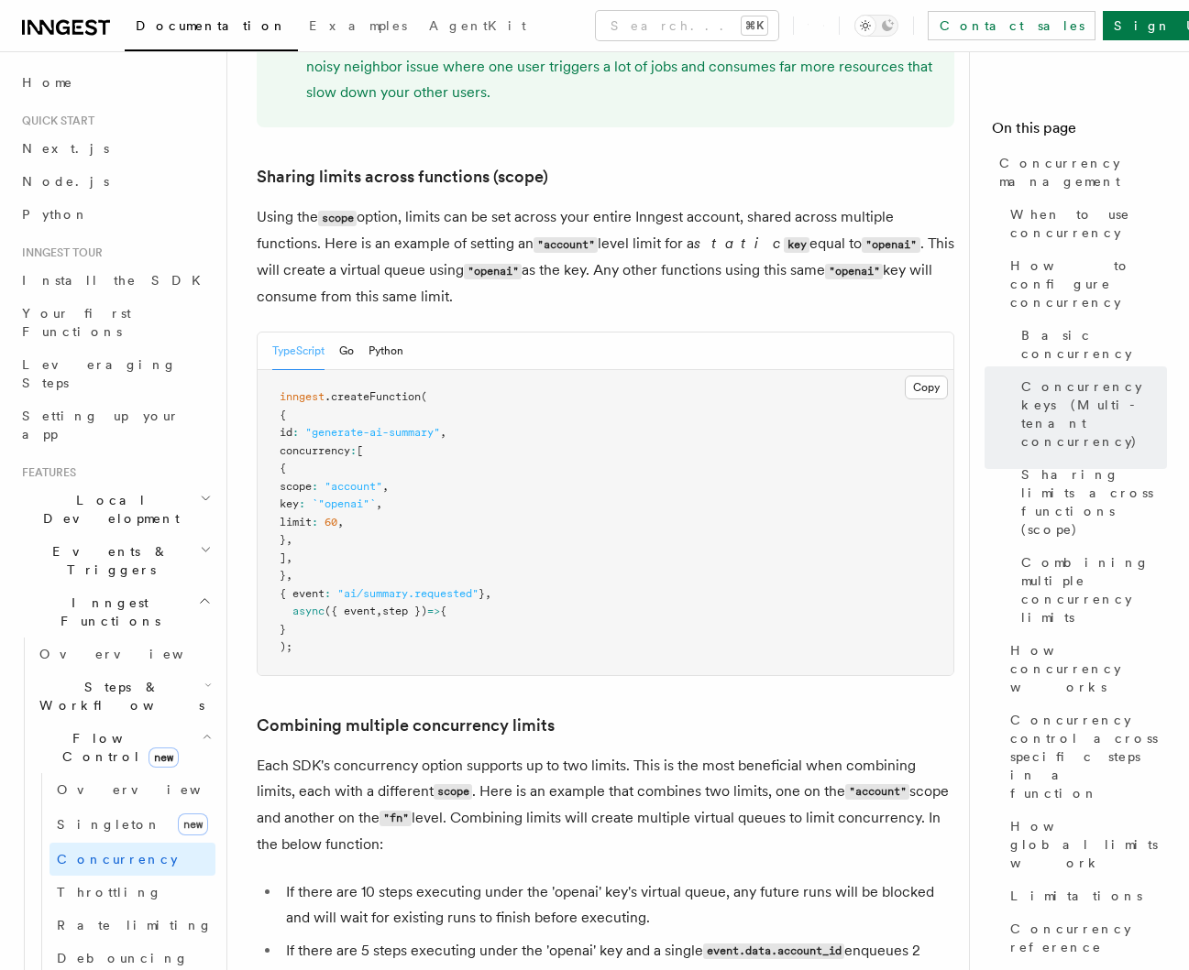
drag, startPoint x: 458, startPoint y: 227, endPoint x: 269, endPoint y: 157, distance: 201.5
click at [270, 204] on p "Using the scope option, limits can be set across your entire Inngest account, s…" at bounding box center [605, 256] width 697 height 105
click at [306, 204] on p "Using the scope option, limits can be set across your entire Inngest account, s…" at bounding box center [605, 256] width 697 height 105
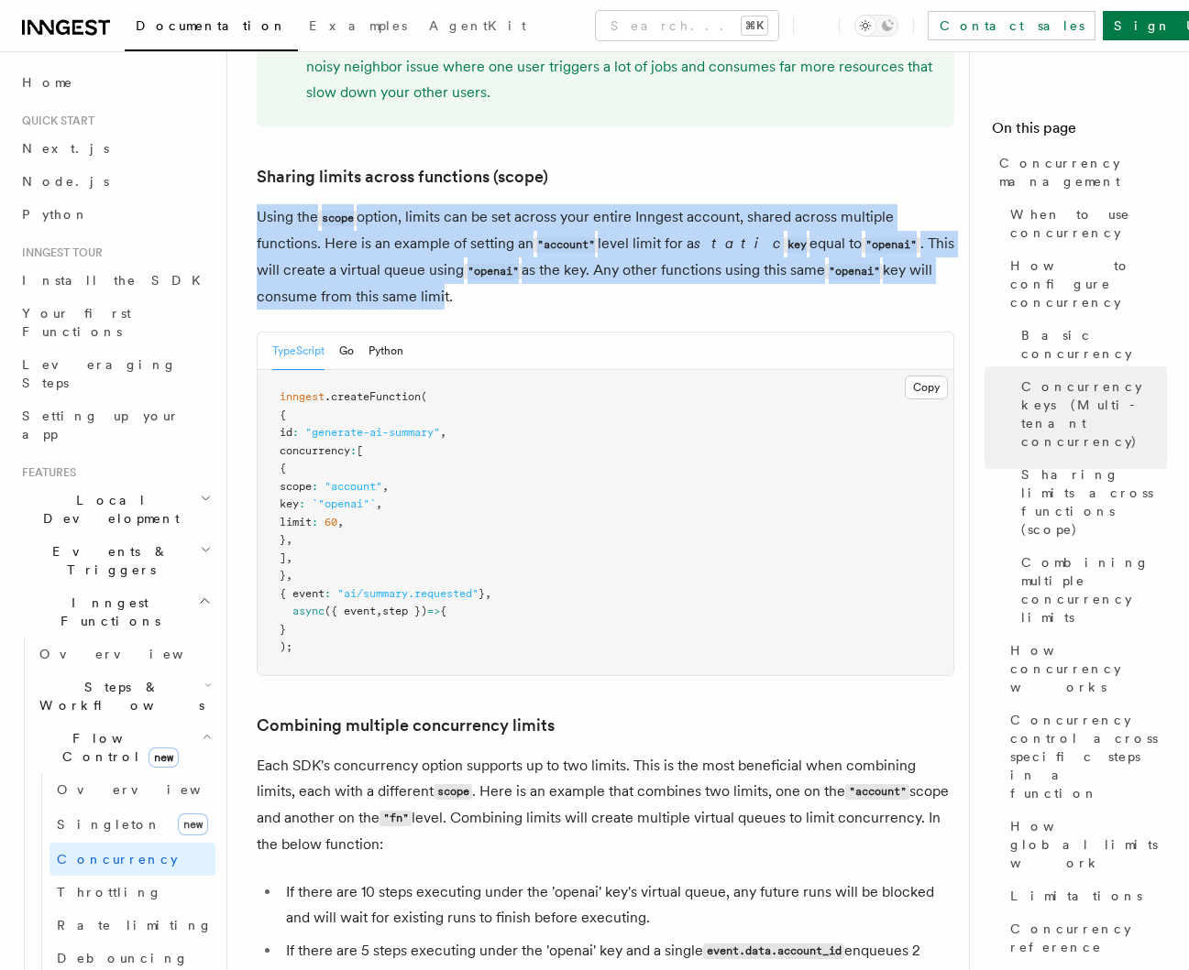
drag, startPoint x: 257, startPoint y: 139, endPoint x: 438, endPoint y: 232, distance: 203.7
click at [434, 232] on p "Using the scope option, limits can be set across your entire Inngest account, s…" at bounding box center [605, 256] width 697 height 105
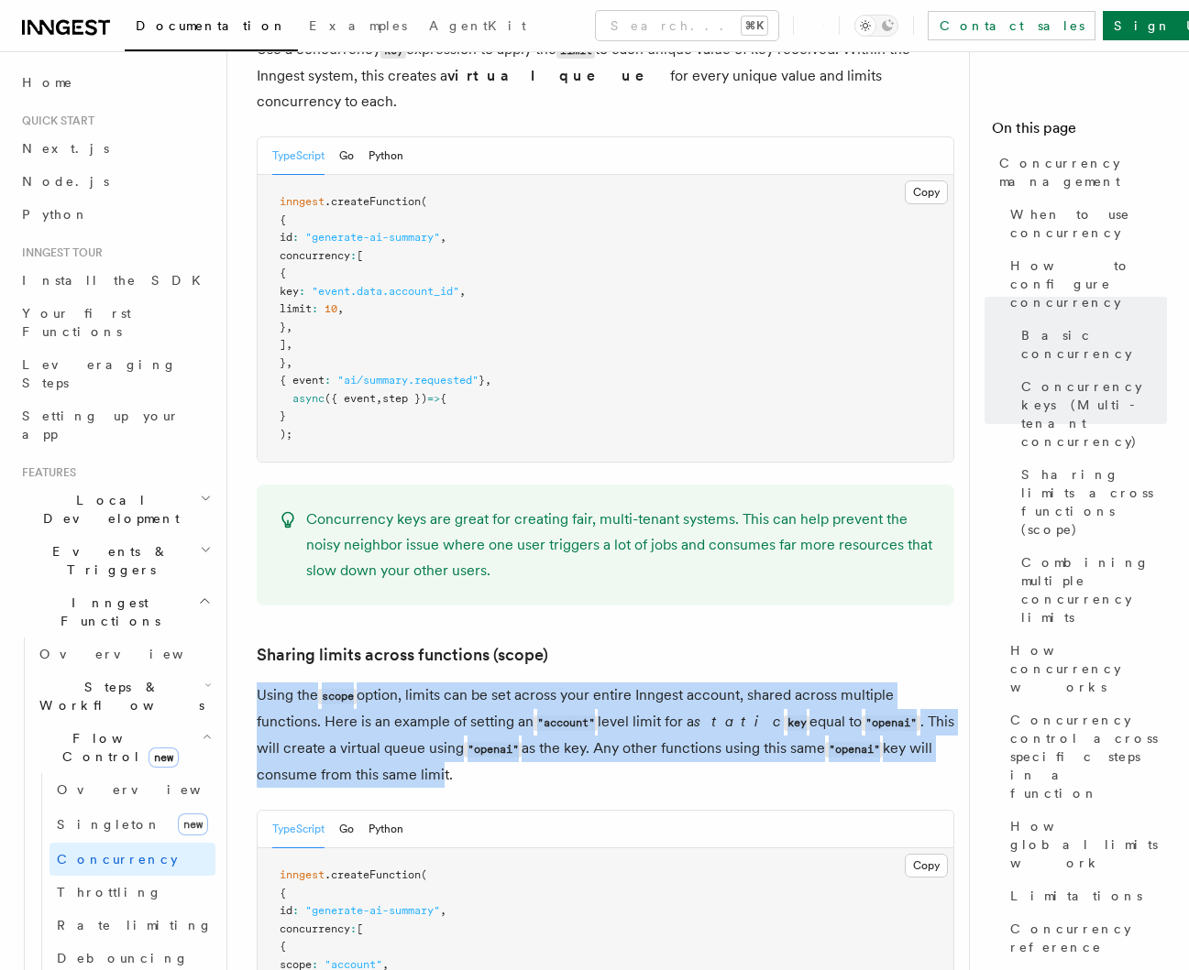
scroll to position [1754, 0]
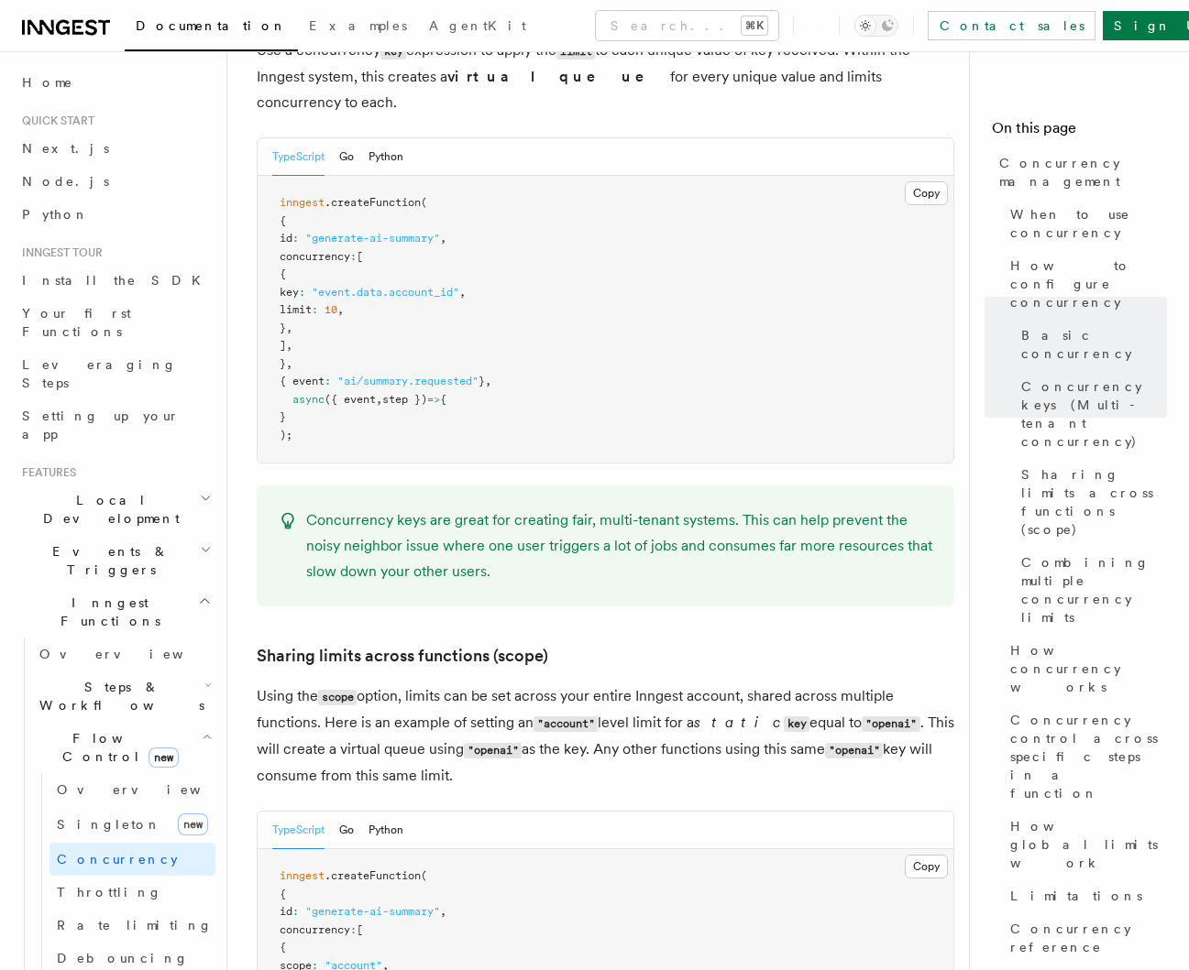
click at [384, 684] on p "Using the scope option, limits can be set across your entire Inngest account, s…" at bounding box center [605, 736] width 697 height 105
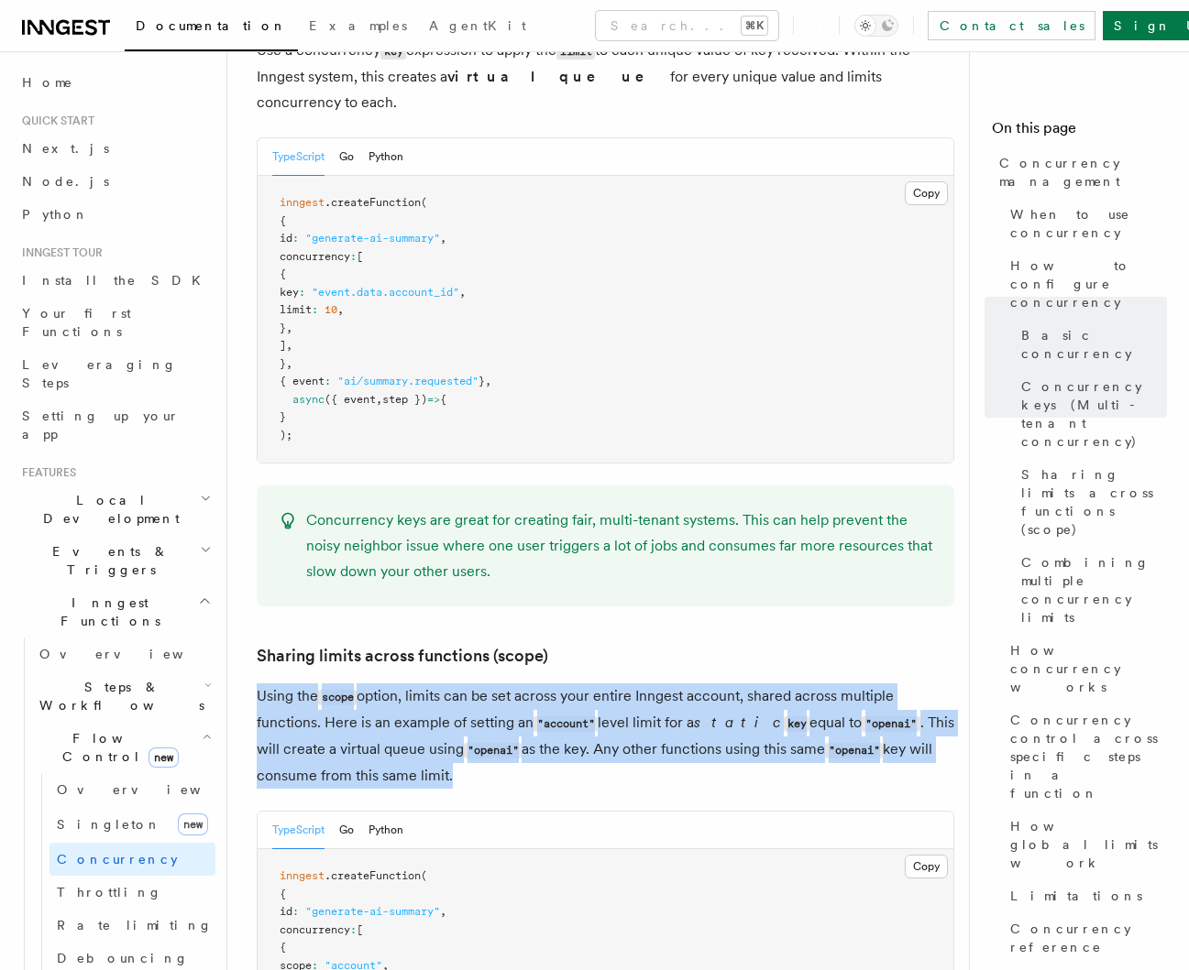
drag, startPoint x: 257, startPoint y: 620, endPoint x: 449, endPoint y: 696, distance: 206.6
click at [445, 696] on p "Using the scope option, limits can be set across your entire Inngest account, s…" at bounding box center [605, 736] width 697 height 105
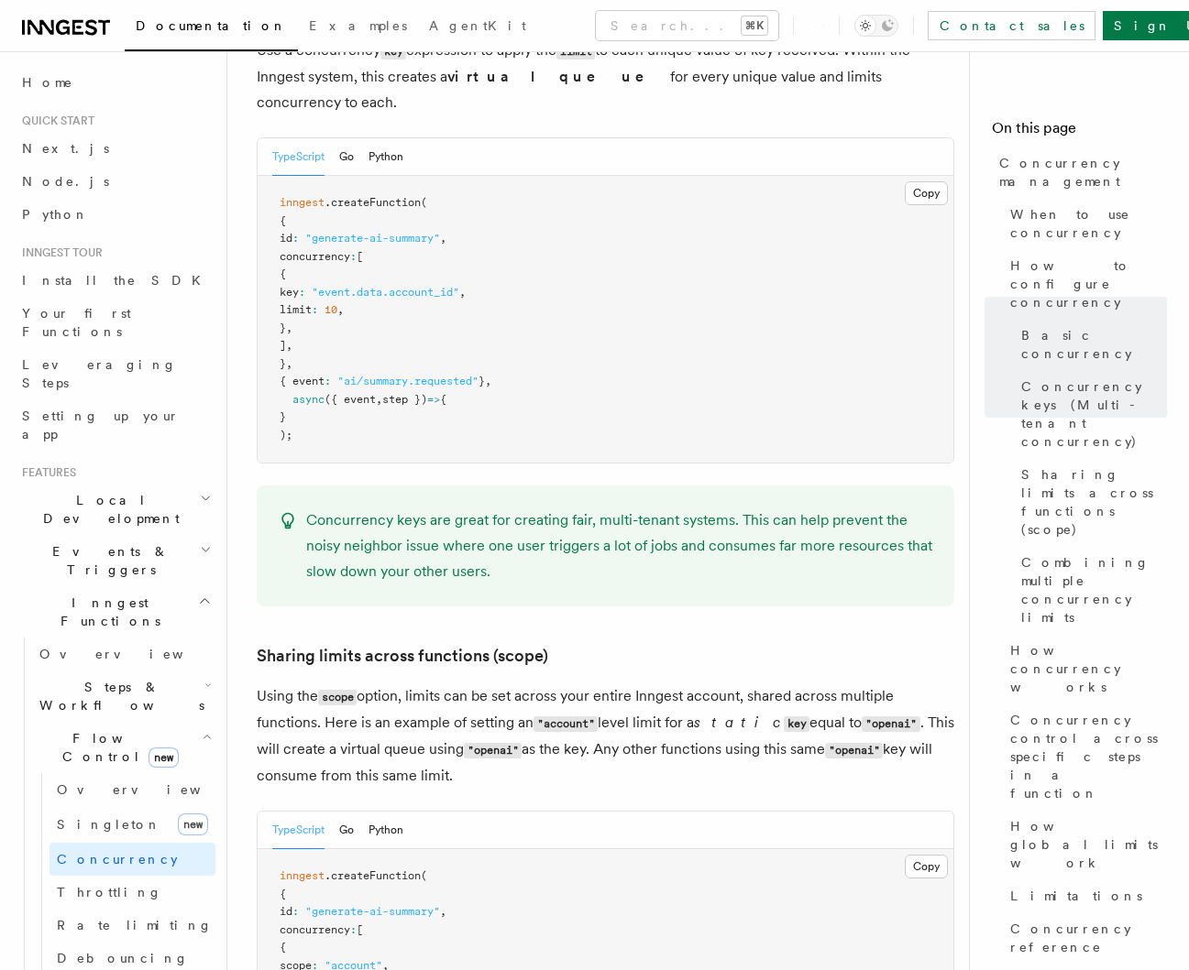
click at [462, 704] on p "Using the scope option, limits can be set across your entire Inngest account, s…" at bounding box center [605, 736] width 697 height 105
drag, startPoint x: 465, startPoint y: 704, endPoint x: 253, endPoint y: 619, distance: 227.8
click at [303, 684] on p "Using the scope option, limits can be set across your entire Inngest account, s…" at bounding box center [605, 736] width 697 height 105
drag, startPoint x: 276, startPoint y: 626, endPoint x: 441, endPoint y: 681, distance: 173.9
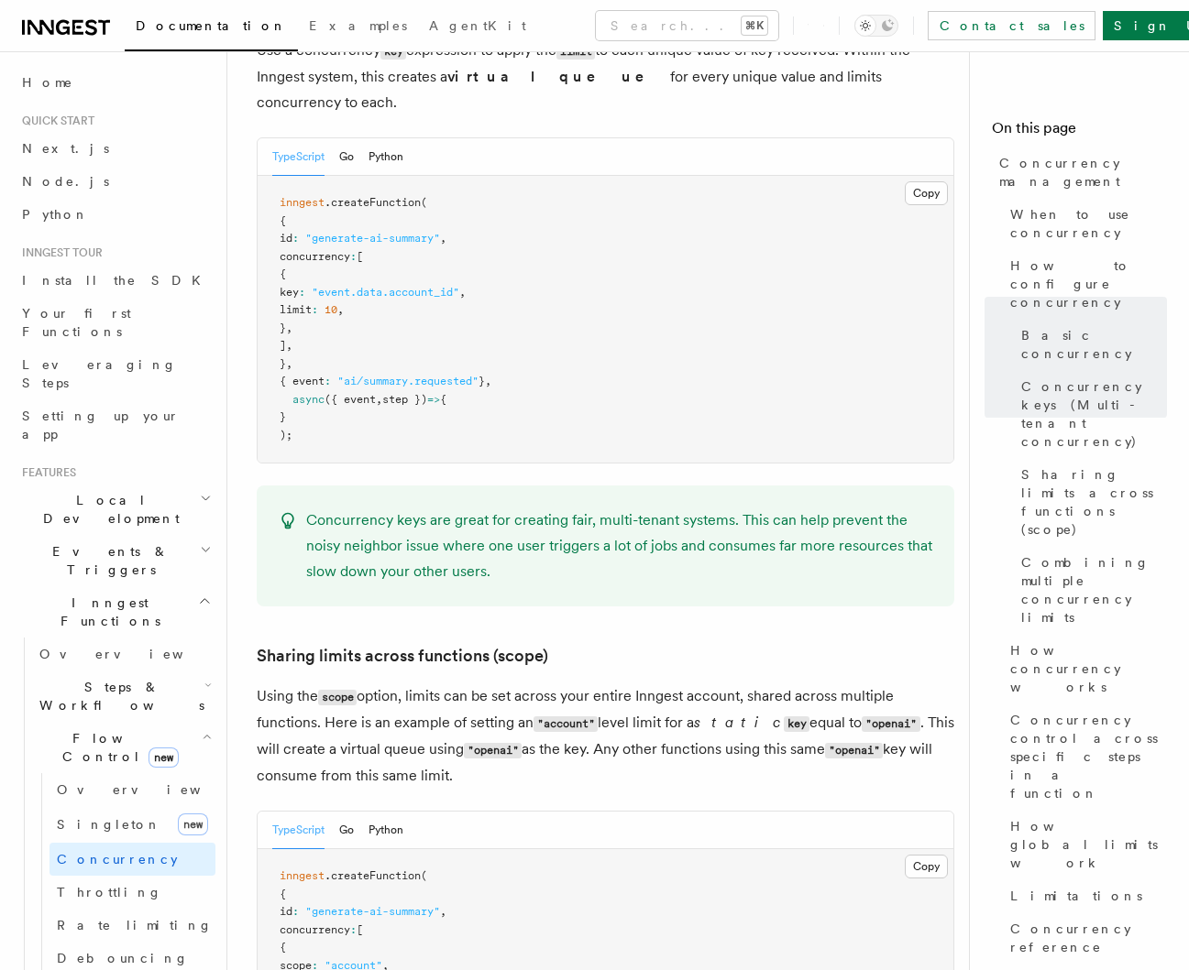
click at [437, 684] on p "Using the scope option, limits can be set across your entire Inngest account, s…" at bounding box center [605, 736] width 697 height 105
click at [465, 696] on p "Using the scope option, limits can be set across your entire Inngest account, s…" at bounding box center [605, 736] width 697 height 105
drag, startPoint x: 460, startPoint y: 696, endPoint x: 248, endPoint y: 623, distance: 224.0
click at [280, 684] on p "Using the scope option, limits can be set across your entire Inngest account, s…" at bounding box center [605, 736] width 697 height 105
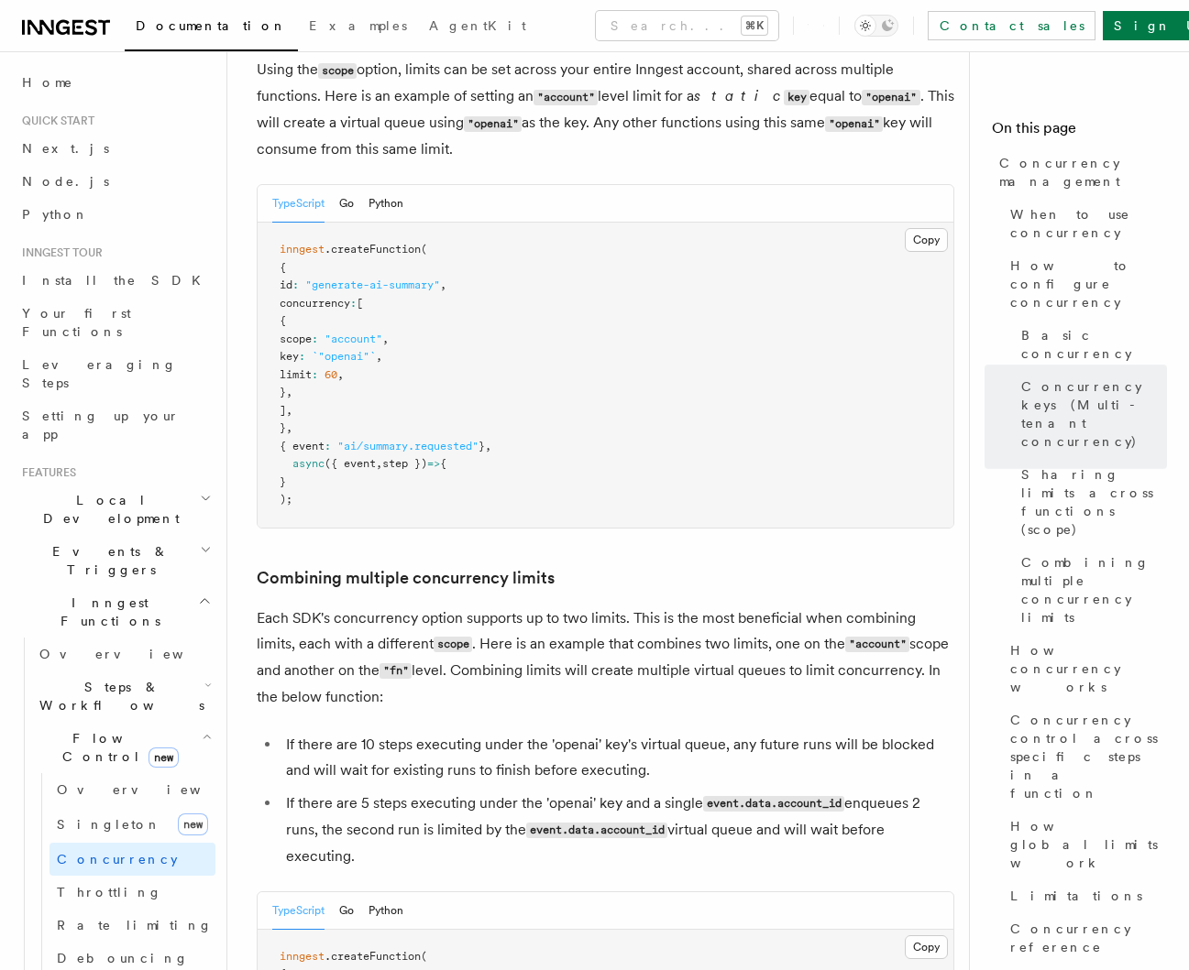
scroll to position [2388, 0]
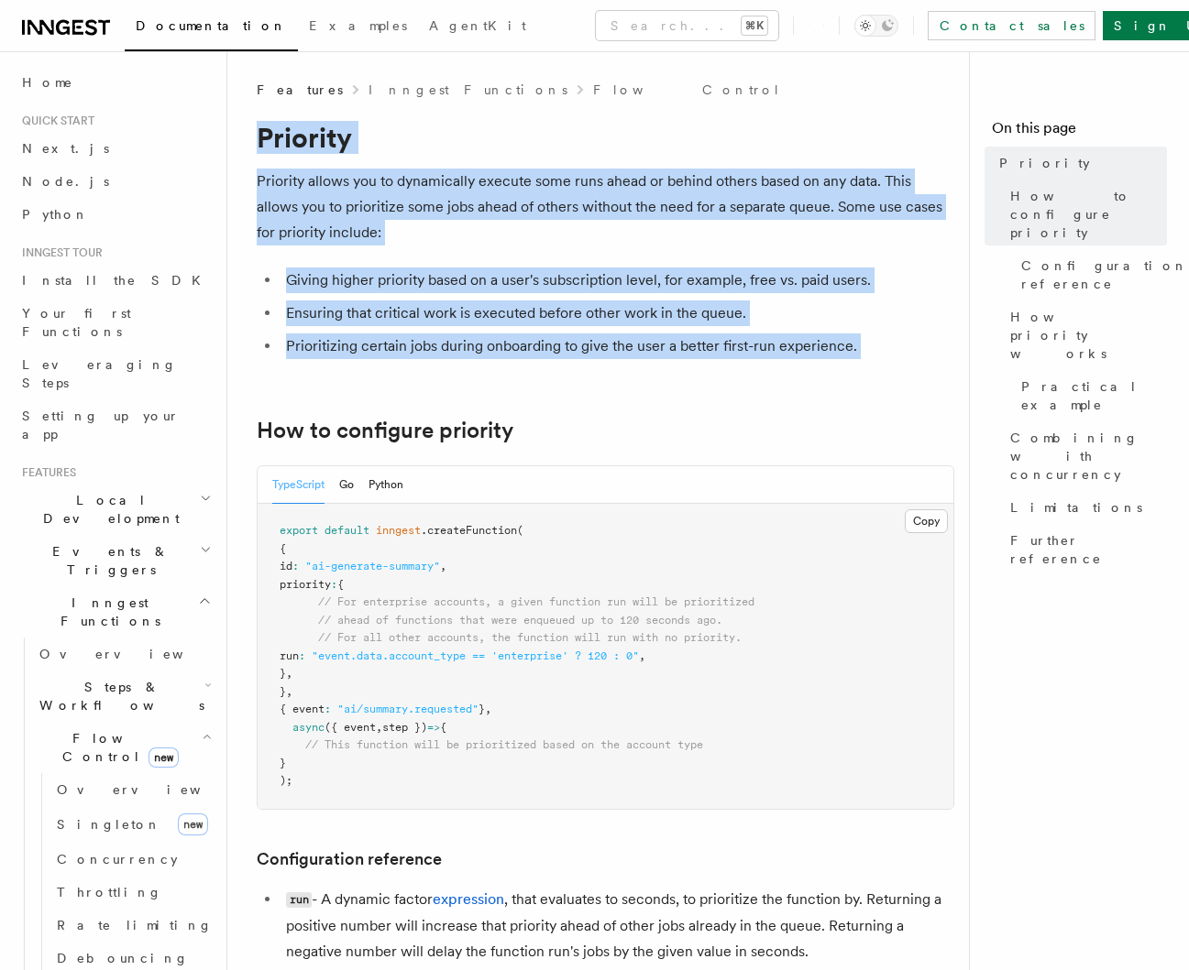
drag, startPoint x: 308, startPoint y: 225, endPoint x: 513, endPoint y: 444, distance: 299.5
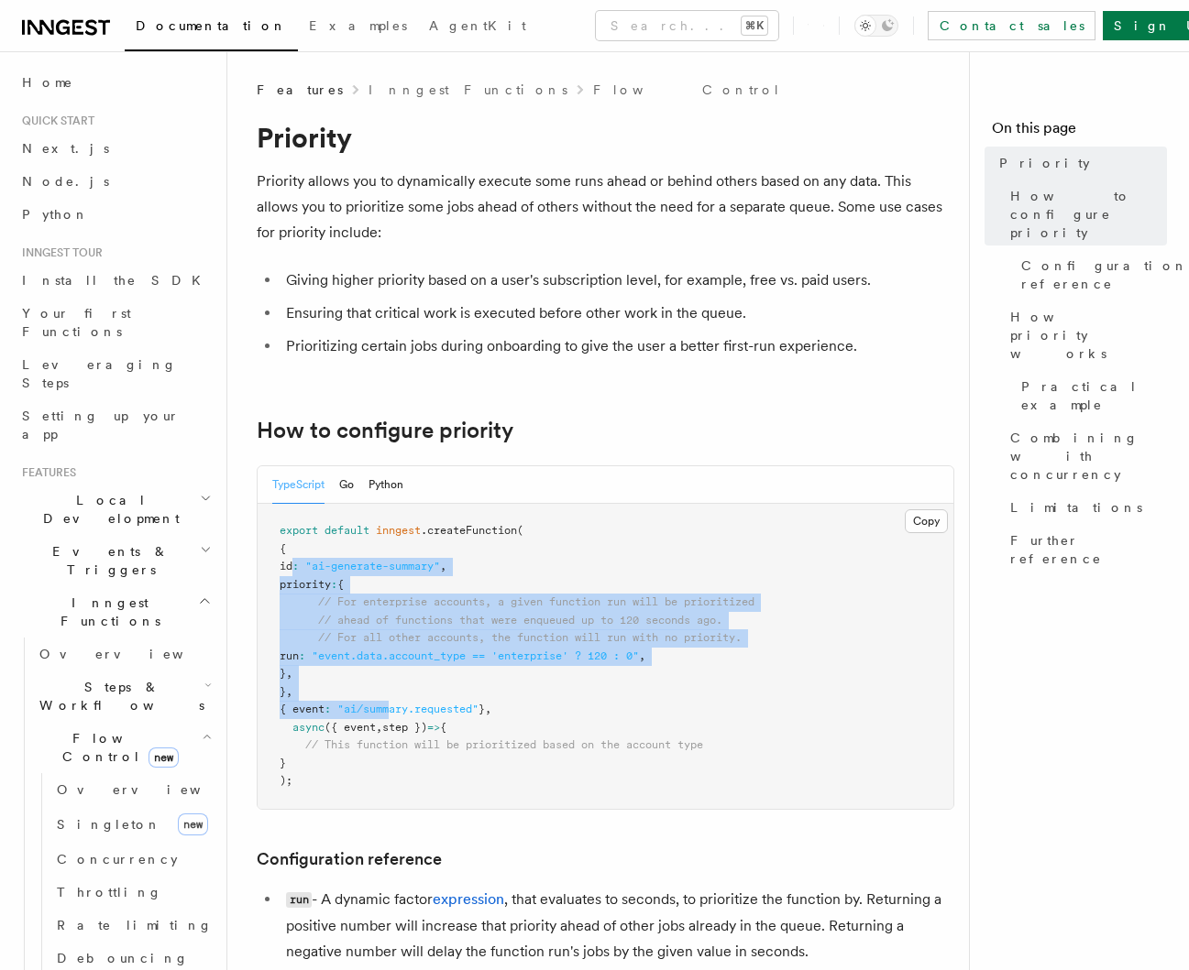
drag, startPoint x: 349, startPoint y: 630, endPoint x: 404, endPoint y: 705, distance: 92.4
click at [404, 705] on pre "export default inngest .createFunction ( { id : "ai-generate-summary" , priorit…" at bounding box center [605, 656] width 696 height 305
click at [432, 676] on pre "export default inngest .createFunction ( { id : "ai-generate-summary" , priorit…" at bounding box center [605, 656] width 696 height 305
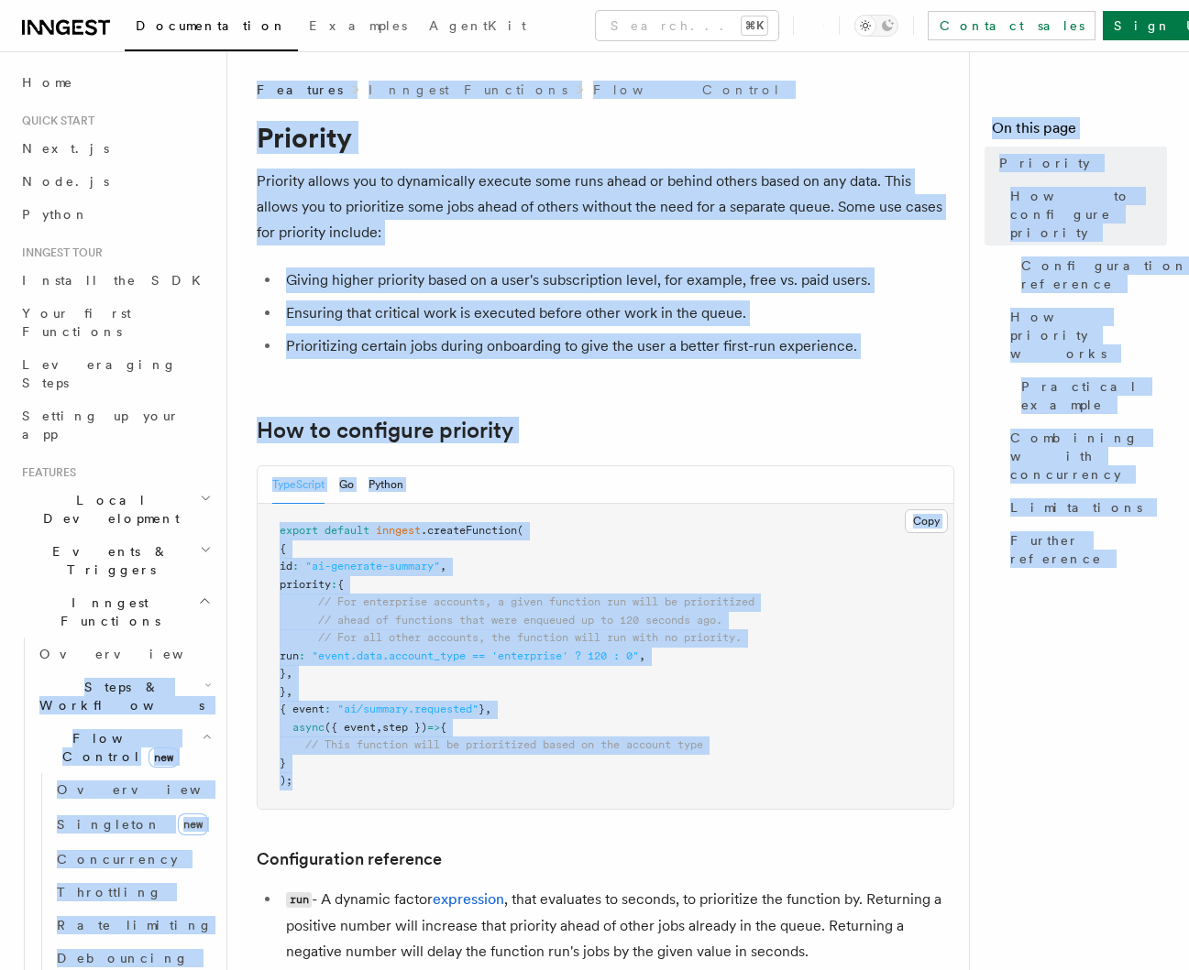
drag, startPoint x: 297, startPoint y: 790, endPoint x: 215, endPoint y: 531, distance: 271.0
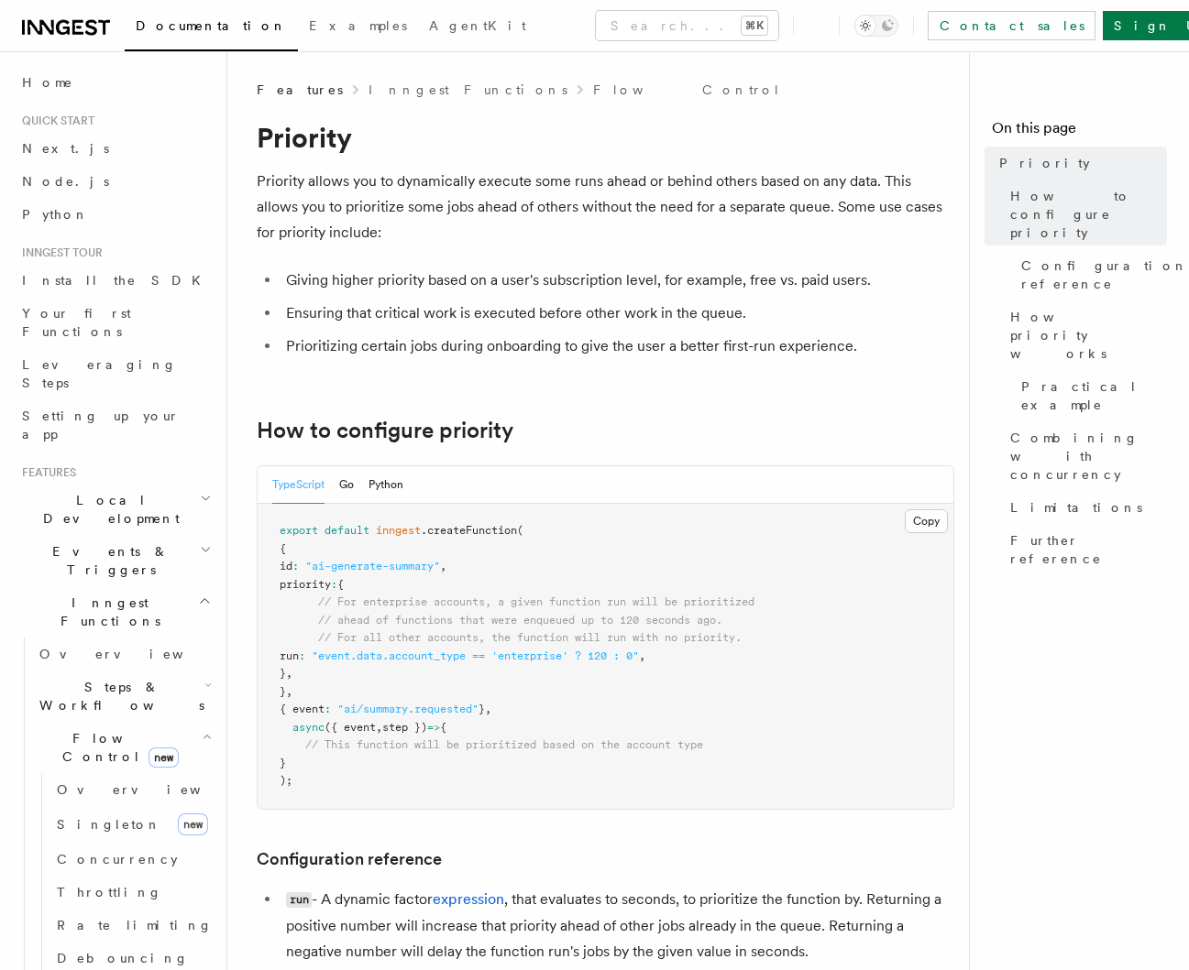
click at [464, 609] on pre "export default inngest .createFunction ( { id : "ai-generate-summary" , priorit…" at bounding box center [605, 656] width 696 height 305
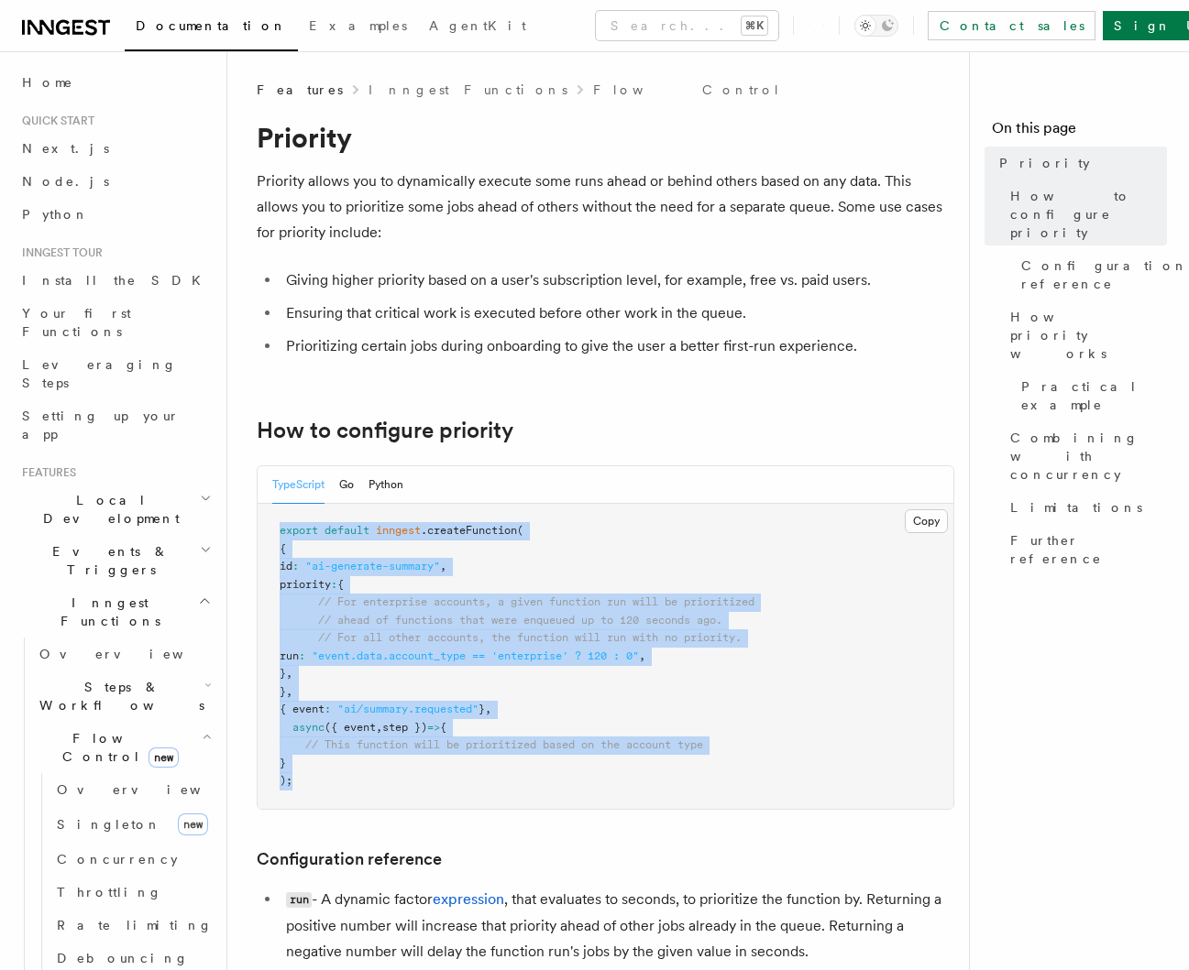
drag, startPoint x: 279, startPoint y: 531, endPoint x: 317, endPoint y: 788, distance: 260.4
click at [317, 787] on pre "export default inngest .createFunction ( { id : "ai-generate-summary" , priorit…" at bounding box center [605, 656] width 696 height 305
click at [385, 654] on span ""event.data.account_type == 'enterprise' ? 120 : 0"" at bounding box center [475, 656] width 327 height 13
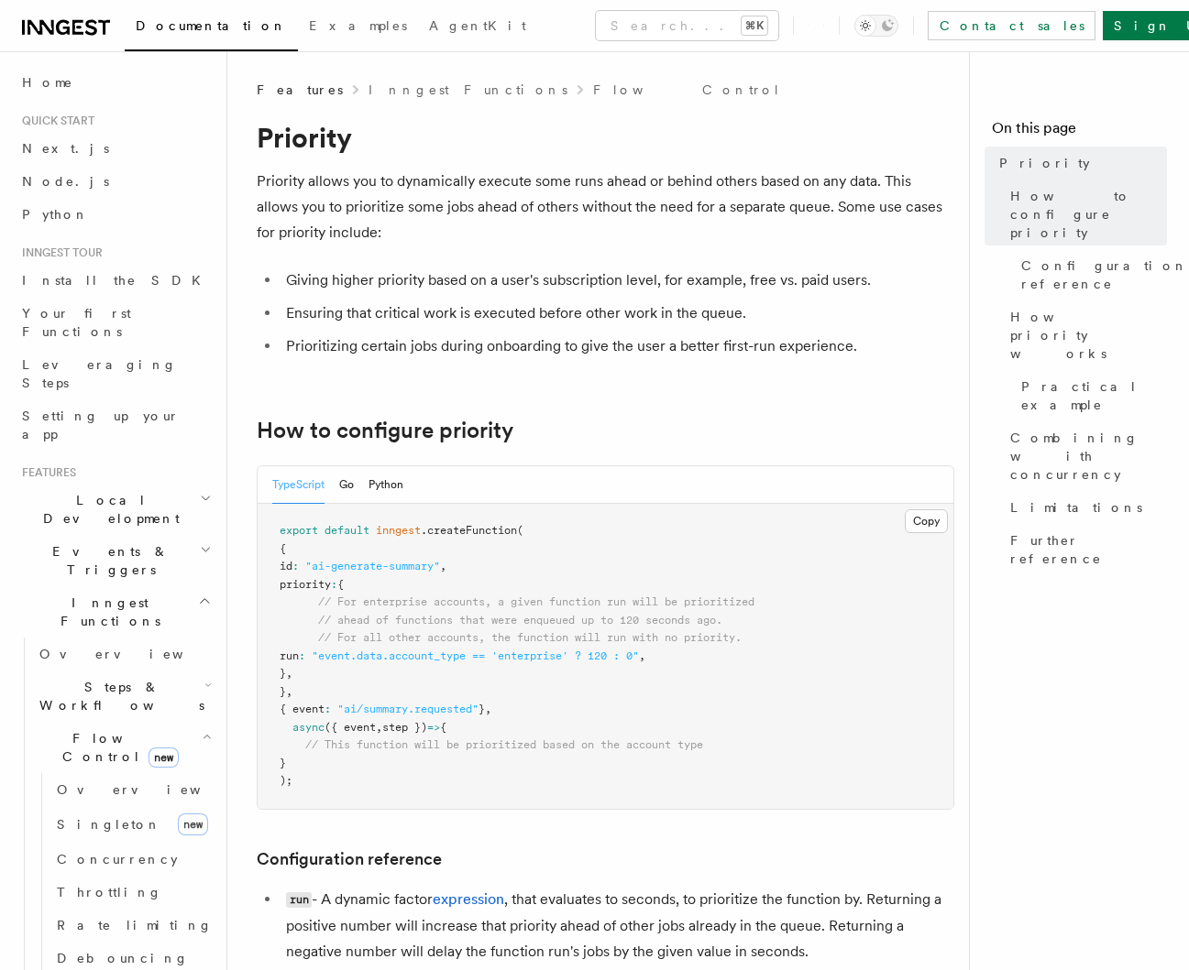
drag, startPoint x: 300, startPoint y: 568, endPoint x: 352, endPoint y: 672, distance: 116.0
click at [352, 672] on pre "export default inngest .createFunction ( { id : "ai-generate-summary" , priorit…" at bounding box center [605, 656] width 696 height 305
click at [353, 672] on pre "export default inngest .createFunction ( { id : "ai-generate-summary" , priorit…" at bounding box center [605, 656] width 696 height 305
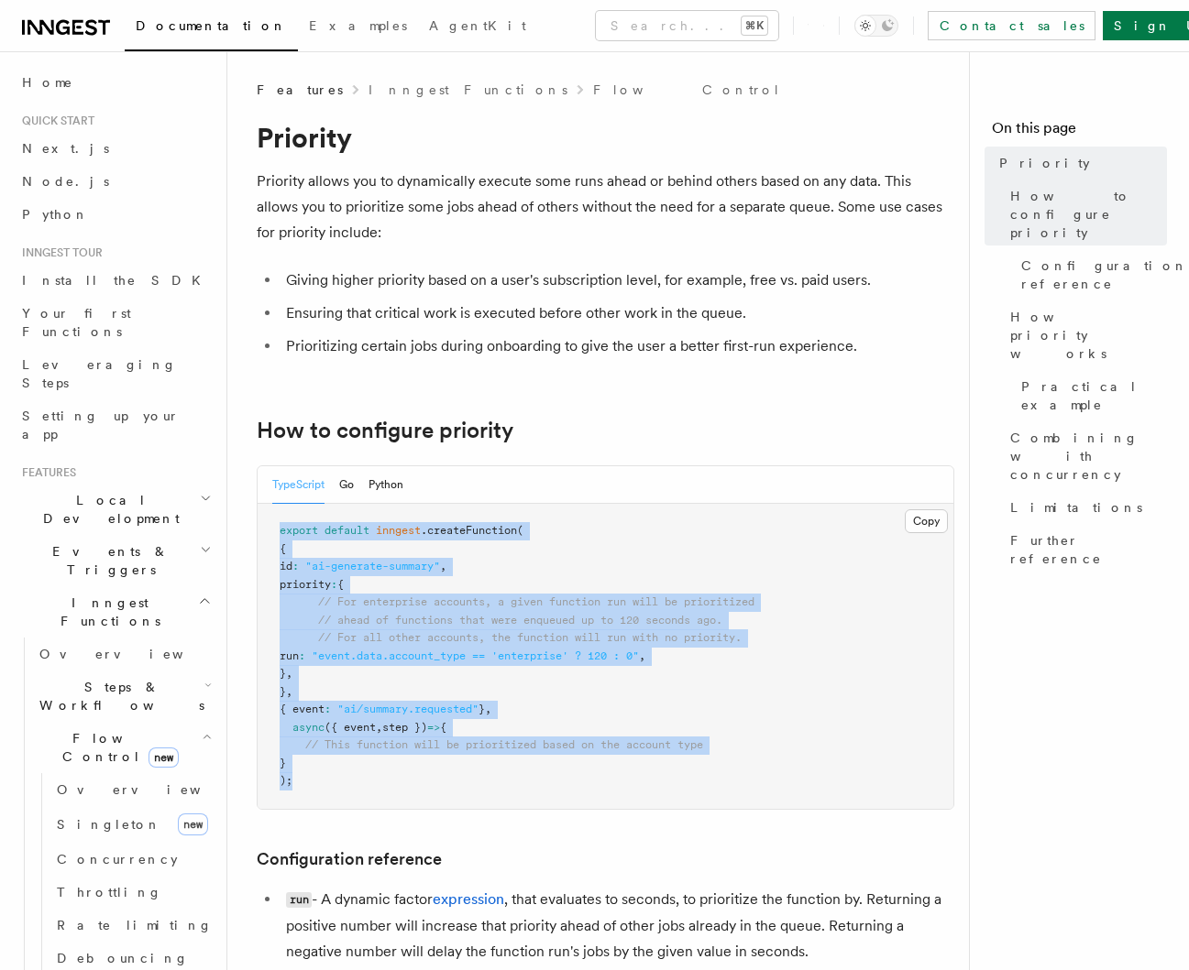
drag, startPoint x: 292, startPoint y: 788, endPoint x: 251, endPoint y: 529, distance: 262.6
click at [348, 553] on pre "export default inngest .createFunction ( { id : "ai-generate-summary" , priorit…" at bounding box center [605, 656] width 696 height 305
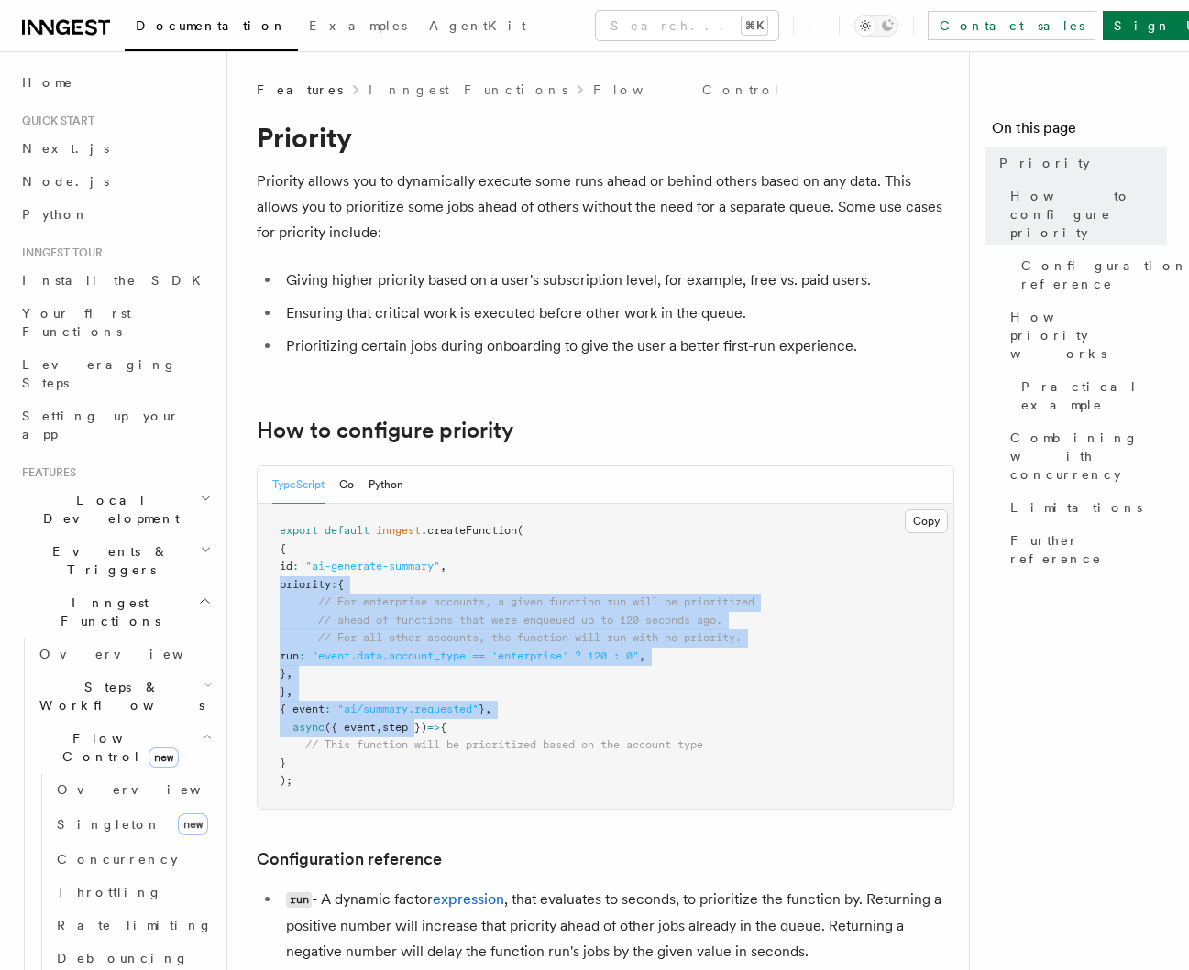
drag, startPoint x: 274, startPoint y: 575, endPoint x: 424, endPoint y: 739, distance: 222.5
click at [423, 735] on pre "export default inngest .createFunction ( { id : "ai-generate-summary" , priorit…" at bounding box center [605, 656] width 696 height 305
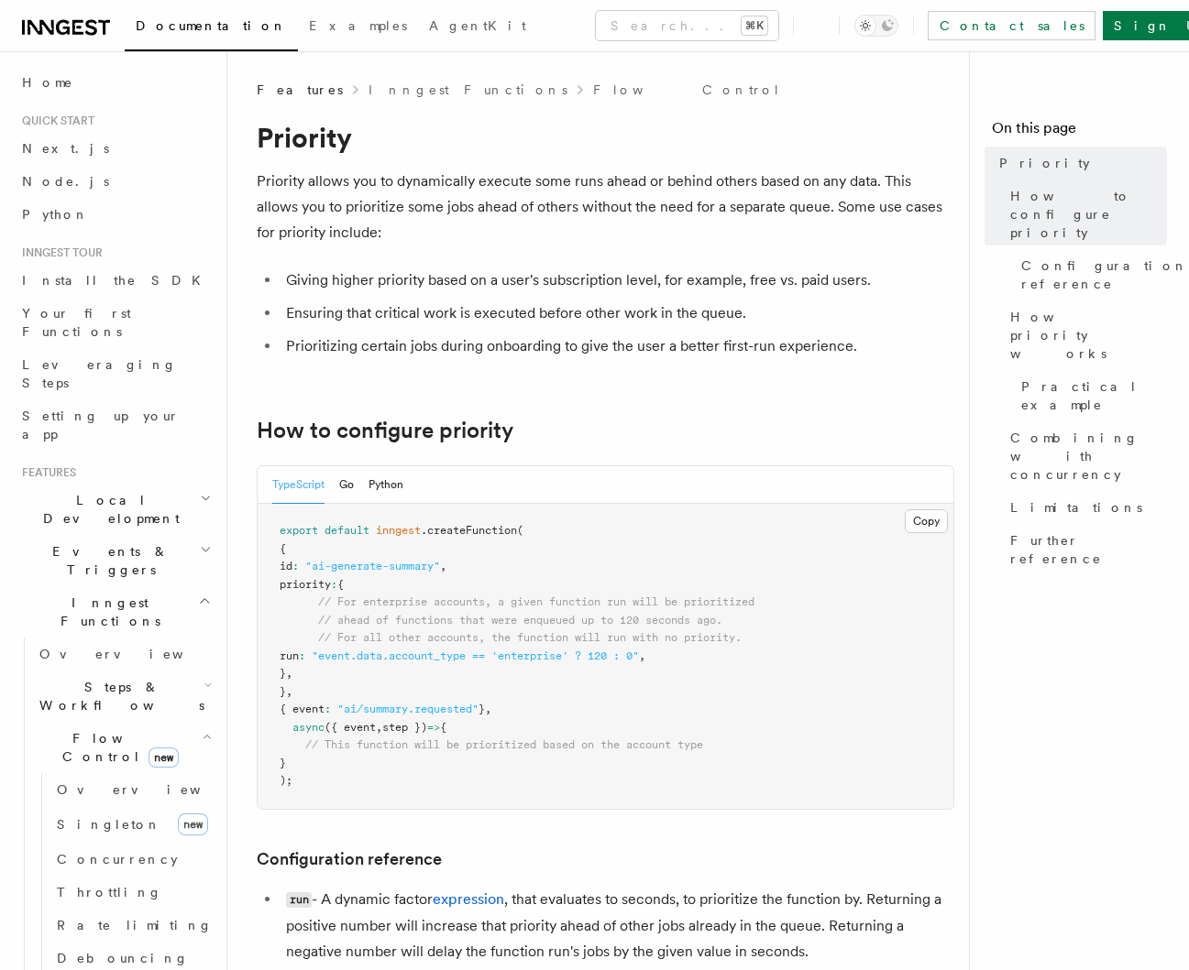
click at [432, 658] on span ""event.data.account_type == 'enterprise' ? 120 : 0"" at bounding box center [475, 656] width 327 height 13
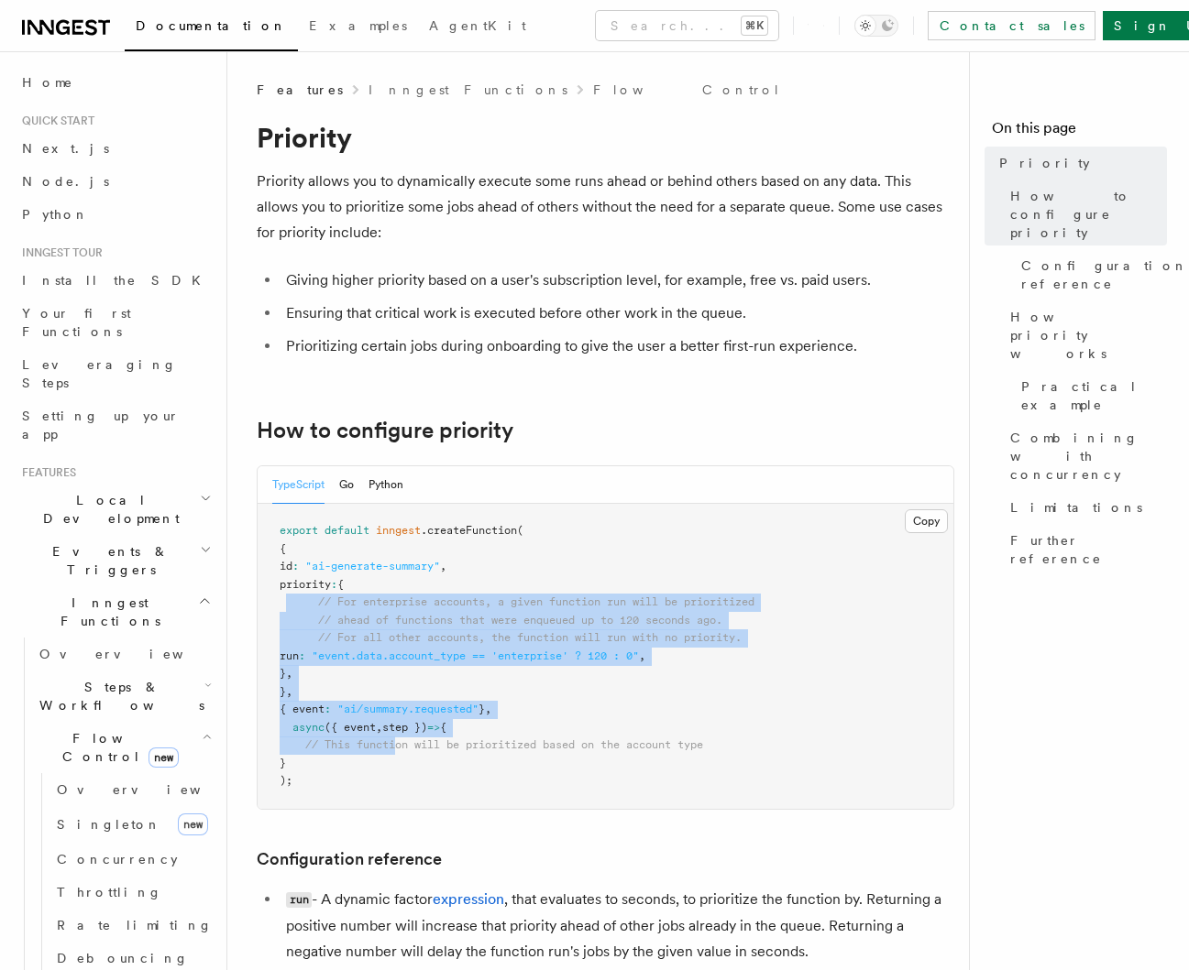
drag, startPoint x: 288, startPoint y: 596, endPoint x: 404, endPoint y: 755, distance: 197.4
click at [404, 755] on pre "export default inngest .createFunction ( { id : "ai-generate-summary" , priorit…" at bounding box center [605, 656] width 696 height 305
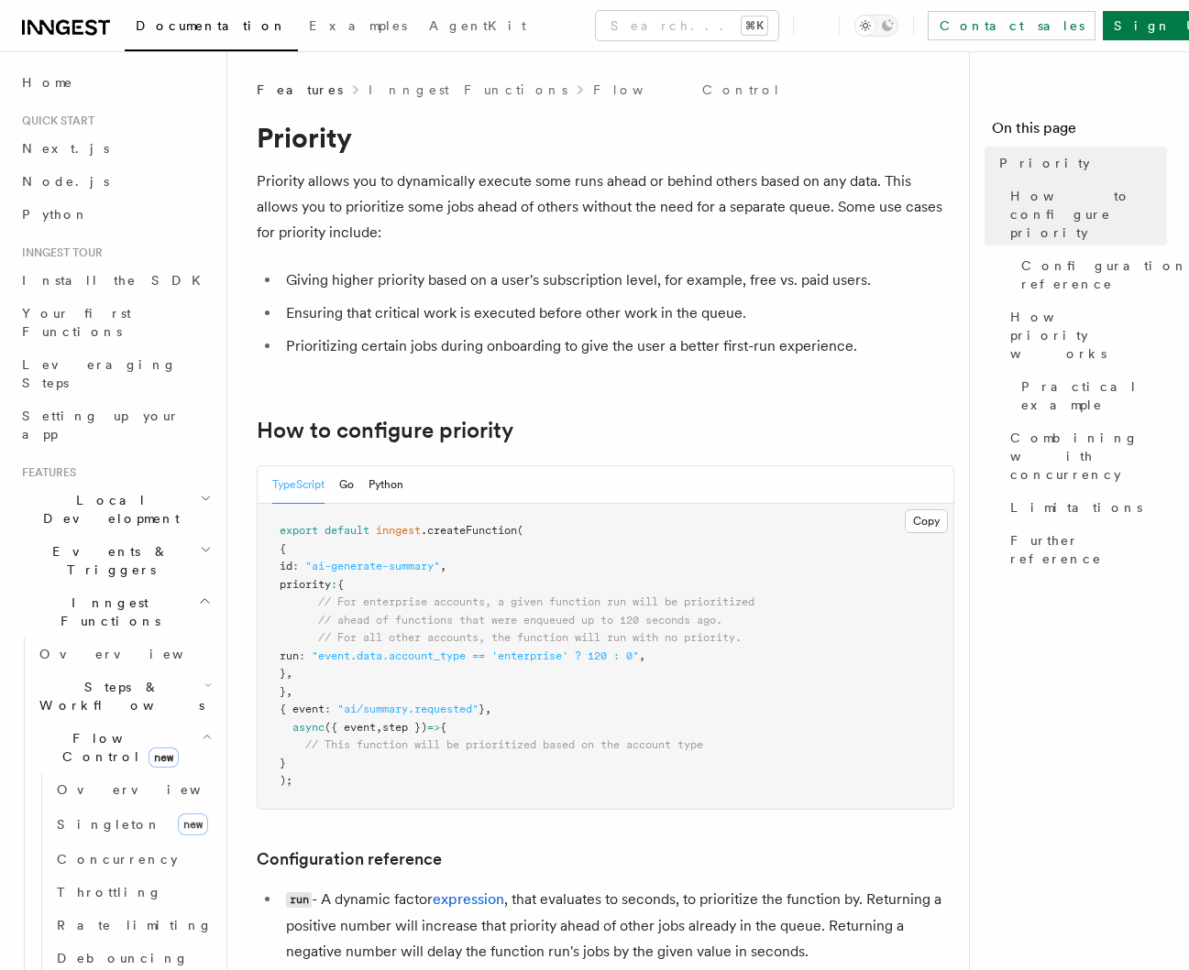
click at [408, 650] on span ""event.data.account_type == 'enterprise' ? 120 : 0"" at bounding box center [475, 656] width 327 height 13
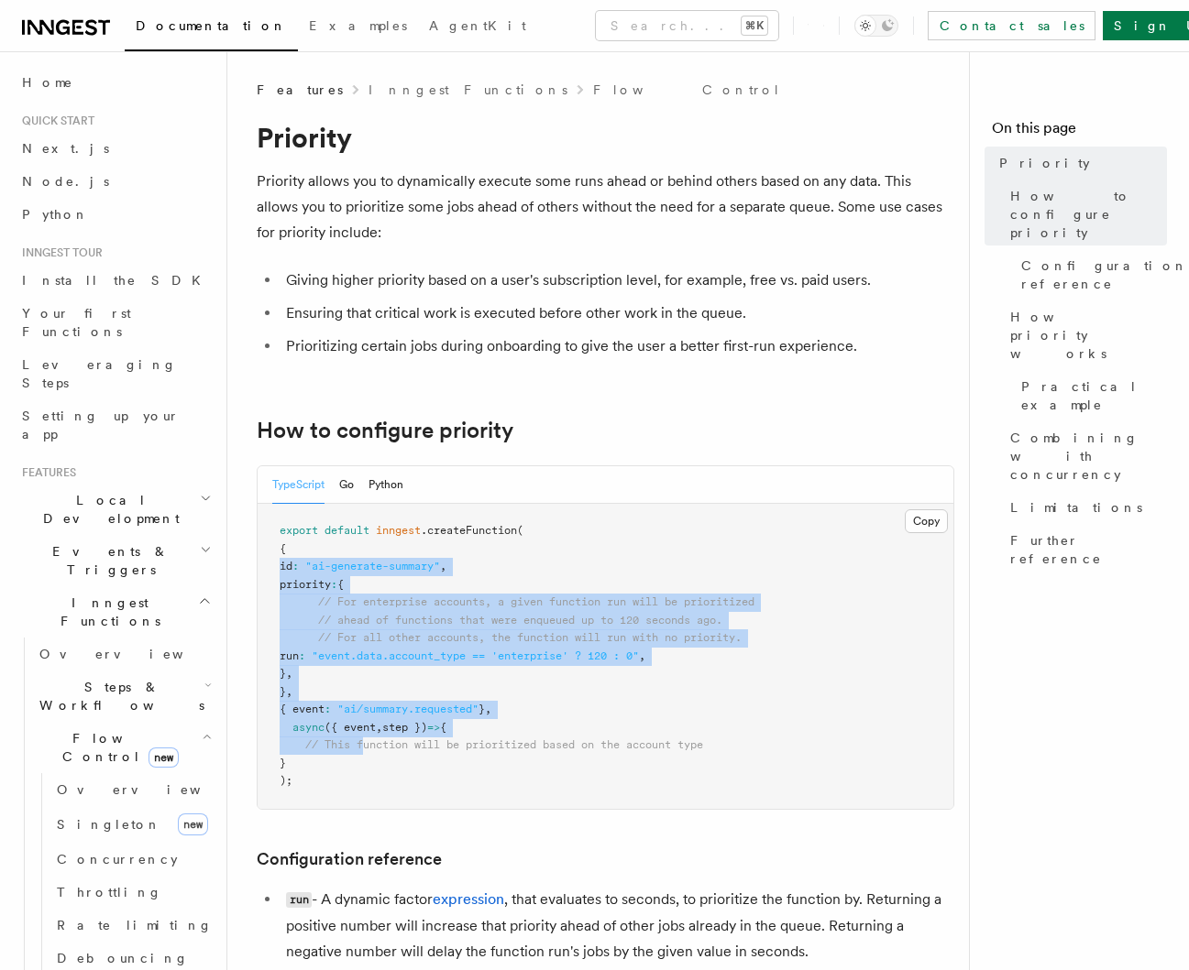
drag, startPoint x: 281, startPoint y: 575, endPoint x: 367, endPoint y: 749, distance: 193.8
click at [367, 748] on pre "export default inngest .createFunction ( { id : "ai-generate-summary" , priorit…" at bounding box center [605, 656] width 696 height 305
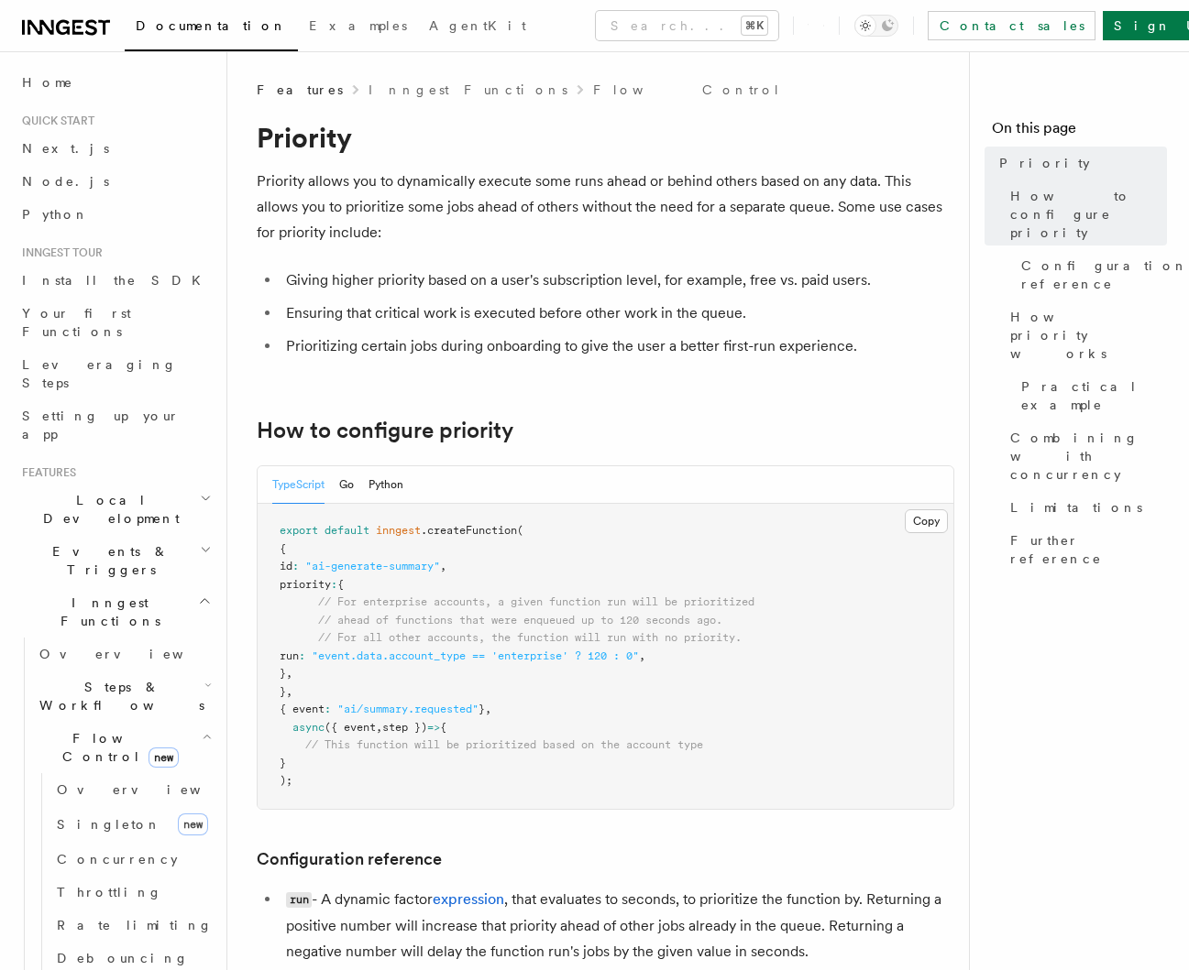
click at [376, 667] on pre "export default inngest .createFunction ( { id : "ai-generate-summary" , priorit…" at bounding box center [605, 656] width 696 height 305
drag, startPoint x: 331, startPoint y: 761, endPoint x: 283, endPoint y: 571, distance: 195.6
click at [390, 708] on span ""ai/summary.requested"" at bounding box center [407, 709] width 141 height 13
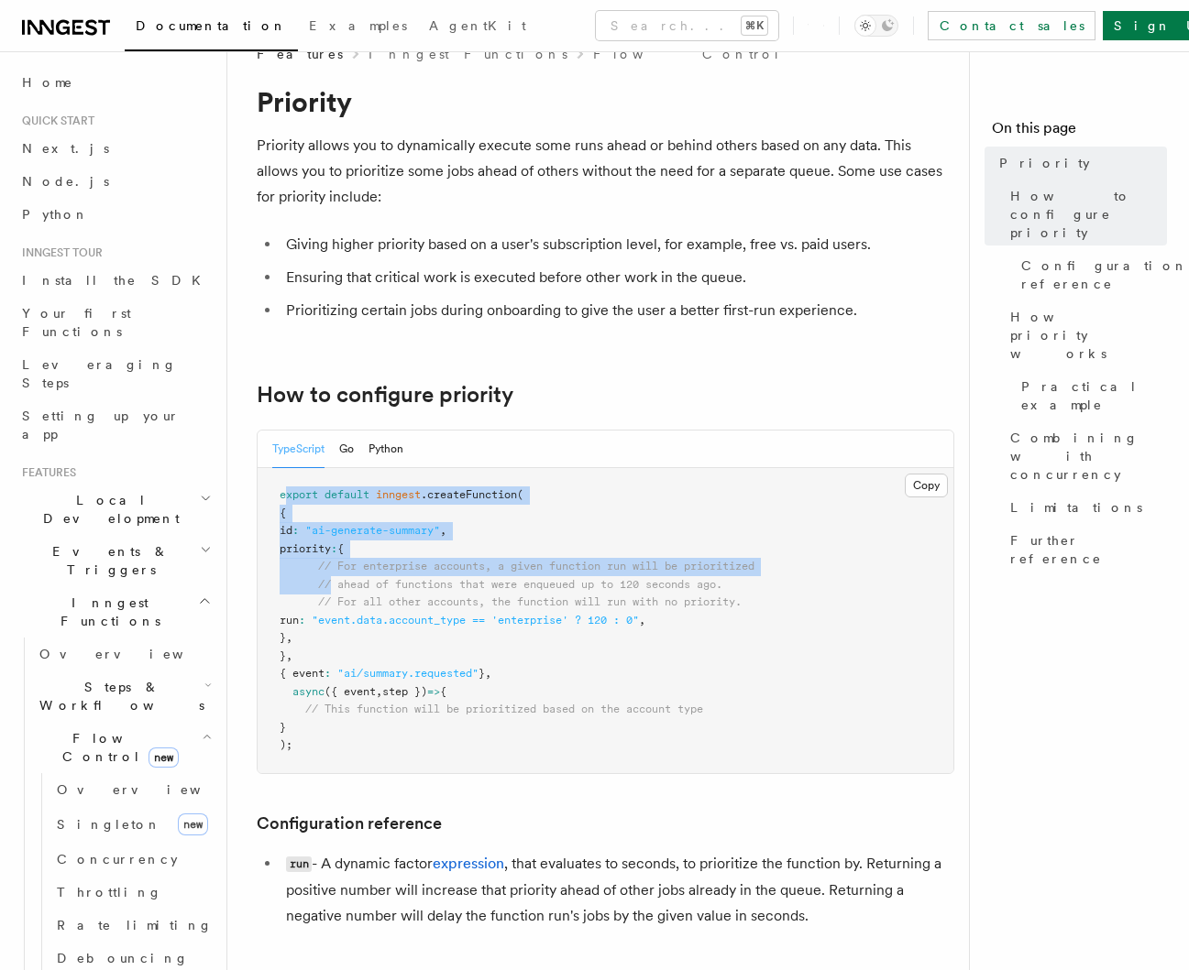
drag, startPoint x: 288, startPoint y: 507, endPoint x: 334, endPoint y: 586, distance: 91.6
click at [333, 584] on code "export default inngest .createFunction ( { id : "ai-generate-summary" , priorit…" at bounding box center [516, 619] width 475 height 263
click at [334, 586] on span "// ahead of functions that were enqueued up to 120 seconds ago." at bounding box center [520, 584] width 404 height 13
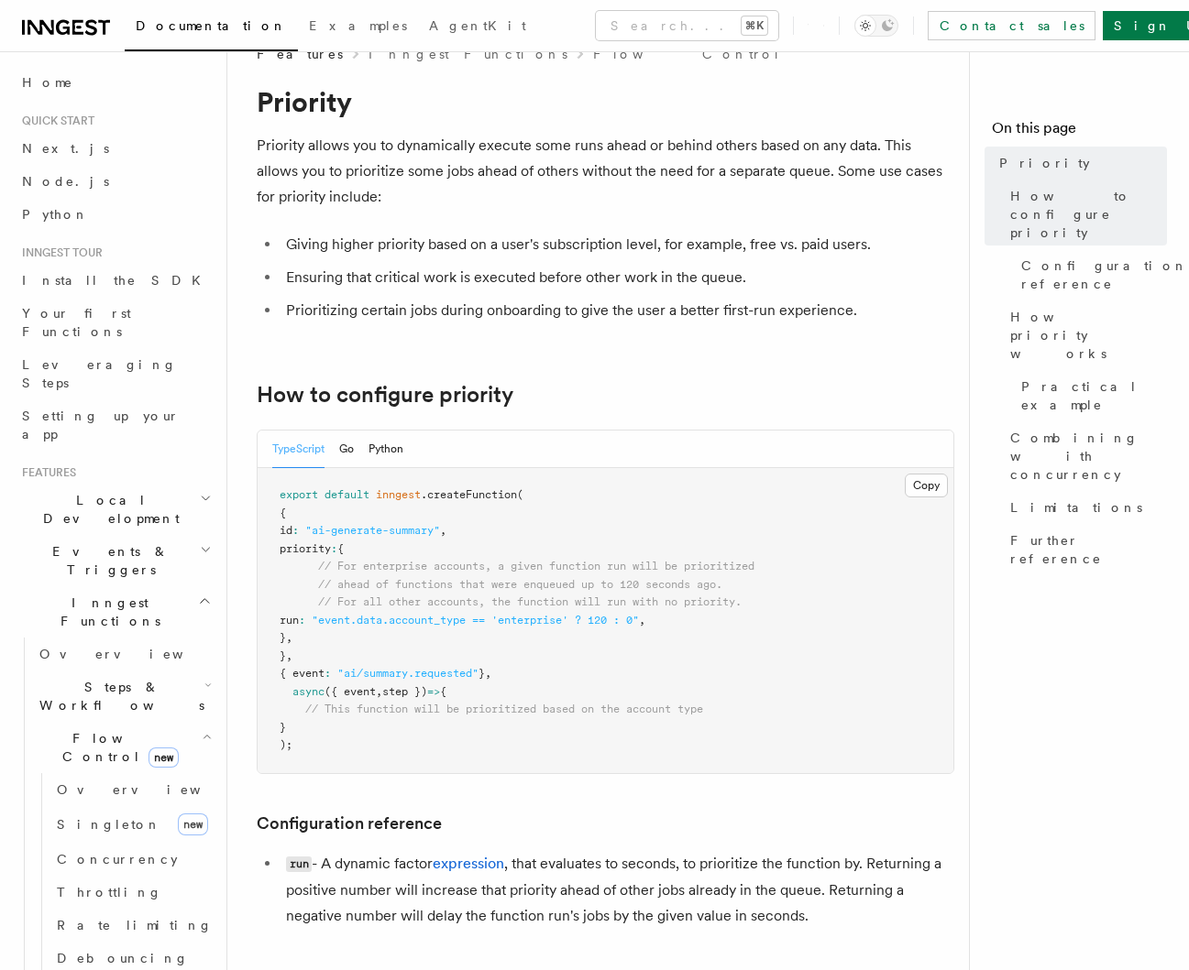
drag, startPoint x: 311, startPoint y: 527, endPoint x: 379, endPoint y: 606, distance: 104.6
click at [377, 605] on code "export default inngest .createFunction ( { id : "ai-generate-summary" , priorit…" at bounding box center [516, 619] width 475 height 263
click at [357, 650] on pre "export default inngest .createFunction ( { id : "ai-generate-summary" , priorit…" at bounding box center [605, 620] width 696 height 305
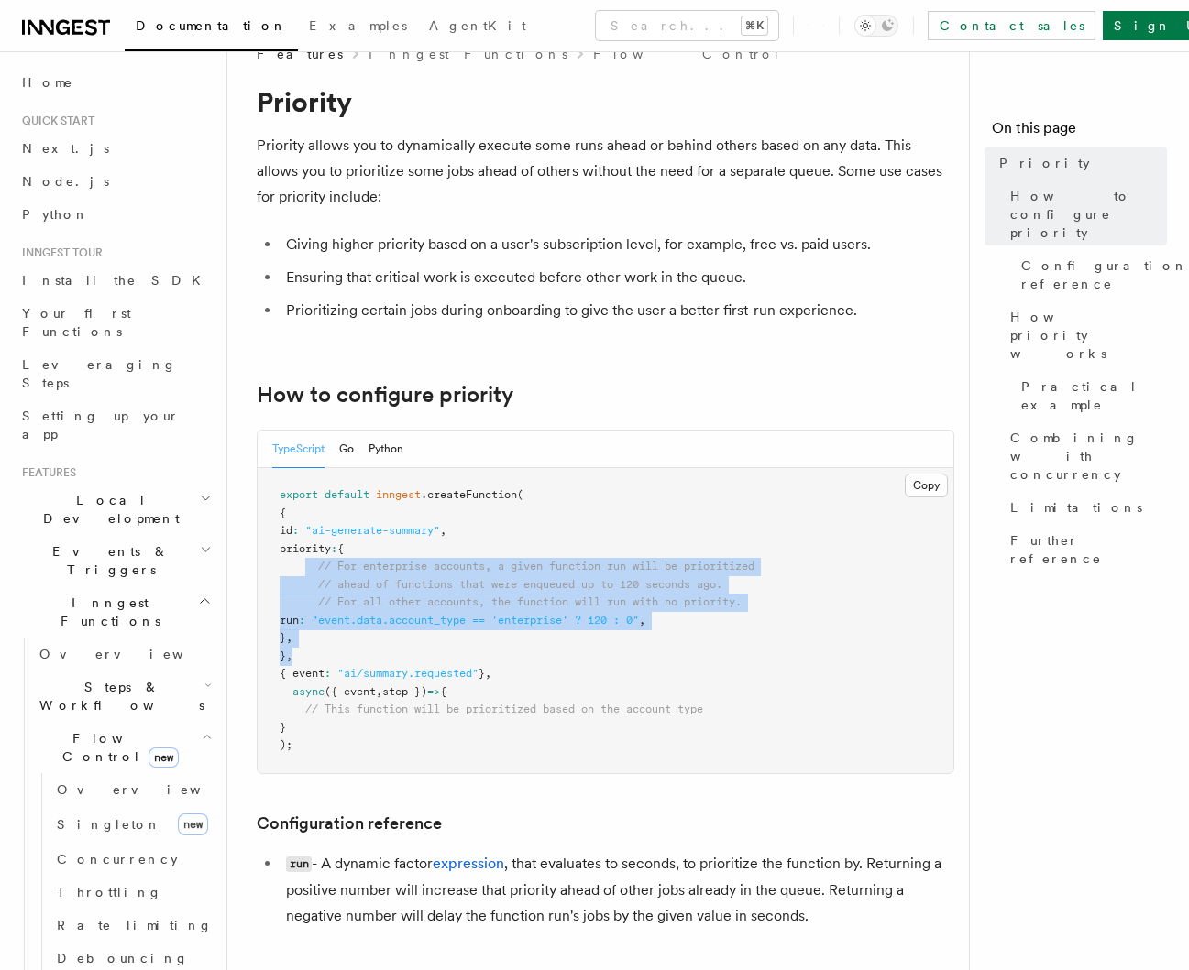
drag, startPoint x: 347, startPoint y: 660, endPoint x: 299, endPoint y: 559, distance: 111.9
click at [299, 558] on pre "export default inngest .createFunction ( { id : "ai-generate-summary" , priorit…" at bounding box center [605, 620] width 696 height 305
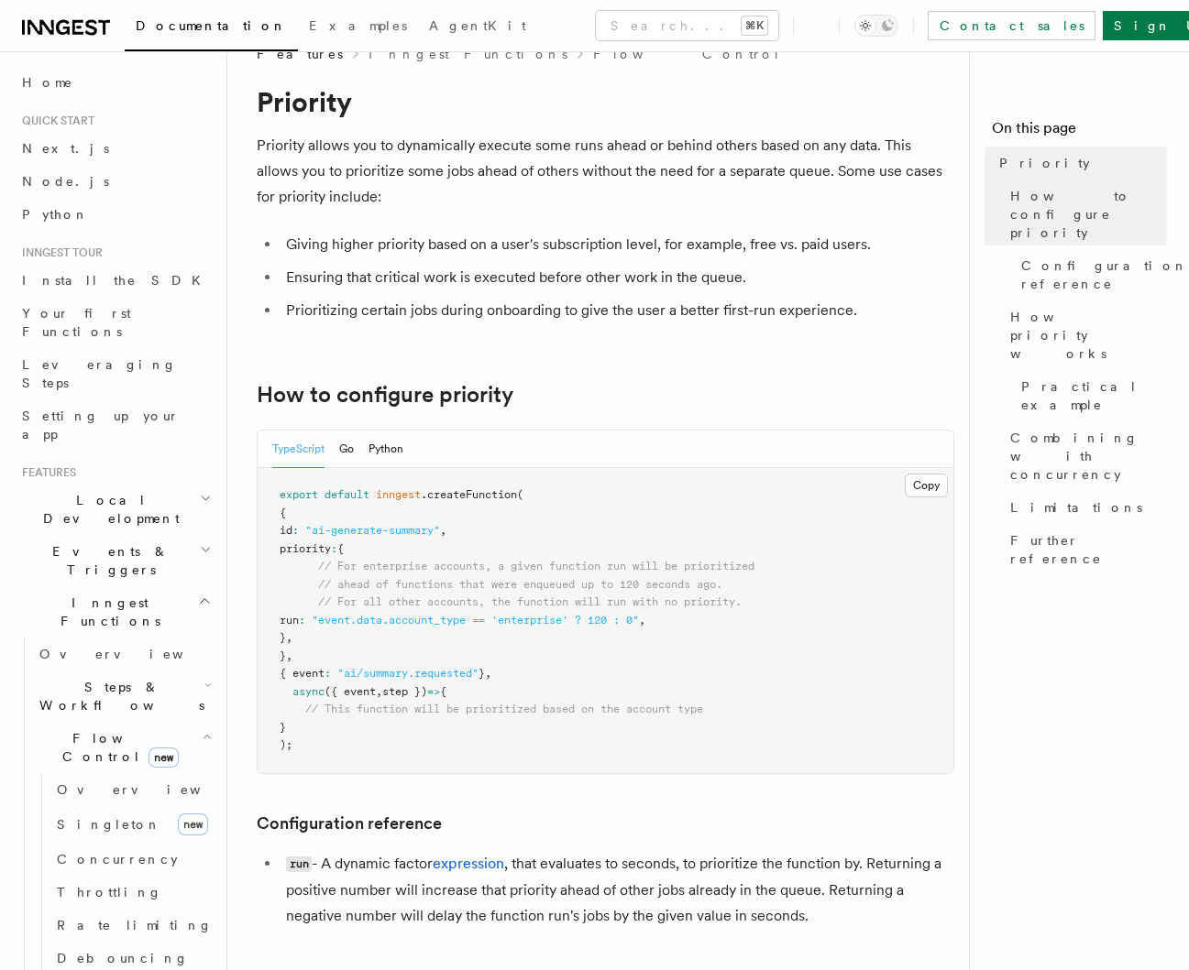
click at [362, 612] on pre "export default inngest .createFunction ( { id : "ai-generate-summary" , priorit…" at bounding box center [605, 620] width 696 height 305
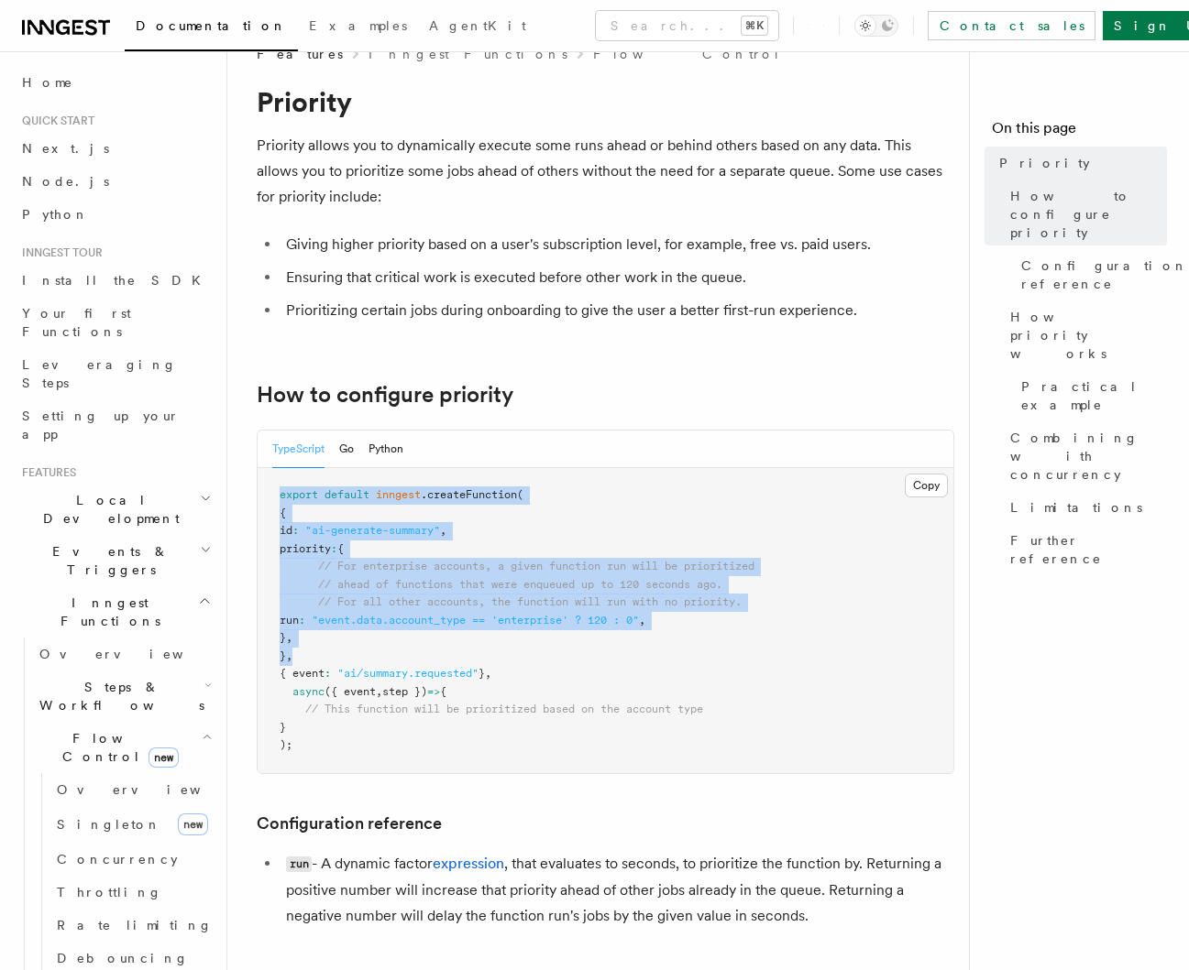
drag, startPoint x: 321, startPoint y: 657, endPoint x: 234, endPoint y: 491, distance: 187.3
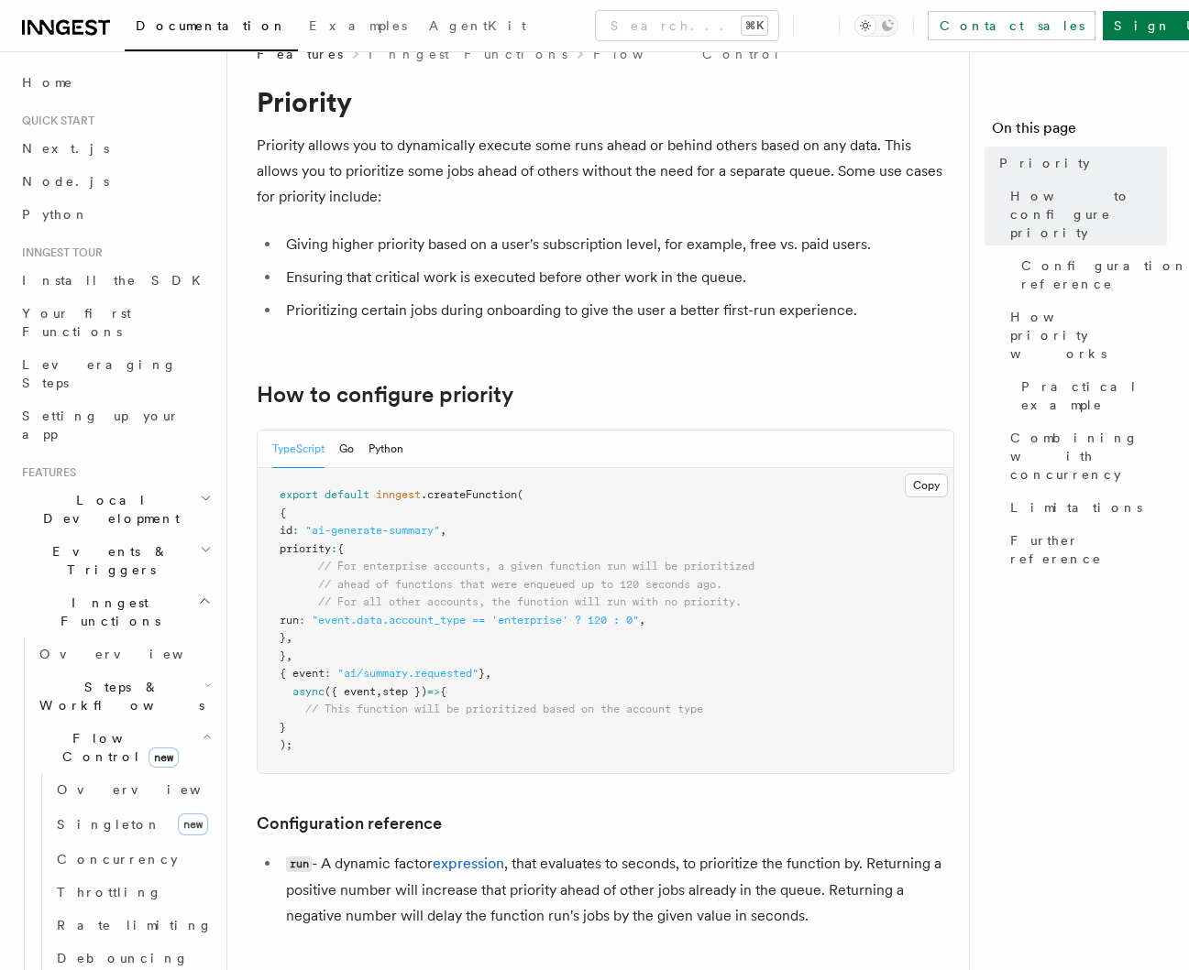
click at [597, 569] on span "// For enterprise accounts, a given function run will be prioritized" at bounding box center [536, 566] width 436 height 13
